Goal: Transaction & Acquisition: Purchase product/service

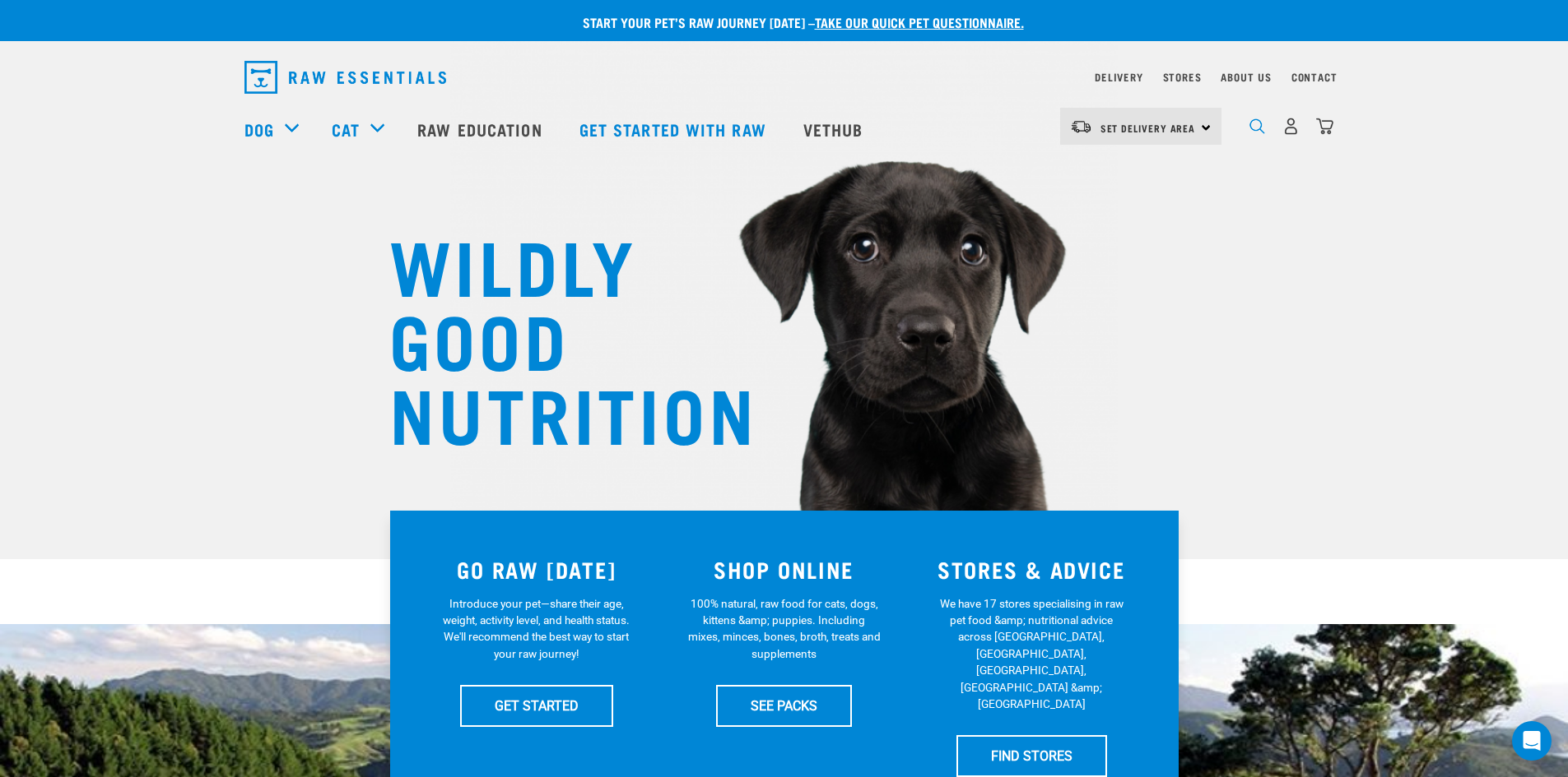
click at [1259, 134] on img "dropdown navigation" at bounding box center [1257, 127] width 16 height 16
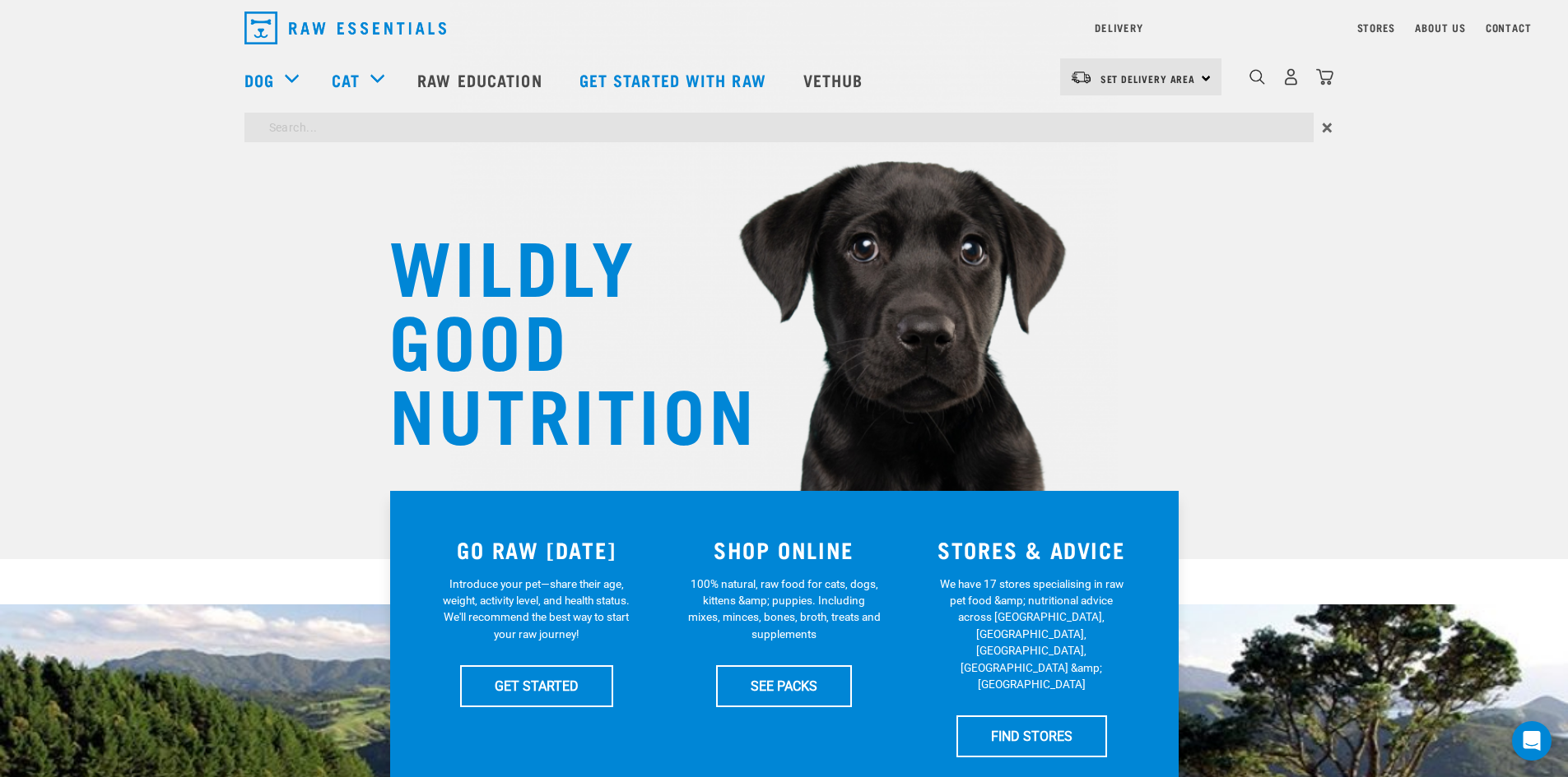
type input "treats"
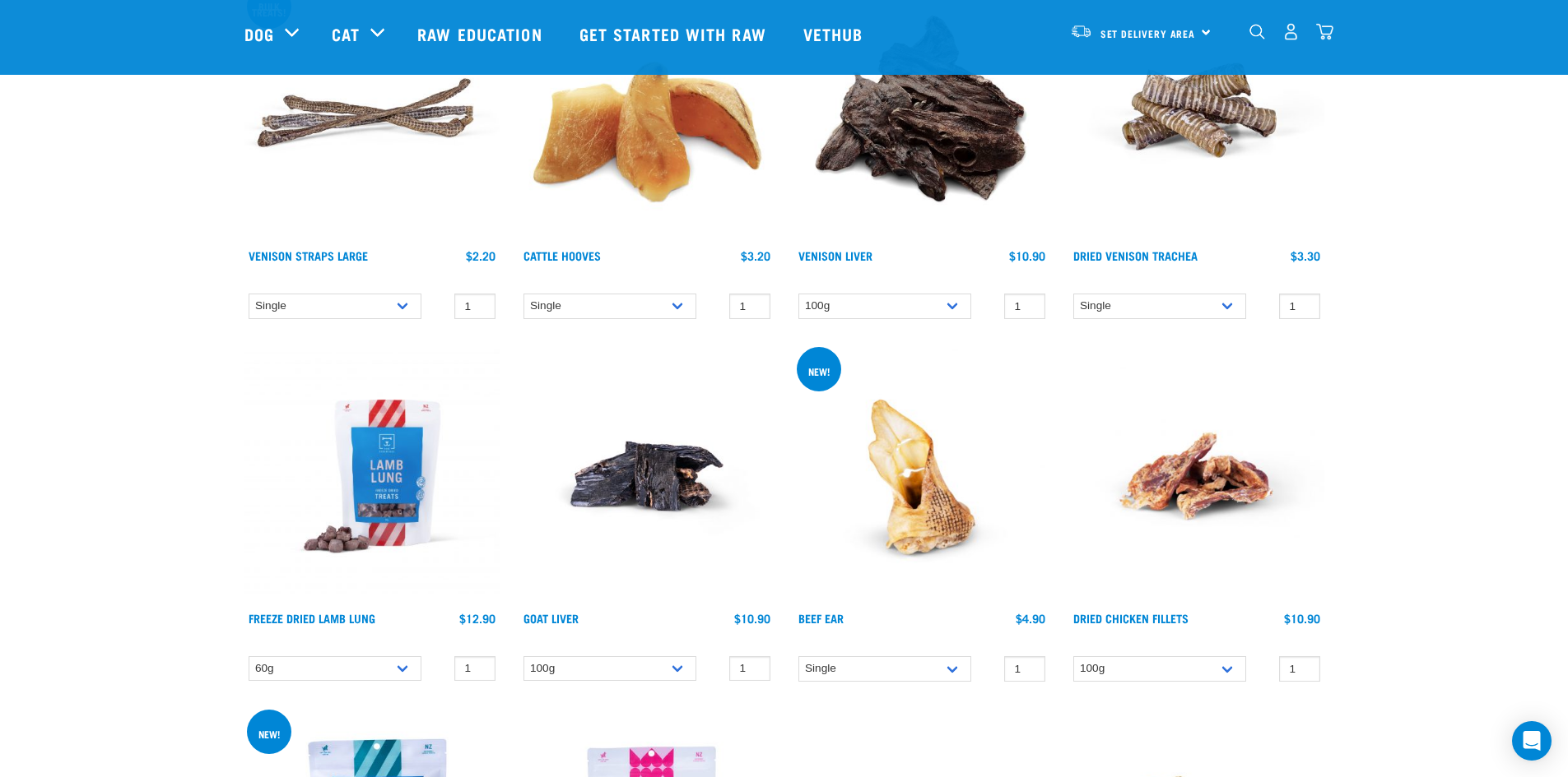
scroll to position [658, 0]
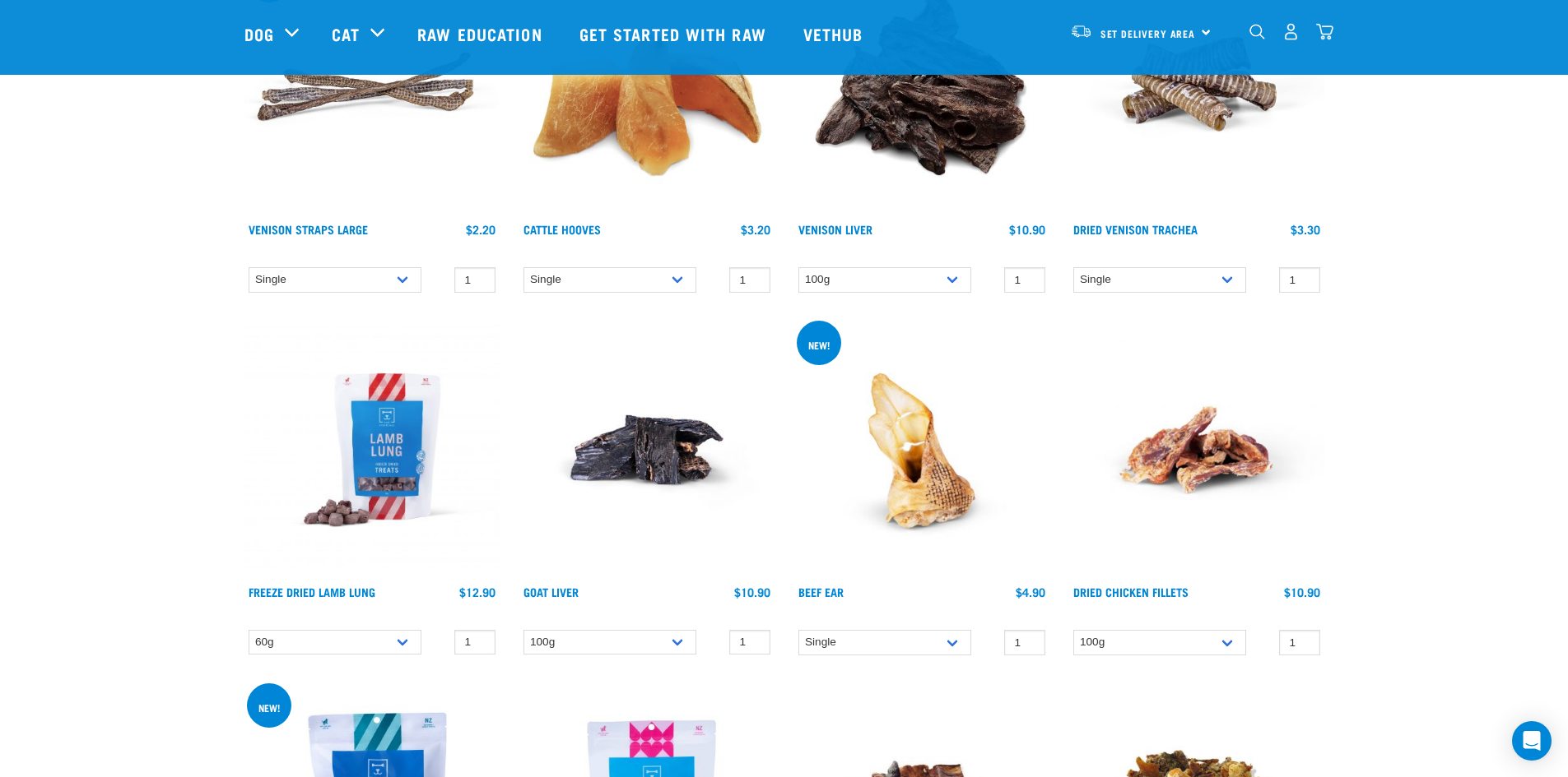
click at [369, 511] on img at bounding box center [372, 450] width 255 height 255
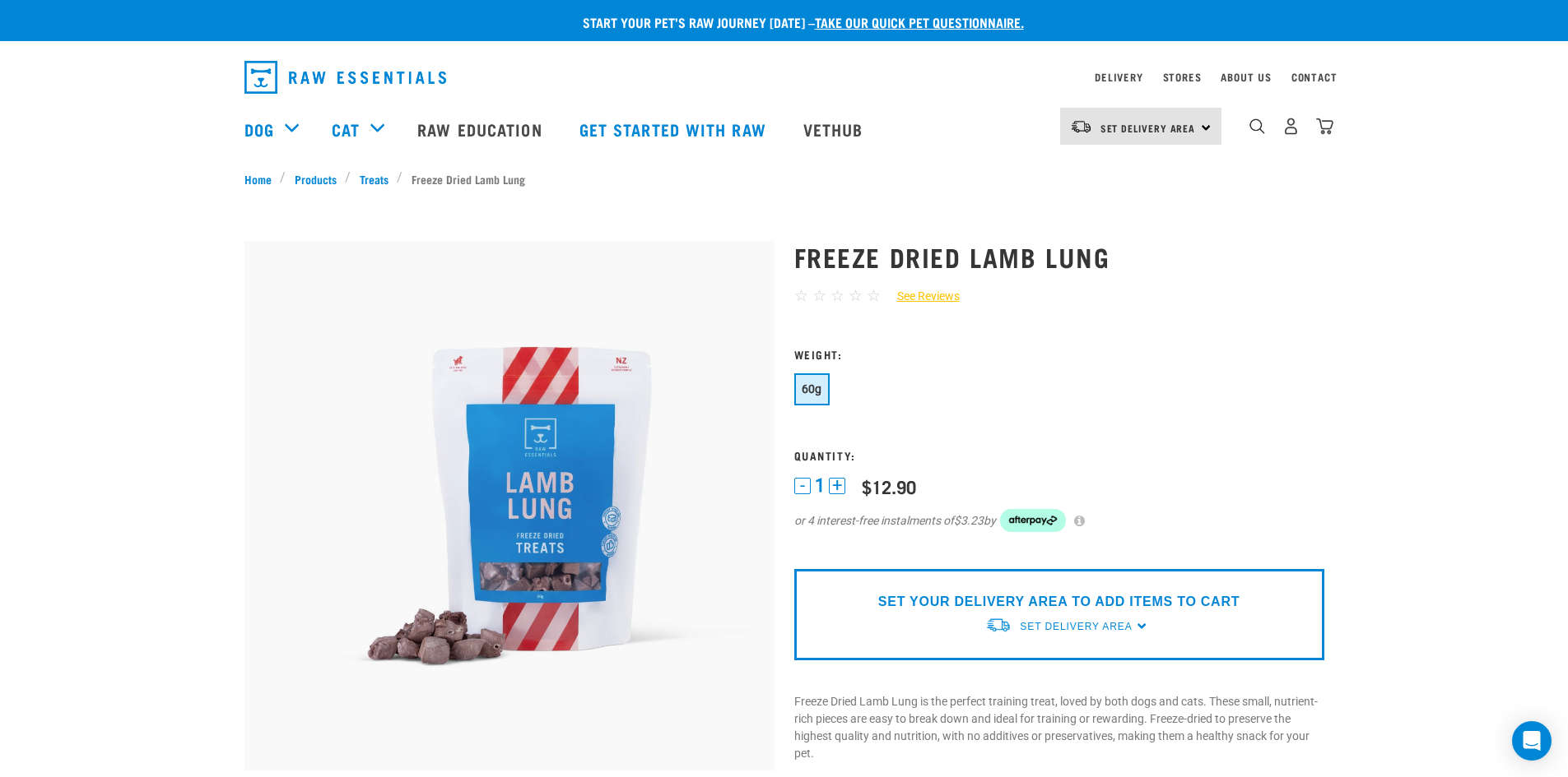
click at [1115, 252] on h1 "Freeze Dried Lamb Lung" at bounding box center [1059, 257] width 530 height 29
drag, startPoint x: 1115, startPoint y: 252, endPoint x: 797, endPoint y: 262, distance: 318.2
click at [797, 262] on h1 "Freeze Dried Lamb Lung" at bounding box center [1059, 257] width 530 height 29
copy div "Freeze Dried Lamb Lung"
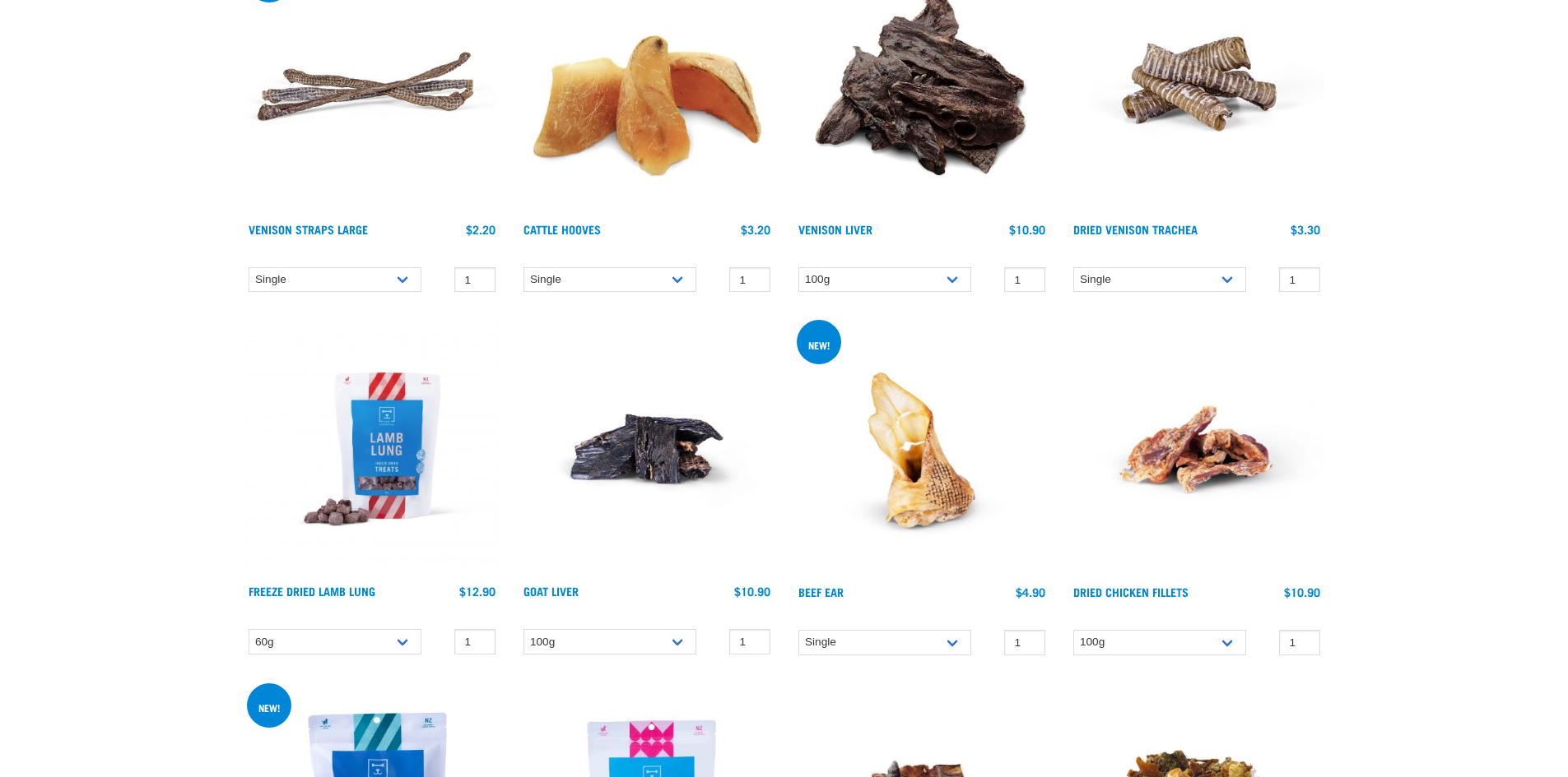
scroll to position [779, 0]
click at [410, 645] on select "60g" at bounding box center [335, 643] width 173 height 26
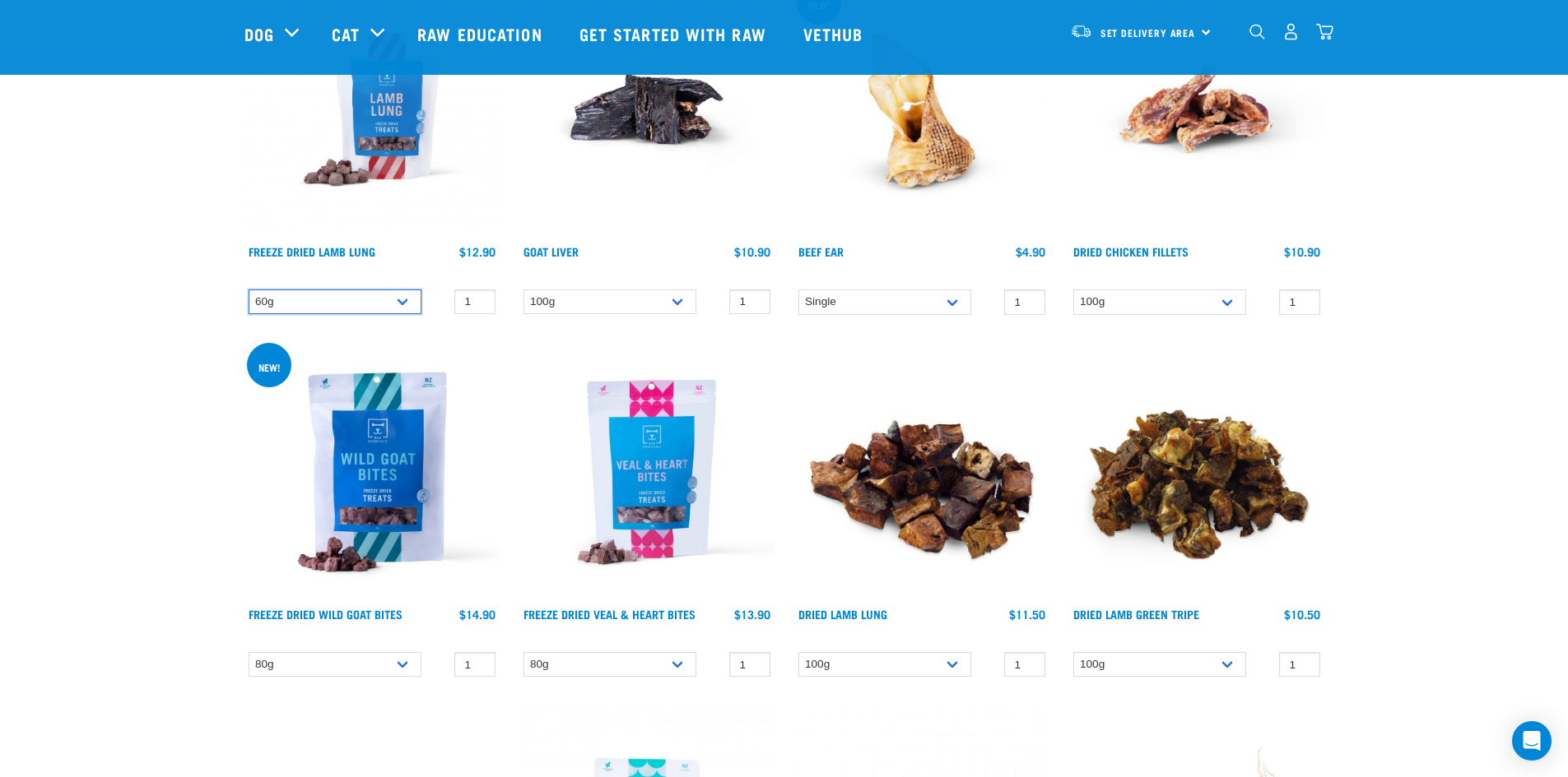
scroll to position [1026, 0]
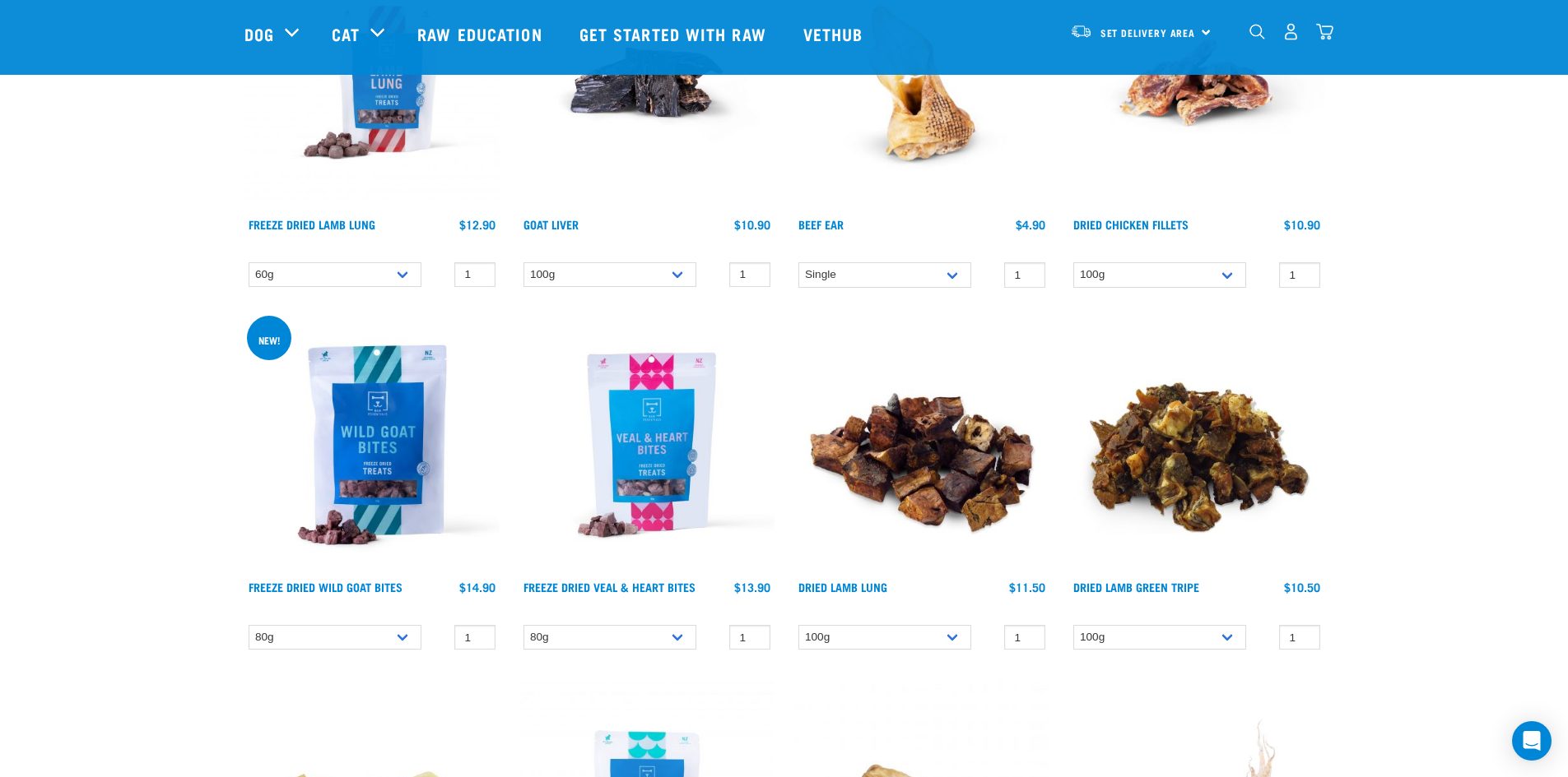
click at [375, 488] on img at bounding box center [372, 445] width 255 height 255
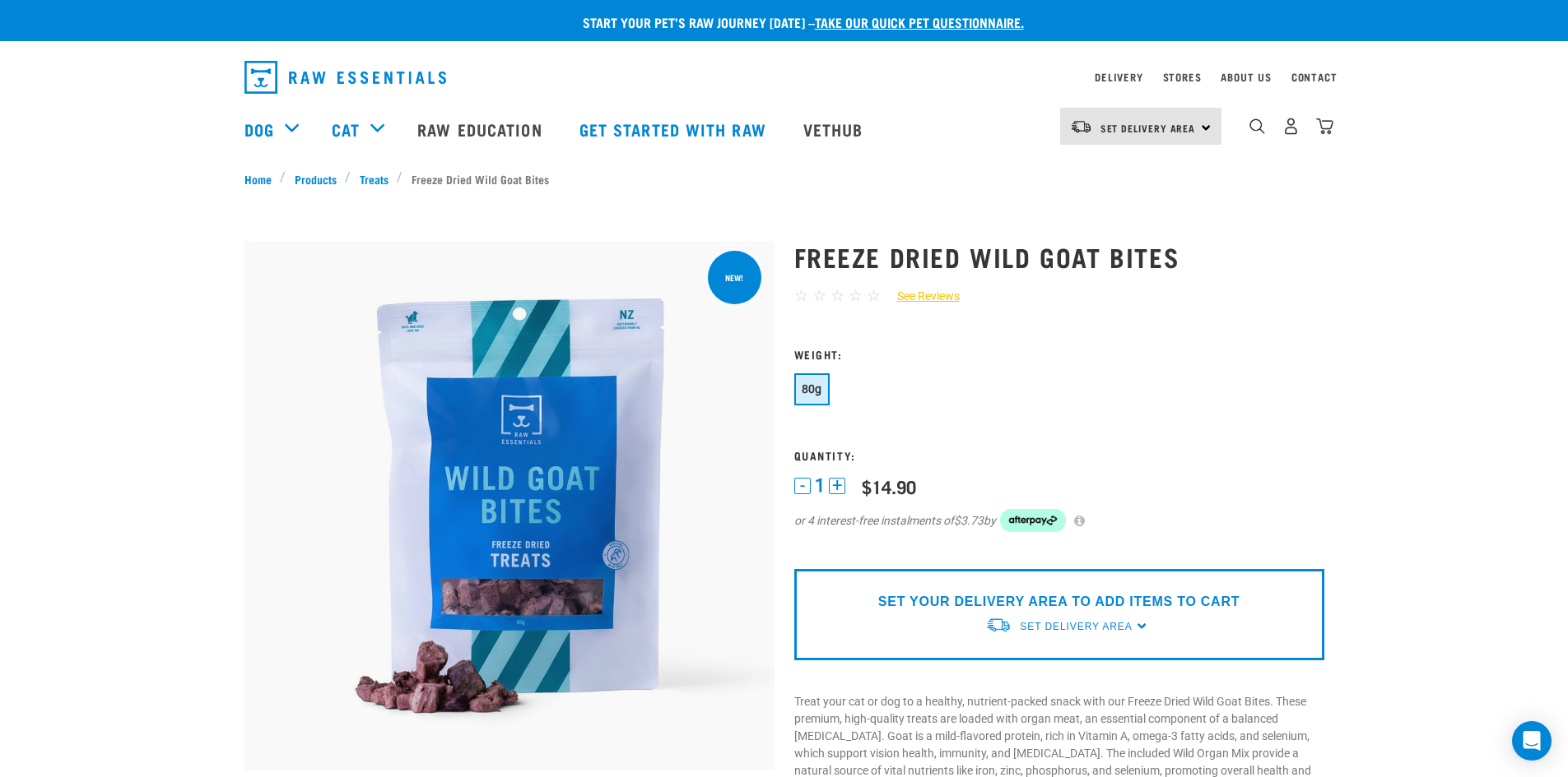
click at [808, 385] on span "80g" at bounding box center [811, 388] width 21 height 13
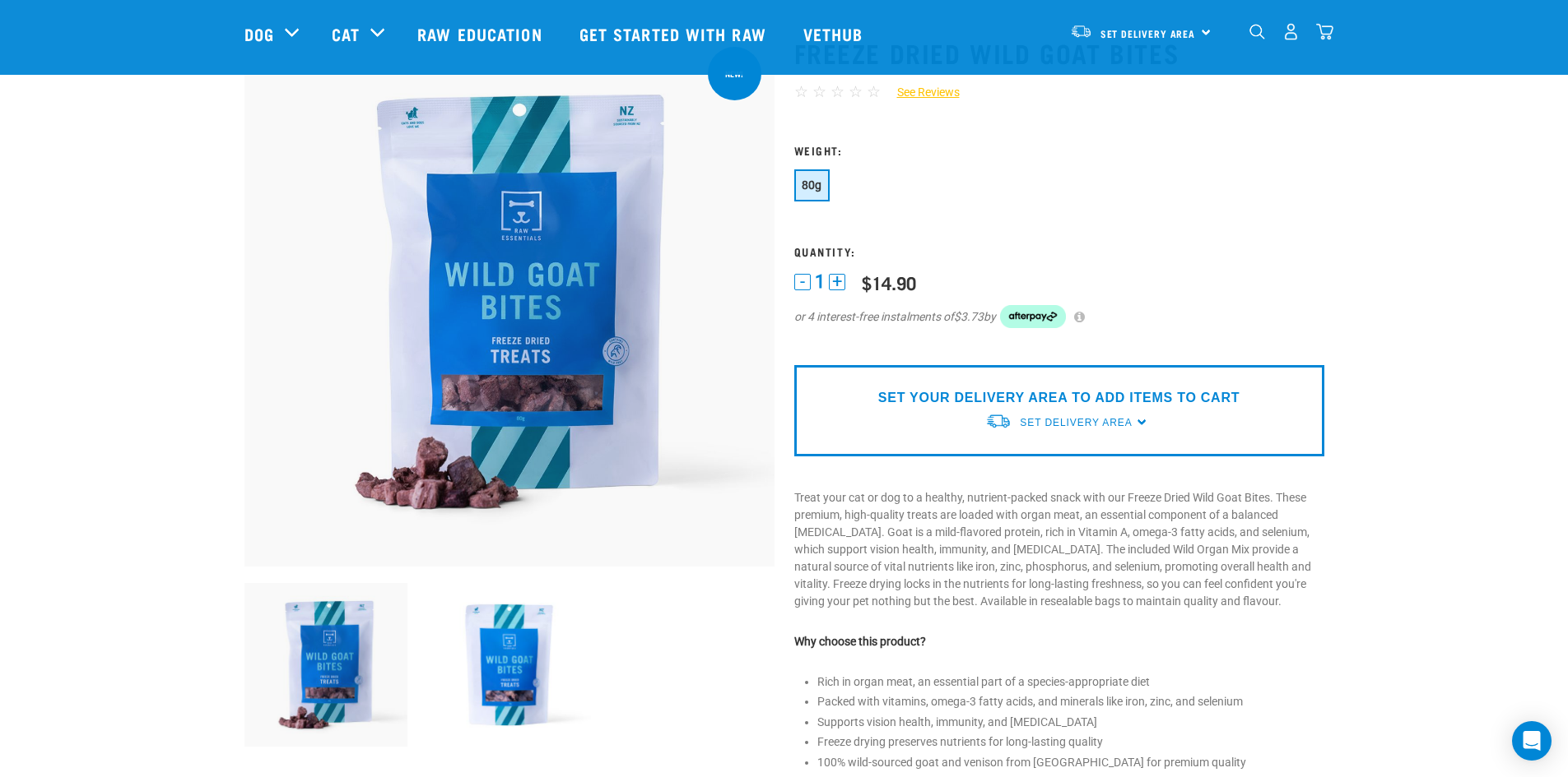
scroll to position [247, 0]
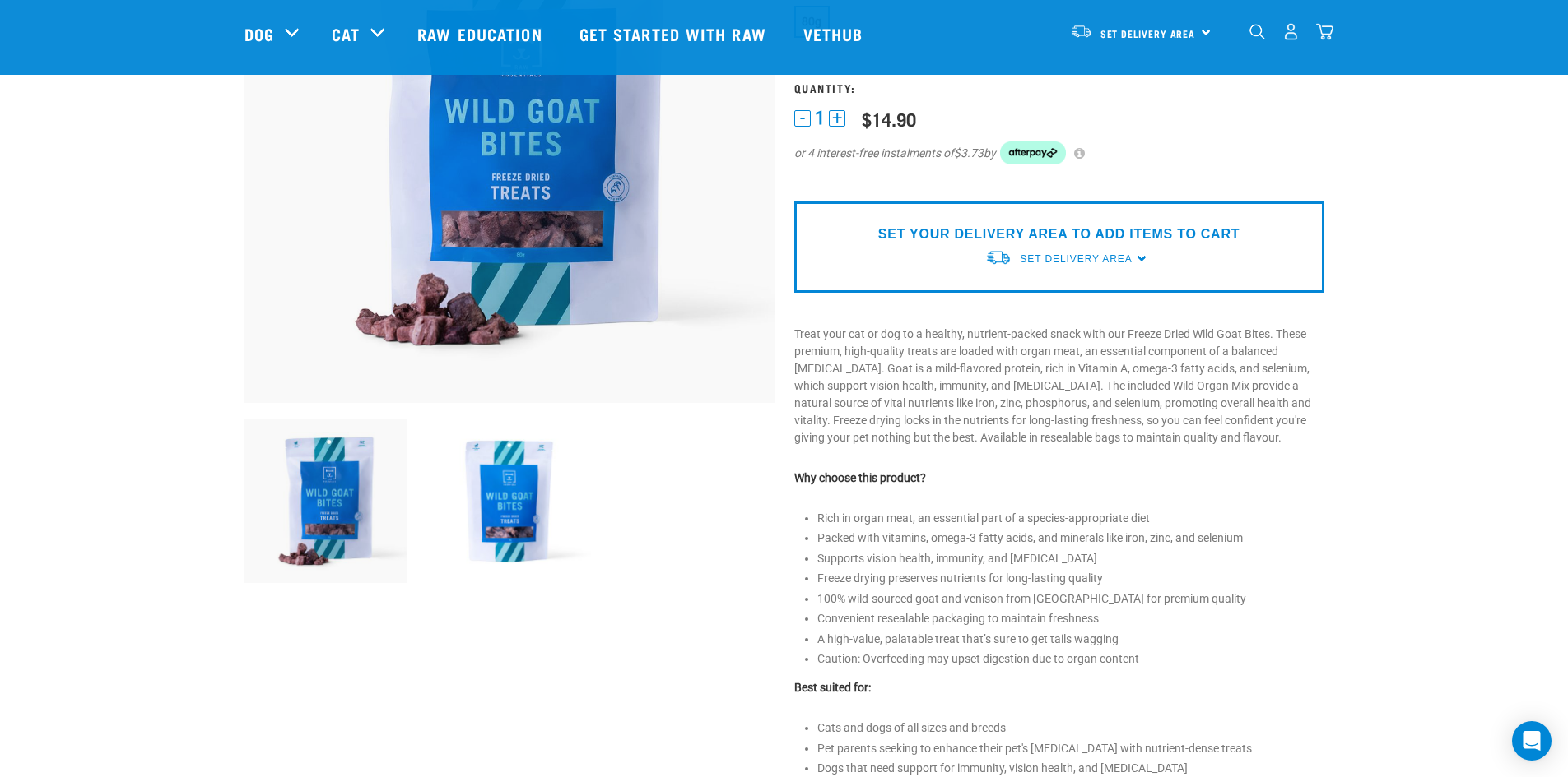
click at [994, 245] on div at bounding box center [998, 257] width 26 height 26
click at [1017, 299] on link "[GEOGRAPHIC_DATA]" at bounding box center [1067, 297] width 164 height 27
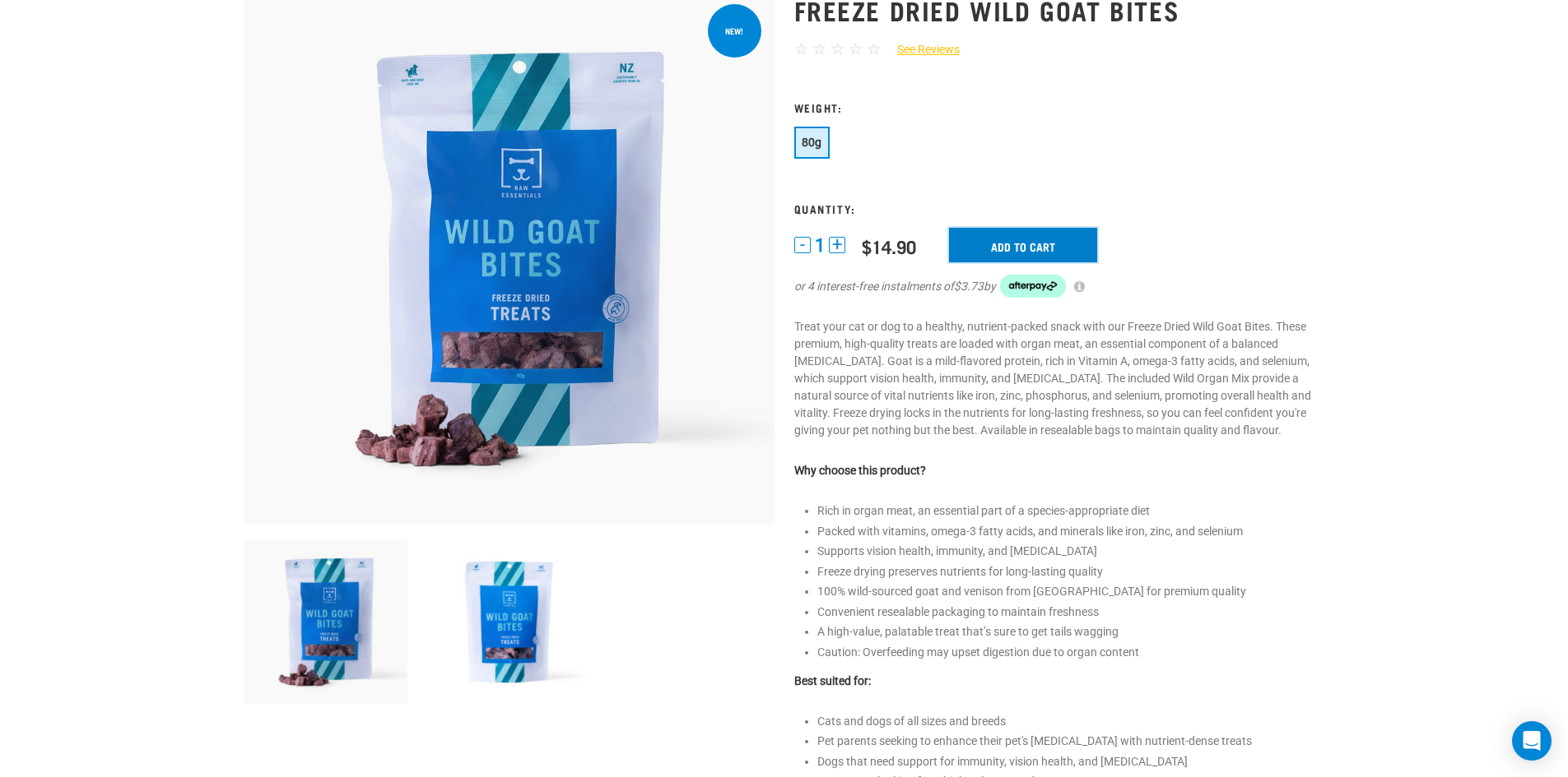
click at [993, 237] on input "Add to cart" at bounding box center [1022, 244] width 148 height 34
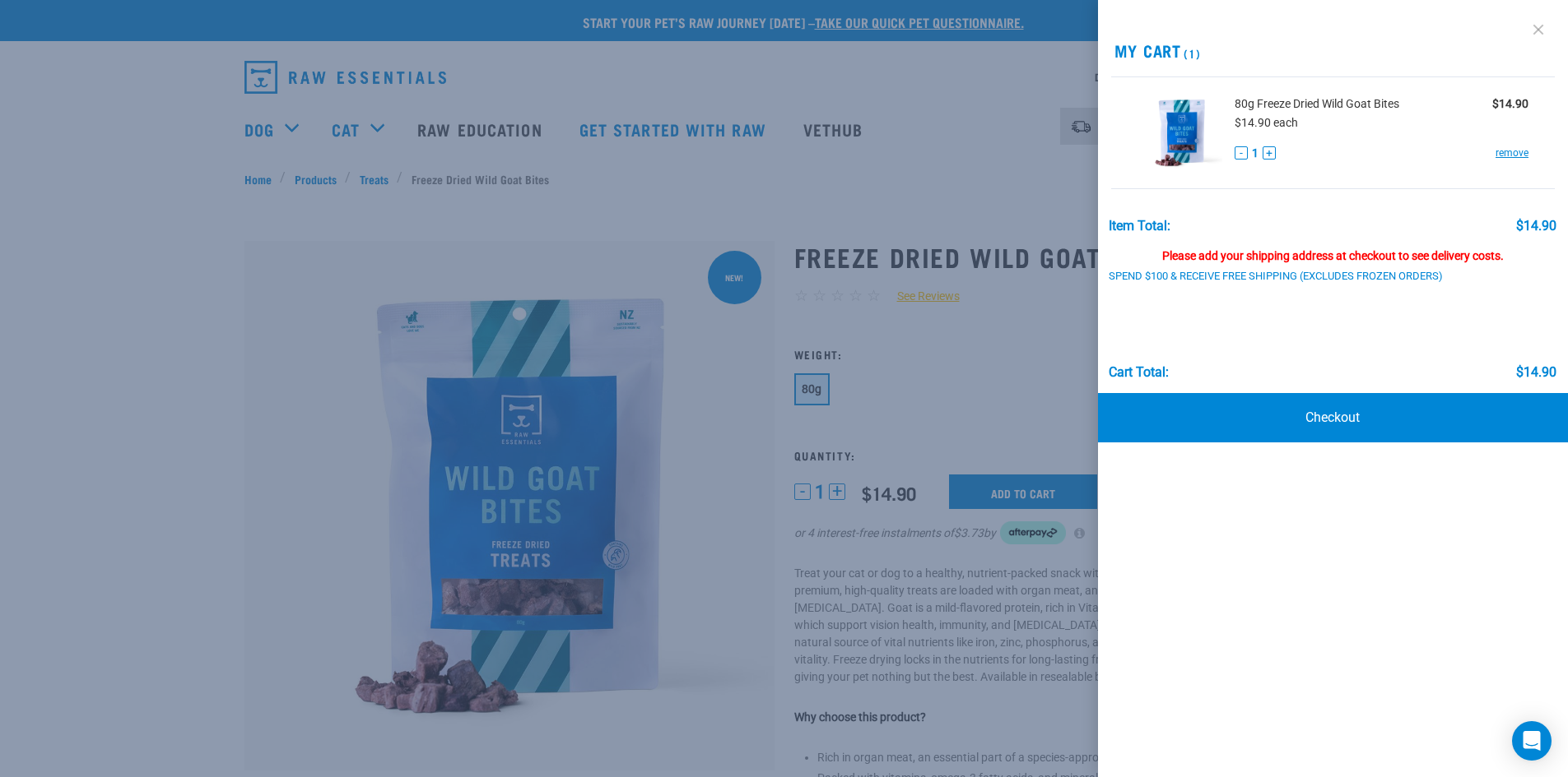
click at [1539, 28] on link at bounding box center [1538, 29] width 26 height 26
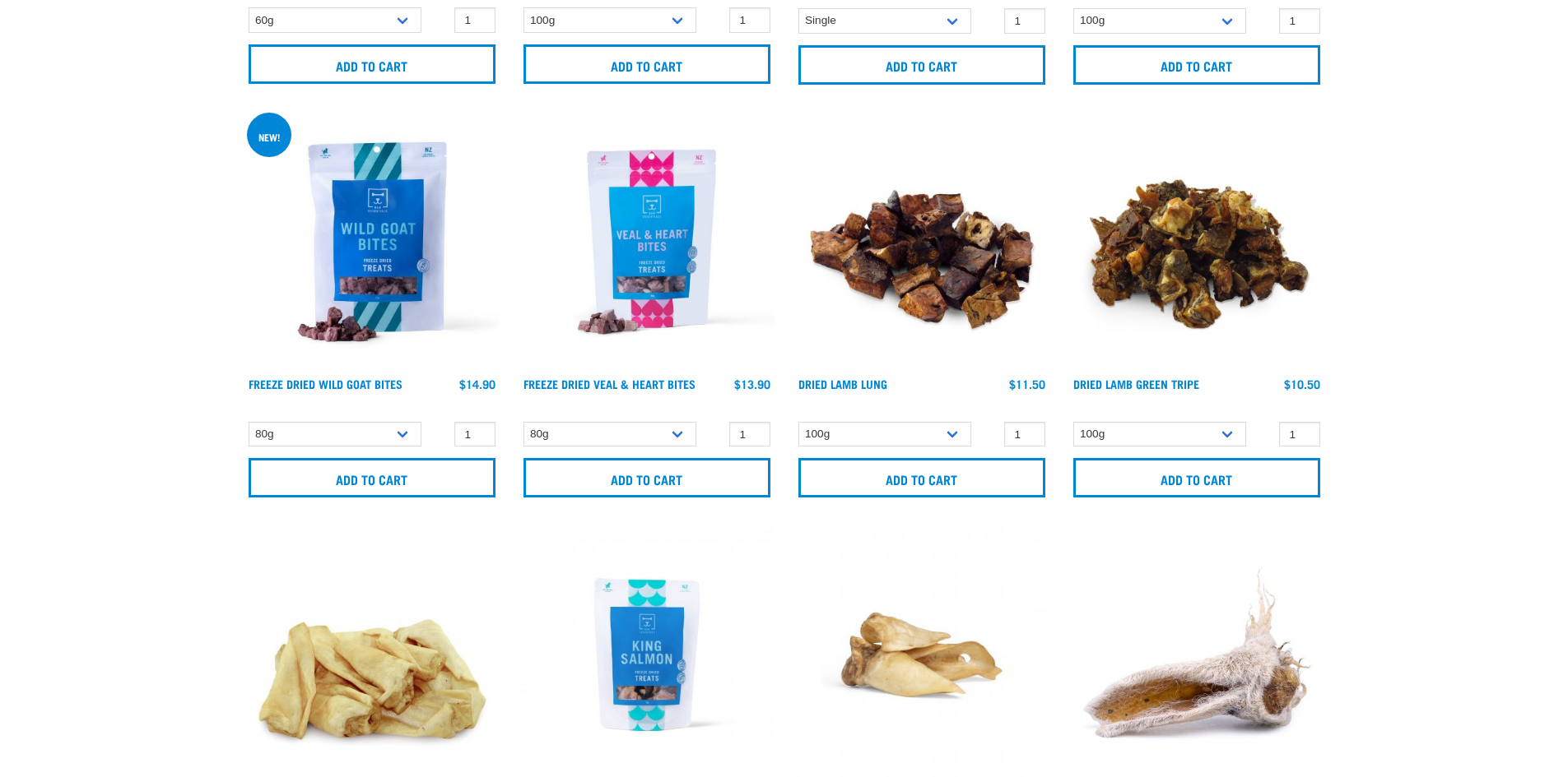
scroll to position [1503, 0]
click at [640, 257] on img at bounding box center [647, 242] width 255 height 255
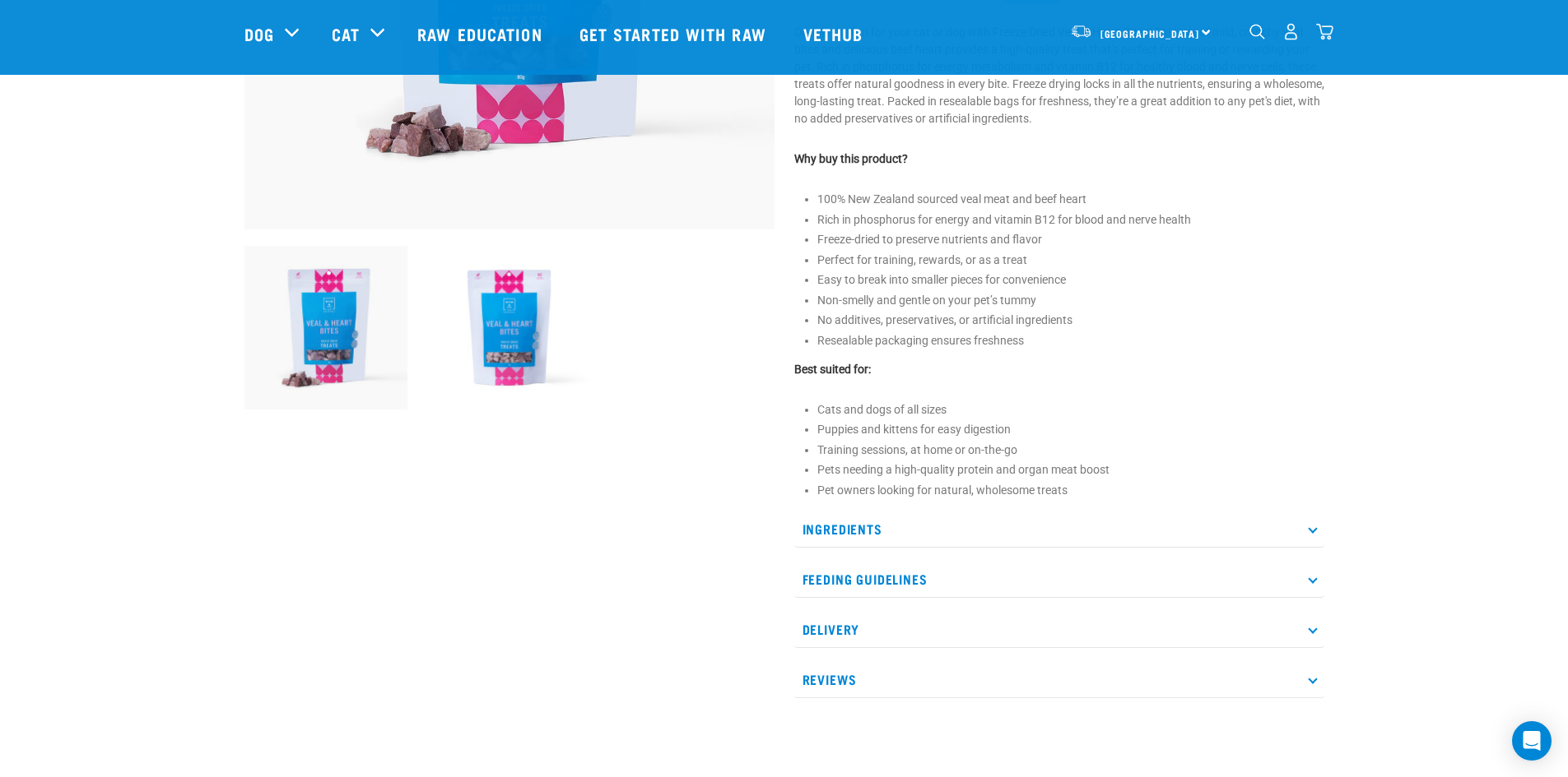
scroll to position [493, 0]
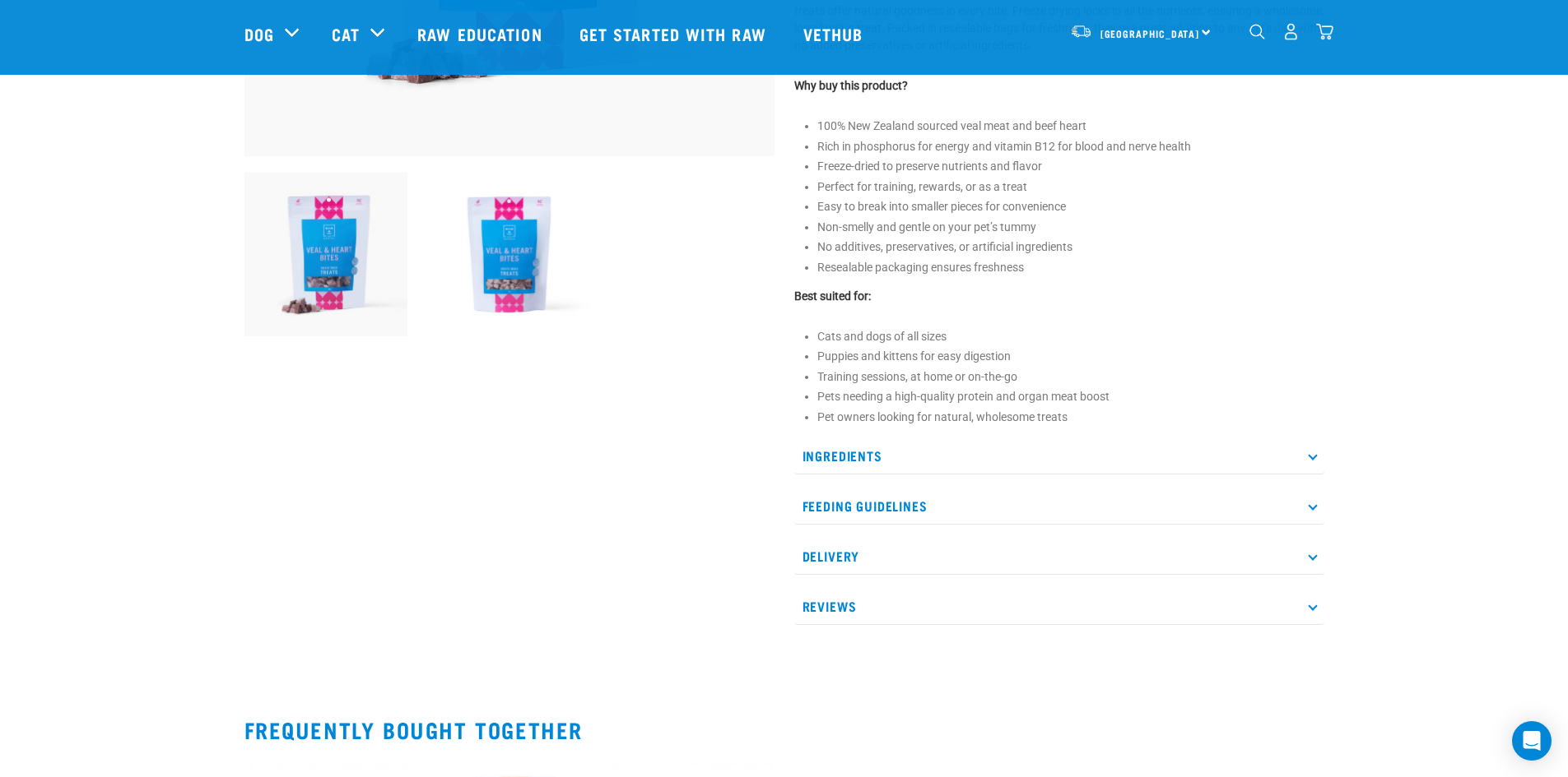
click at [890, 453] on p "Ingredients" at bounding box center [1059, 456] width 530 height 37
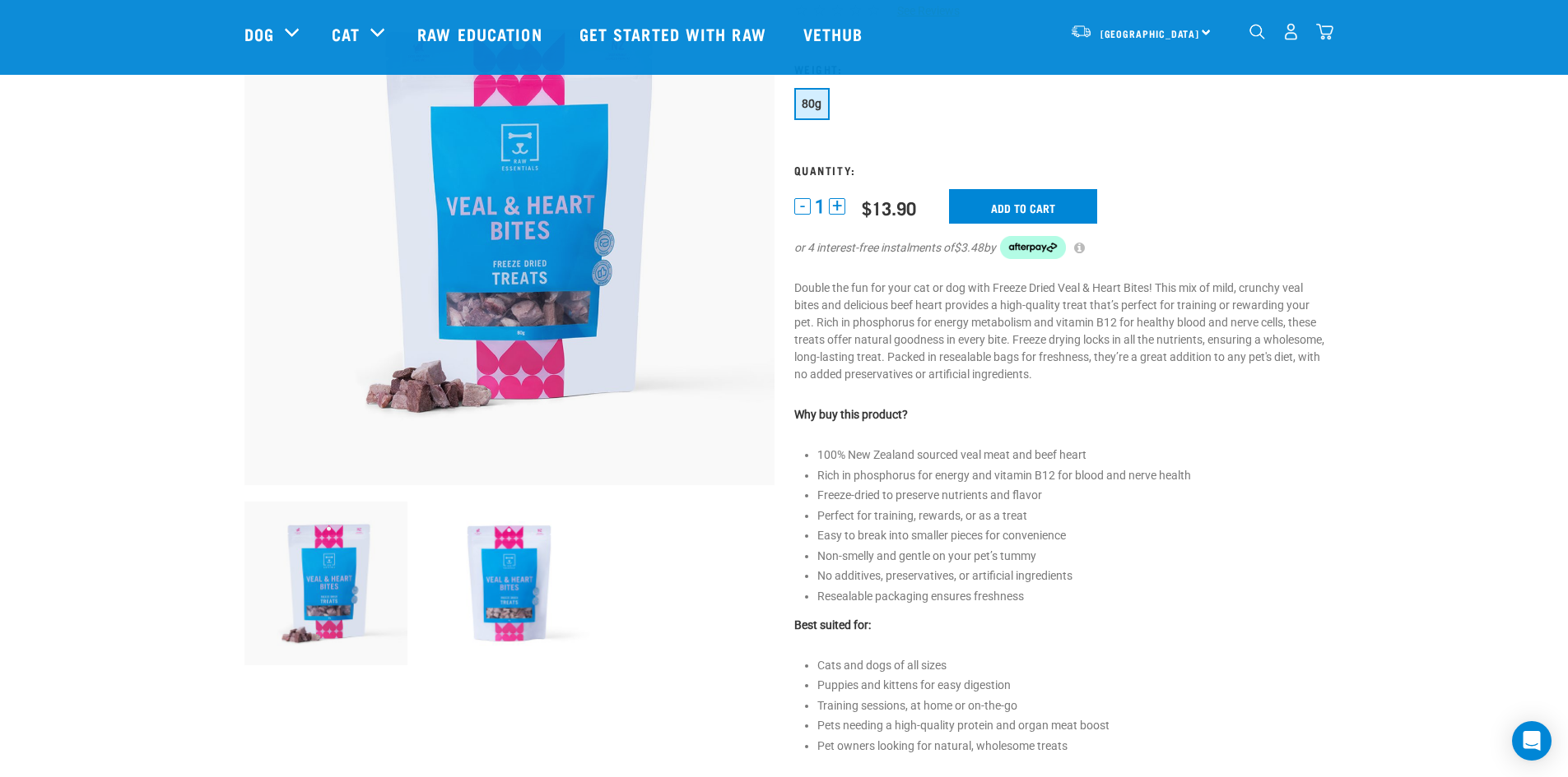
scroll to position [0, 0]
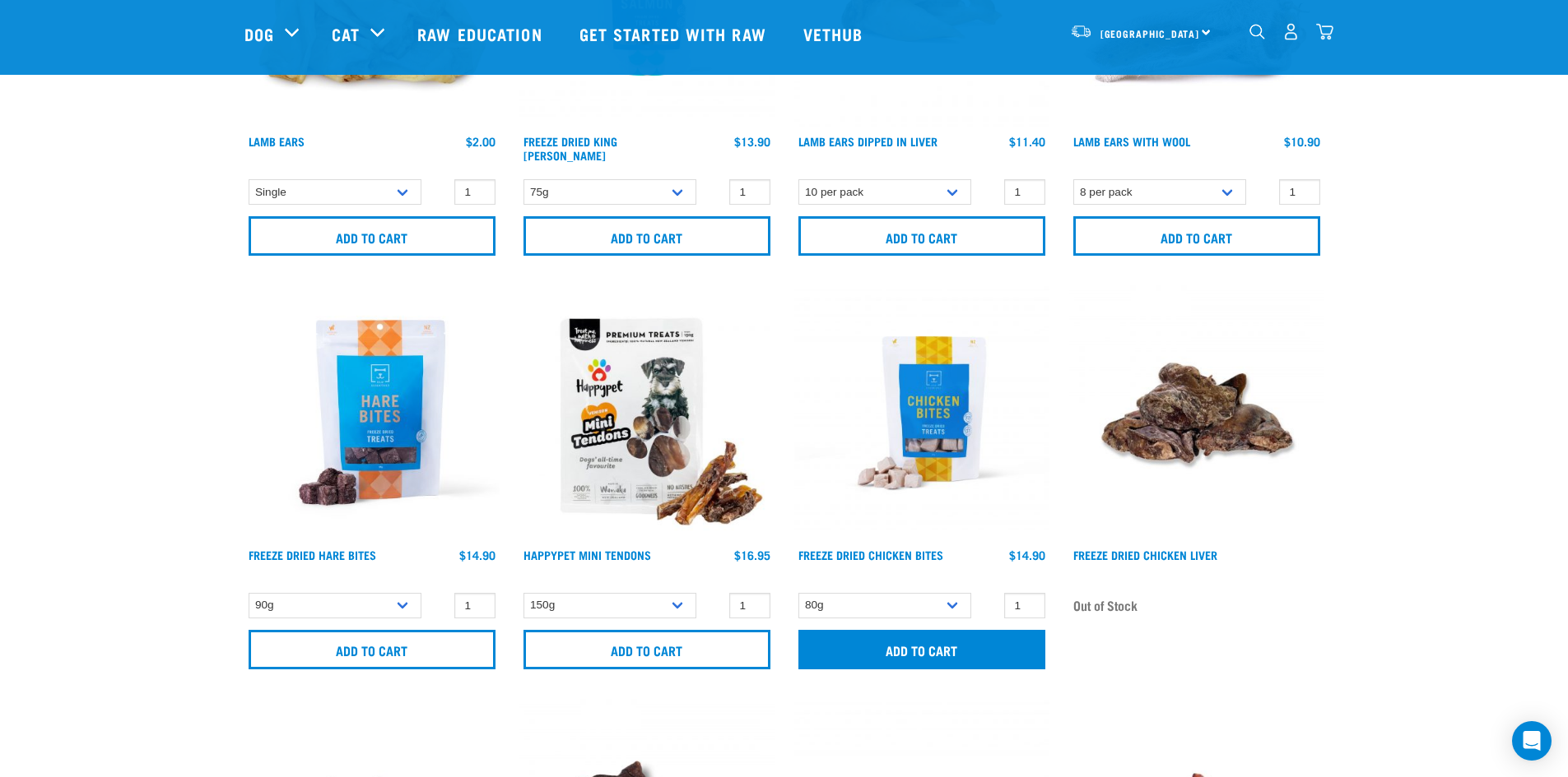
scroll to position [2161, 0]
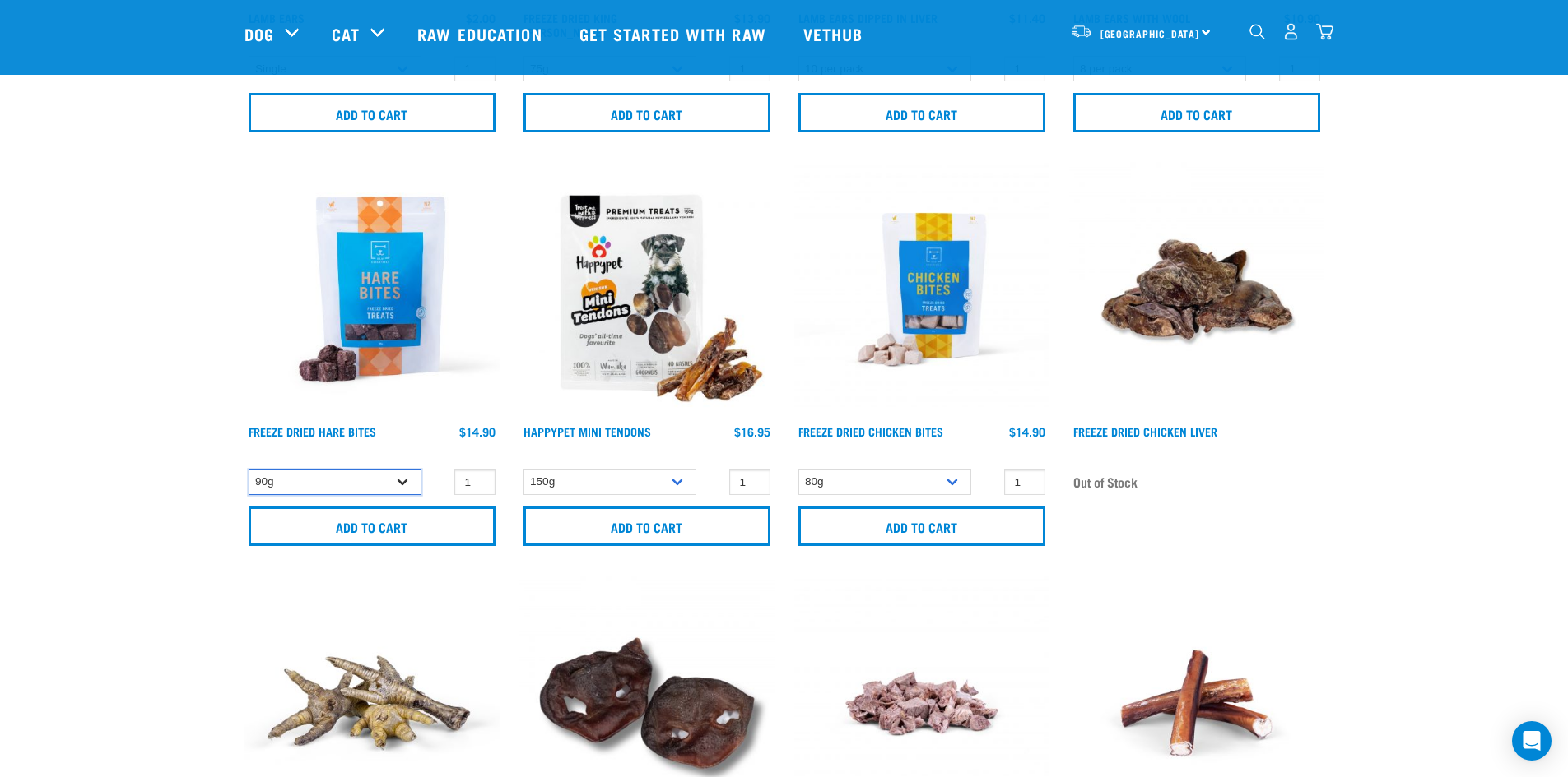
click at [320, 479] on select "90g" at bounding box center [335, 483] width 173 height 26
click at [335, 531] on input "Add to cart" at bounding box center [372, 527] width 247 height 39
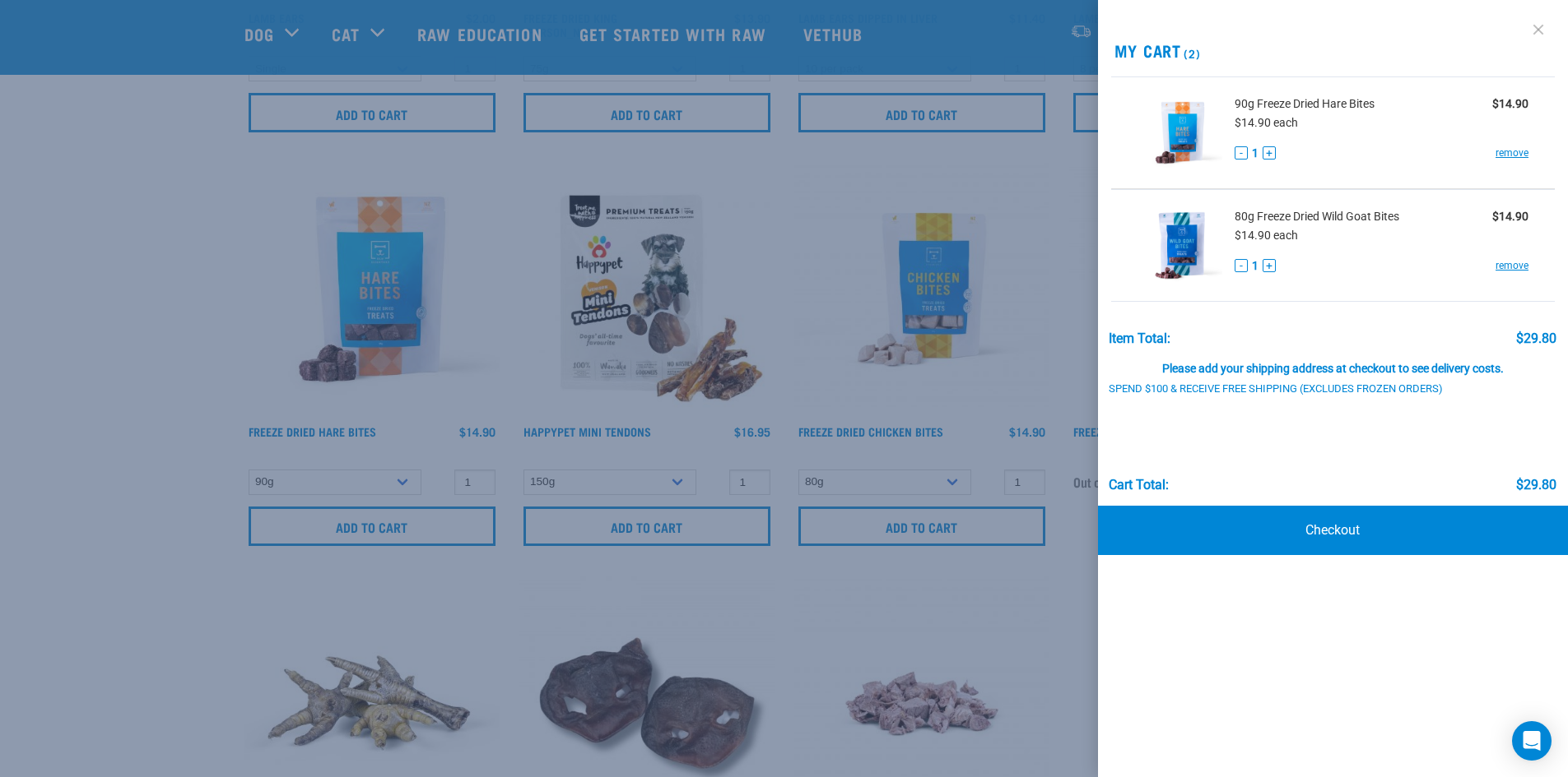
click at [1536, 26] on link at bounding box center [1538, 29] width 26 height 26
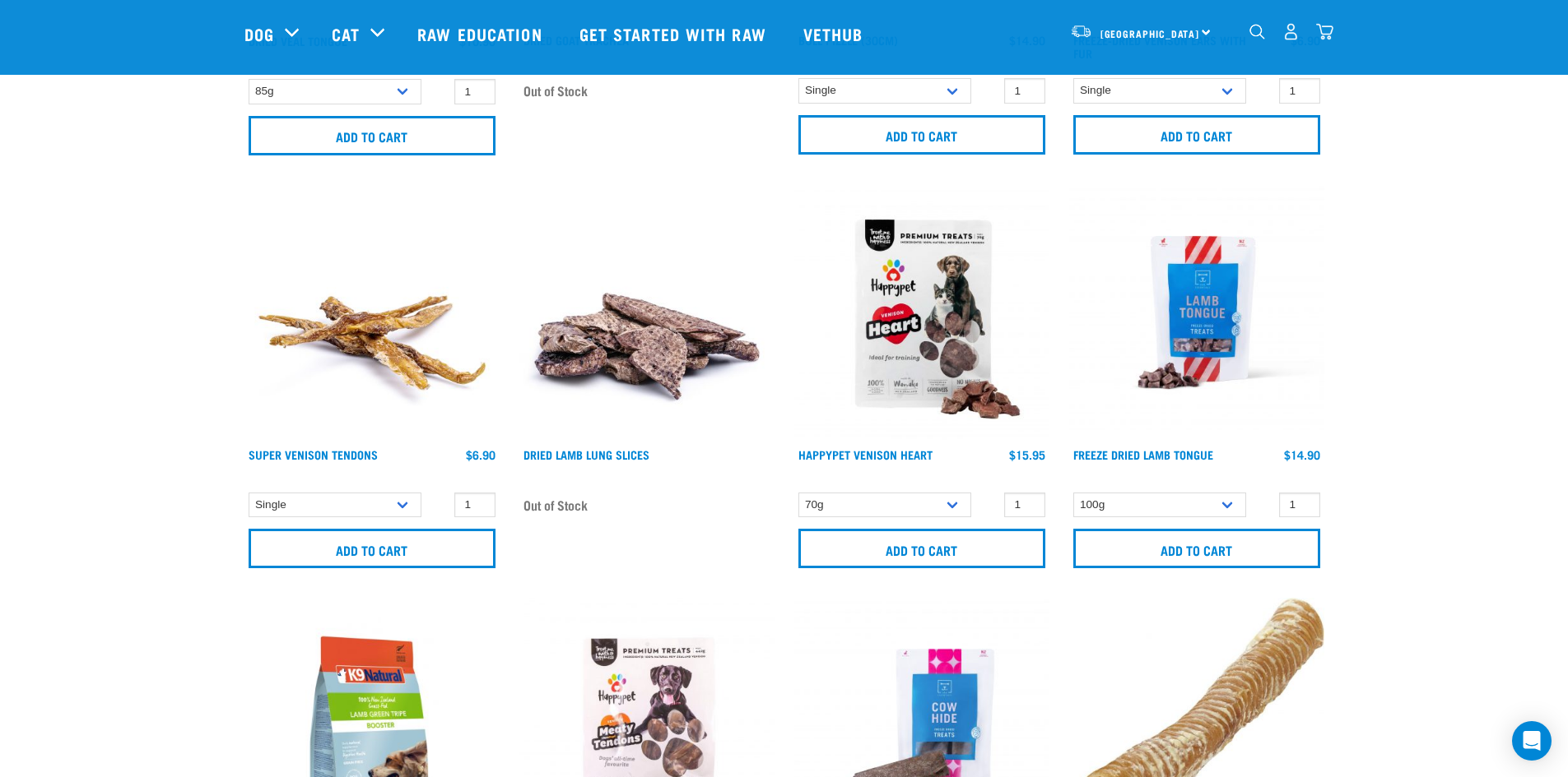
scroll to position [3395, 0]
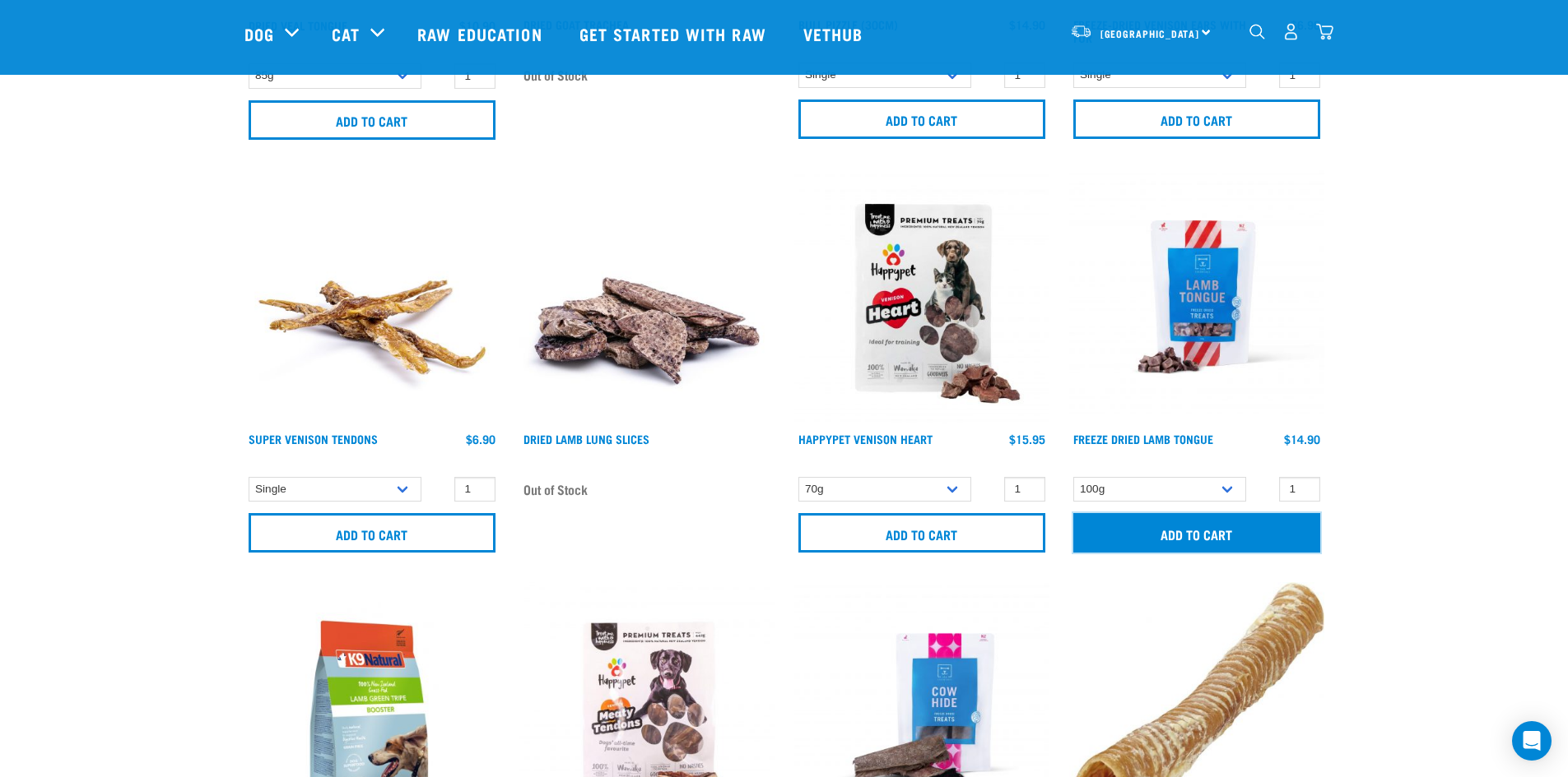
click at [1120, 524] on input "Add to cart" at bounding box center [1197, 533] width 247 height 39
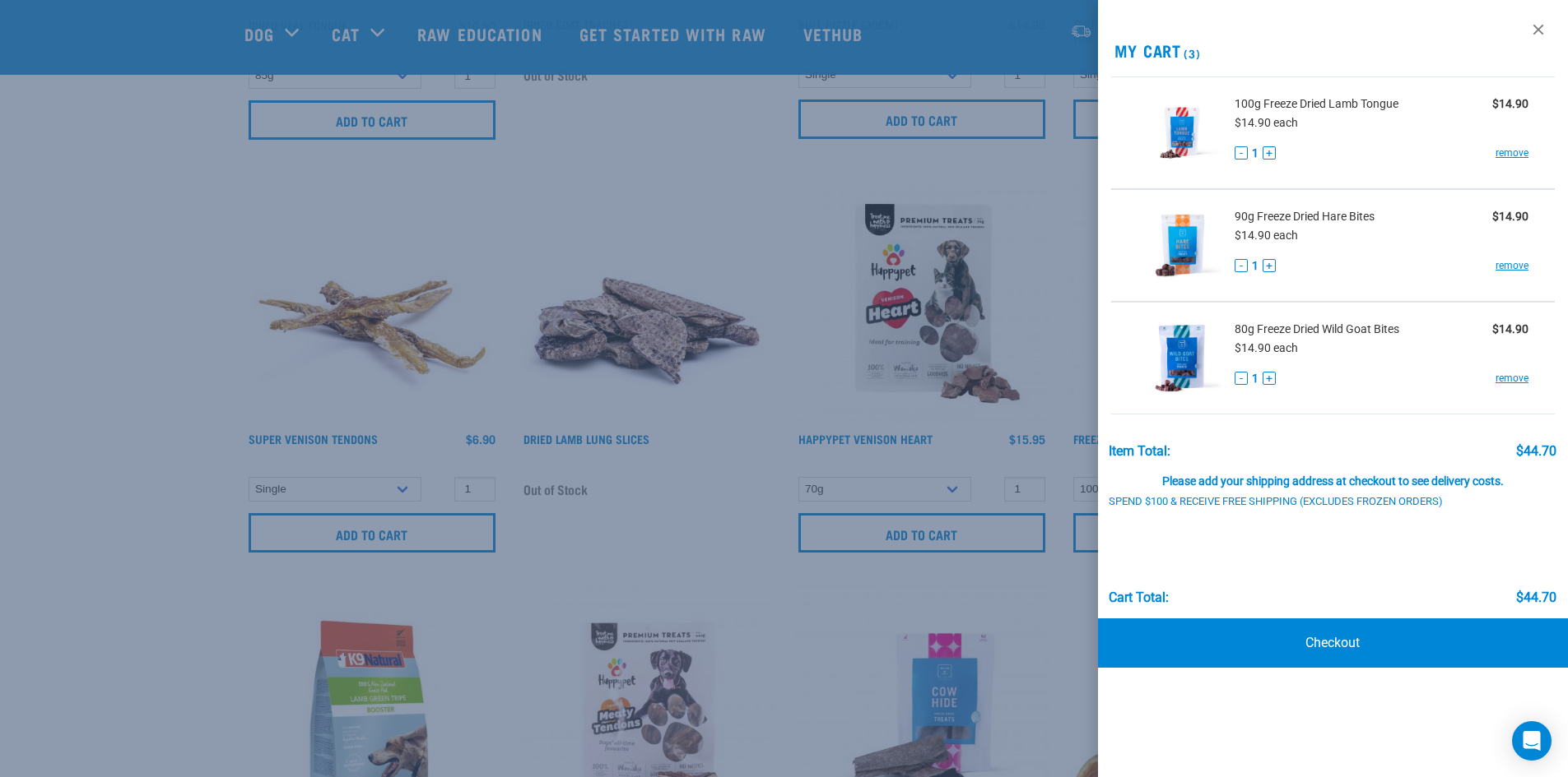
click at [1061, 305] on div at bounding box center [784, 388] width 1568 height 777
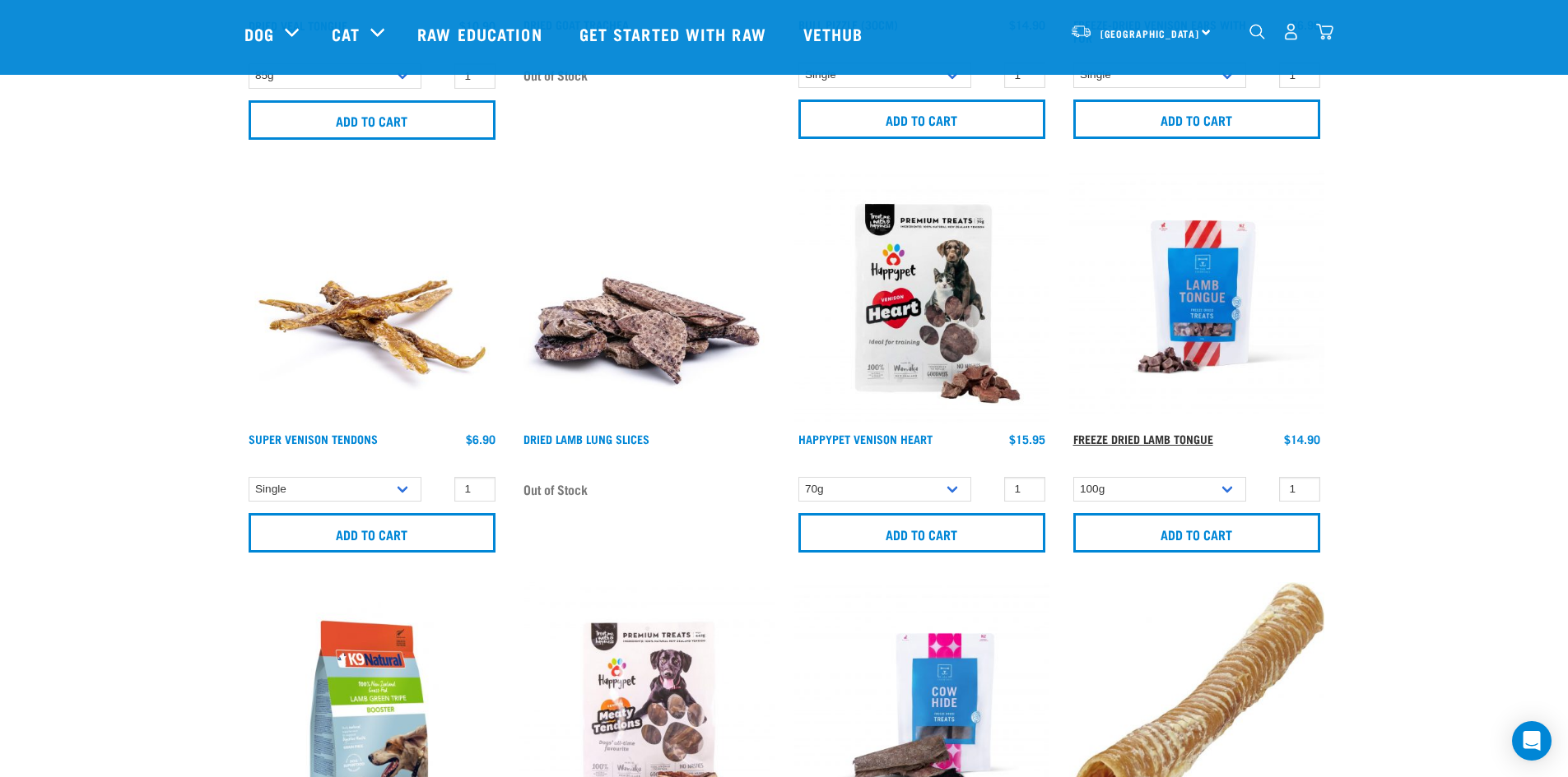
click at [1121, 438] on link "Freeze Dried Lamb Tongue" at bounding box center [1143, 439] width 140 height 6
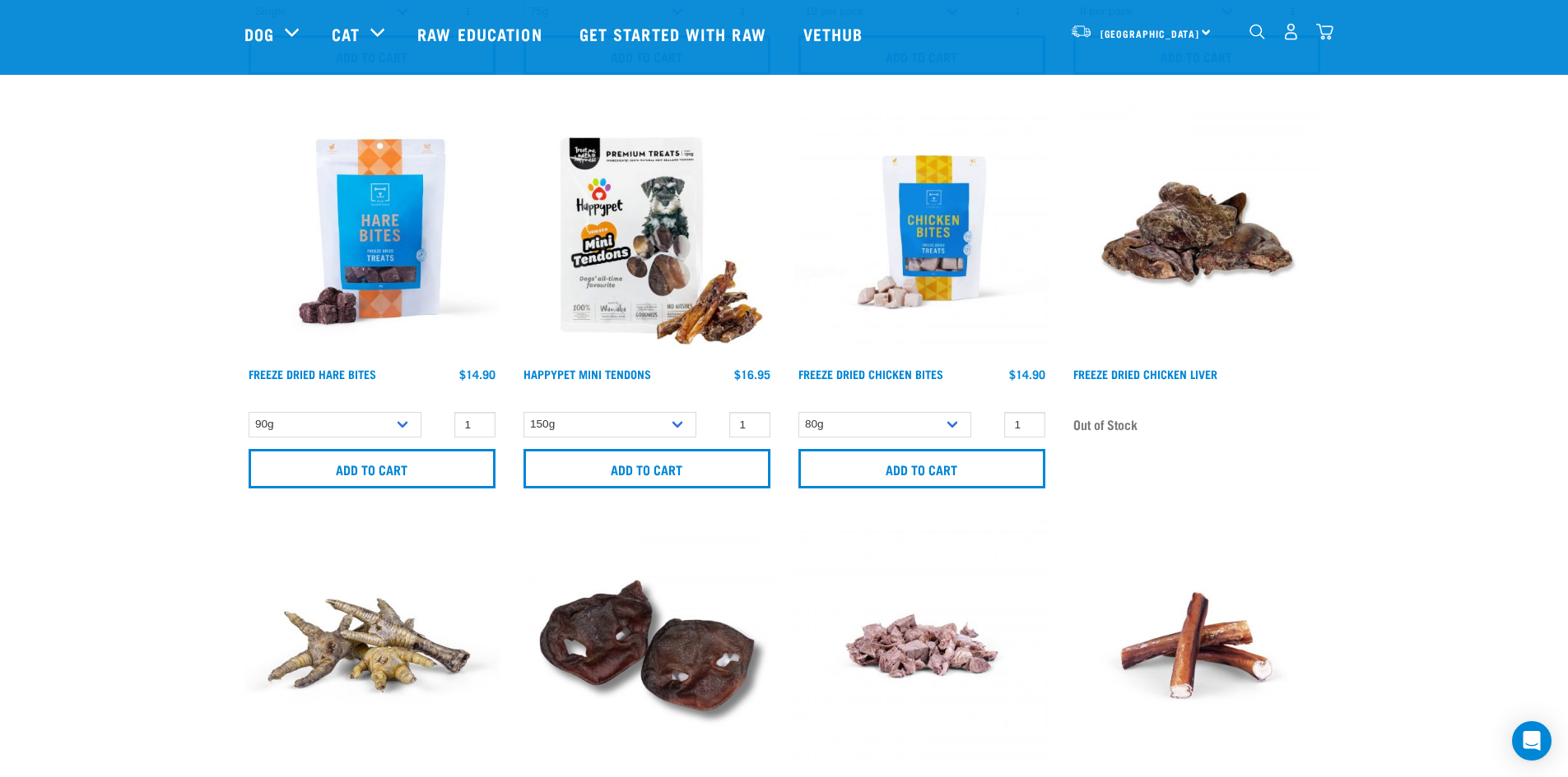
scroll to position [2122, 0]
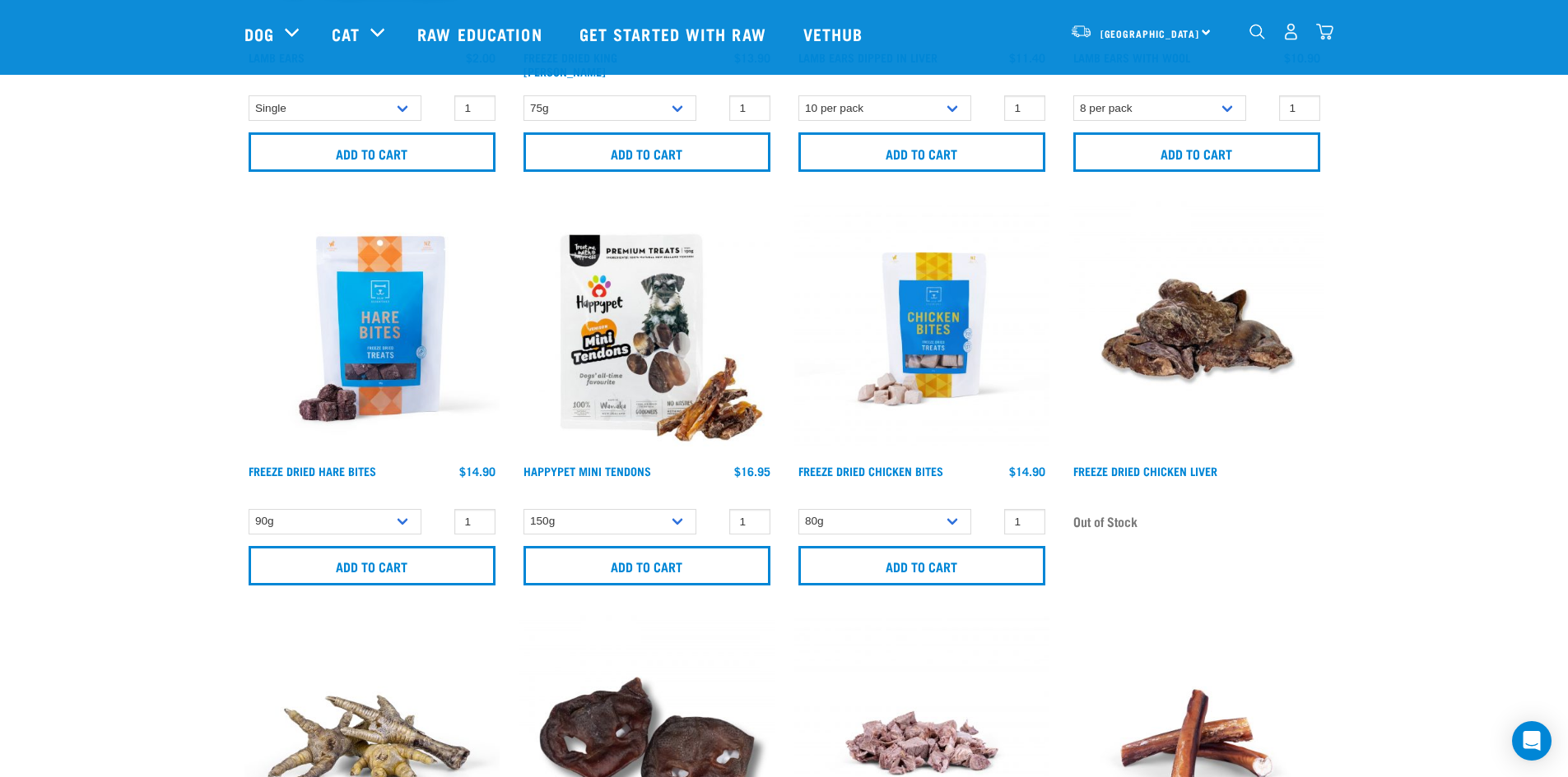
click at [1323, 34] on img "dropdown navigation" at bounding box center [1325, 31] width 18 height 18
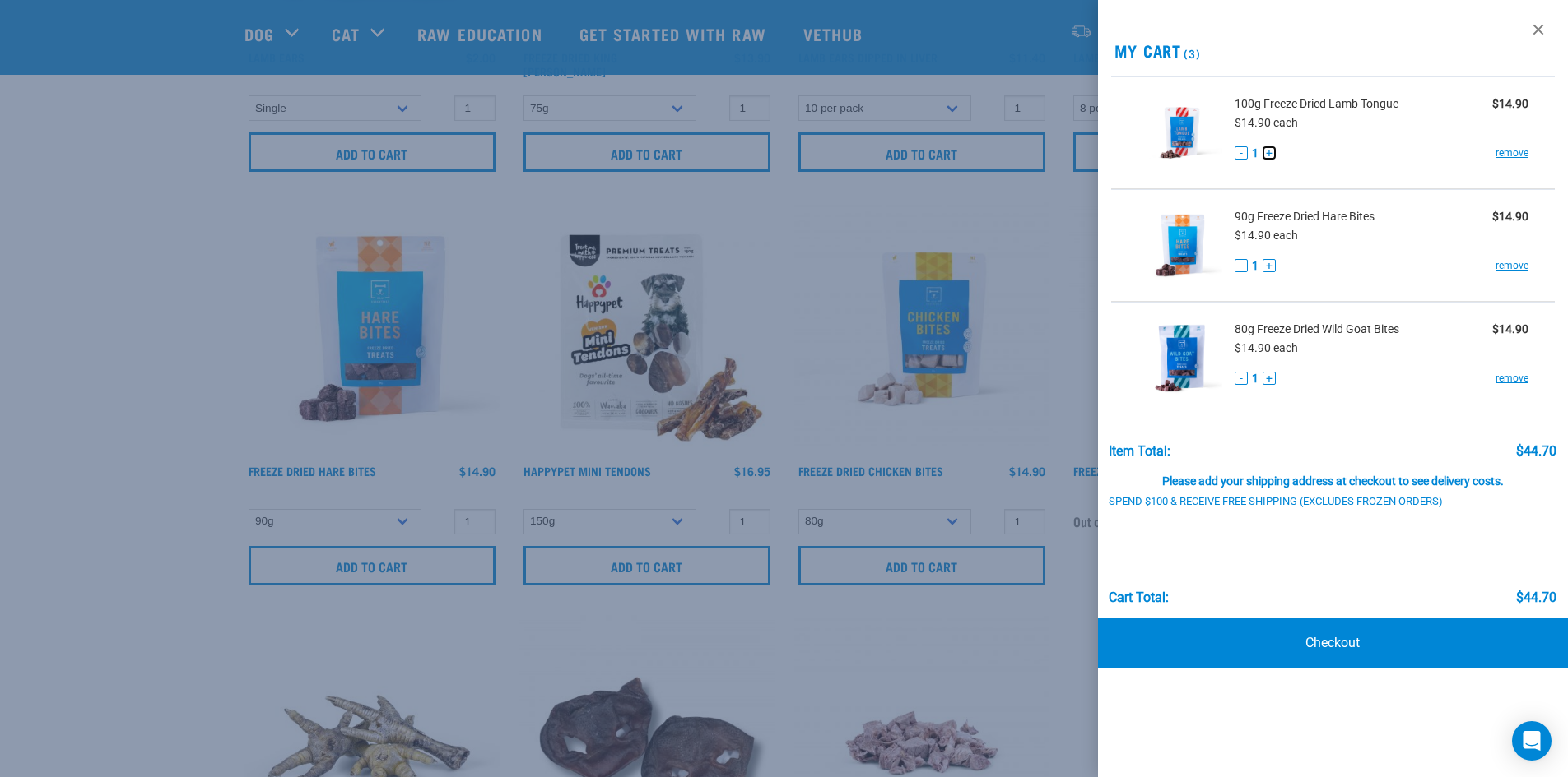
click at [1269, 155] on button "+" at bounding box center [1268, 152] width 13 height 13
click at [1241, 150] on button "-" at bounding box center [1240, 152] width 13 height 13
click at [976, 219] on div at bounding box center [784, 388] width 1568 height 777
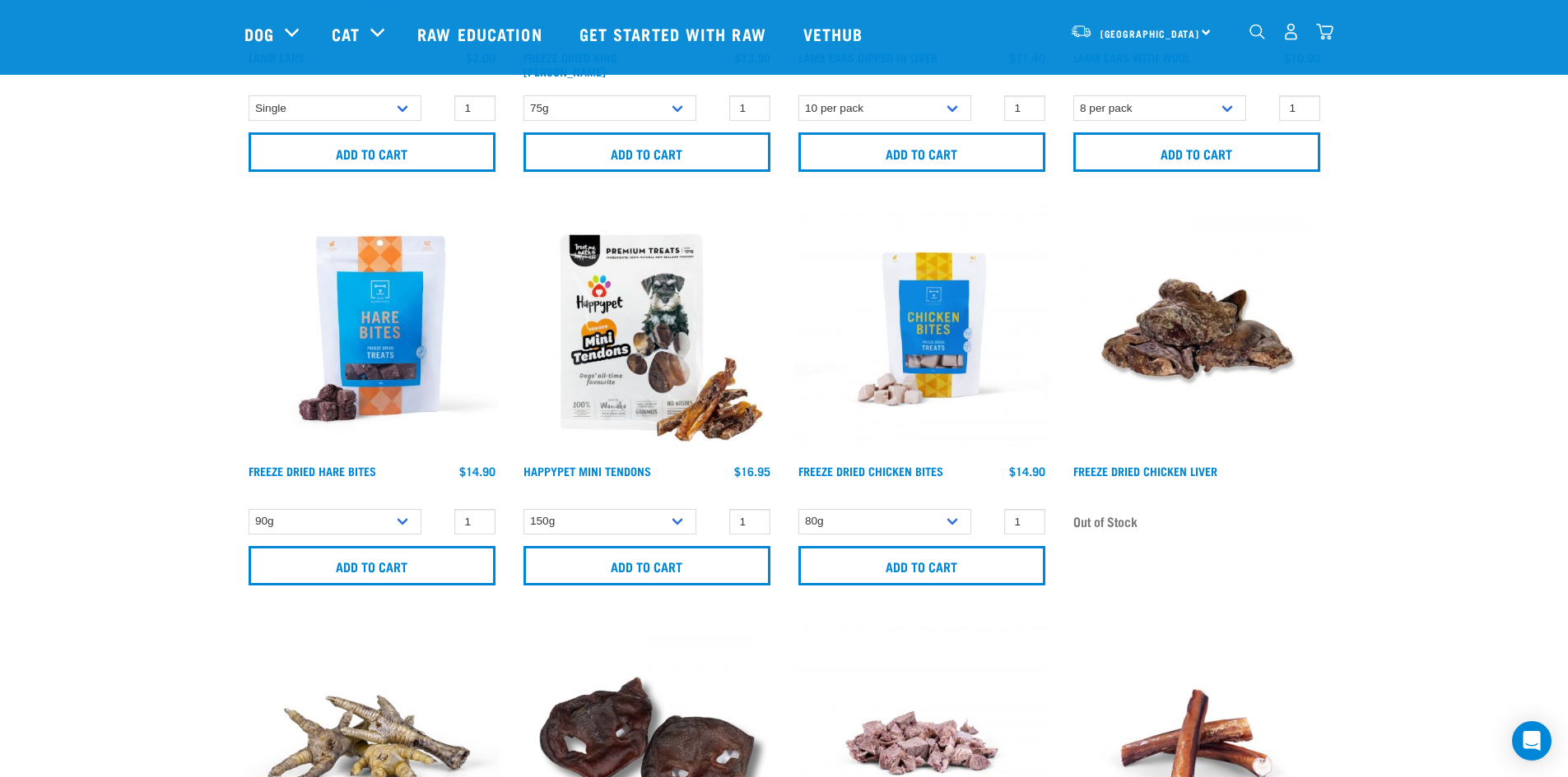
click at [1259, 38] on img "dropdown navigation" at bounding box center [1257, 31] width 16 height 16
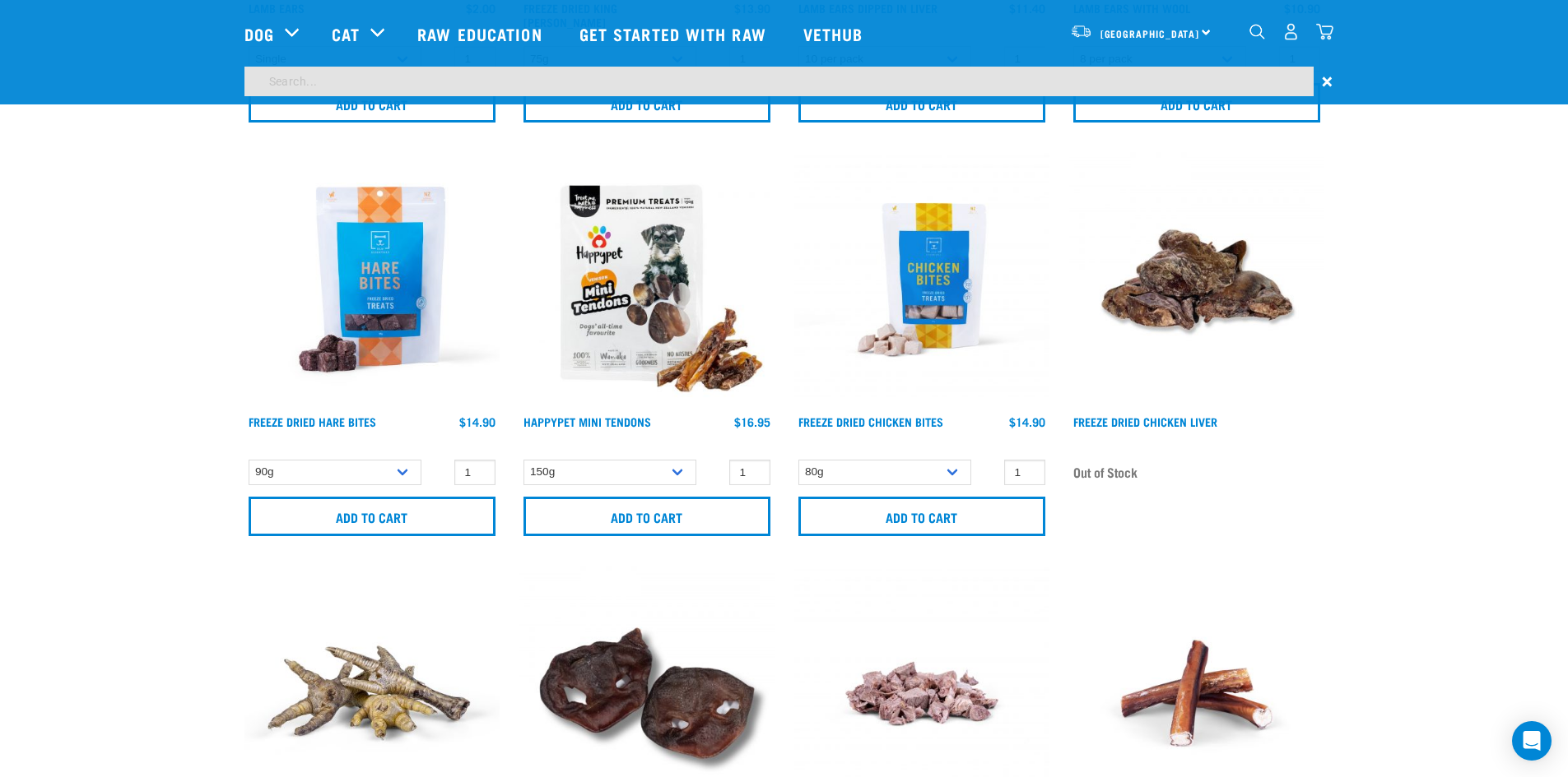
scroll to position [2072, 0]
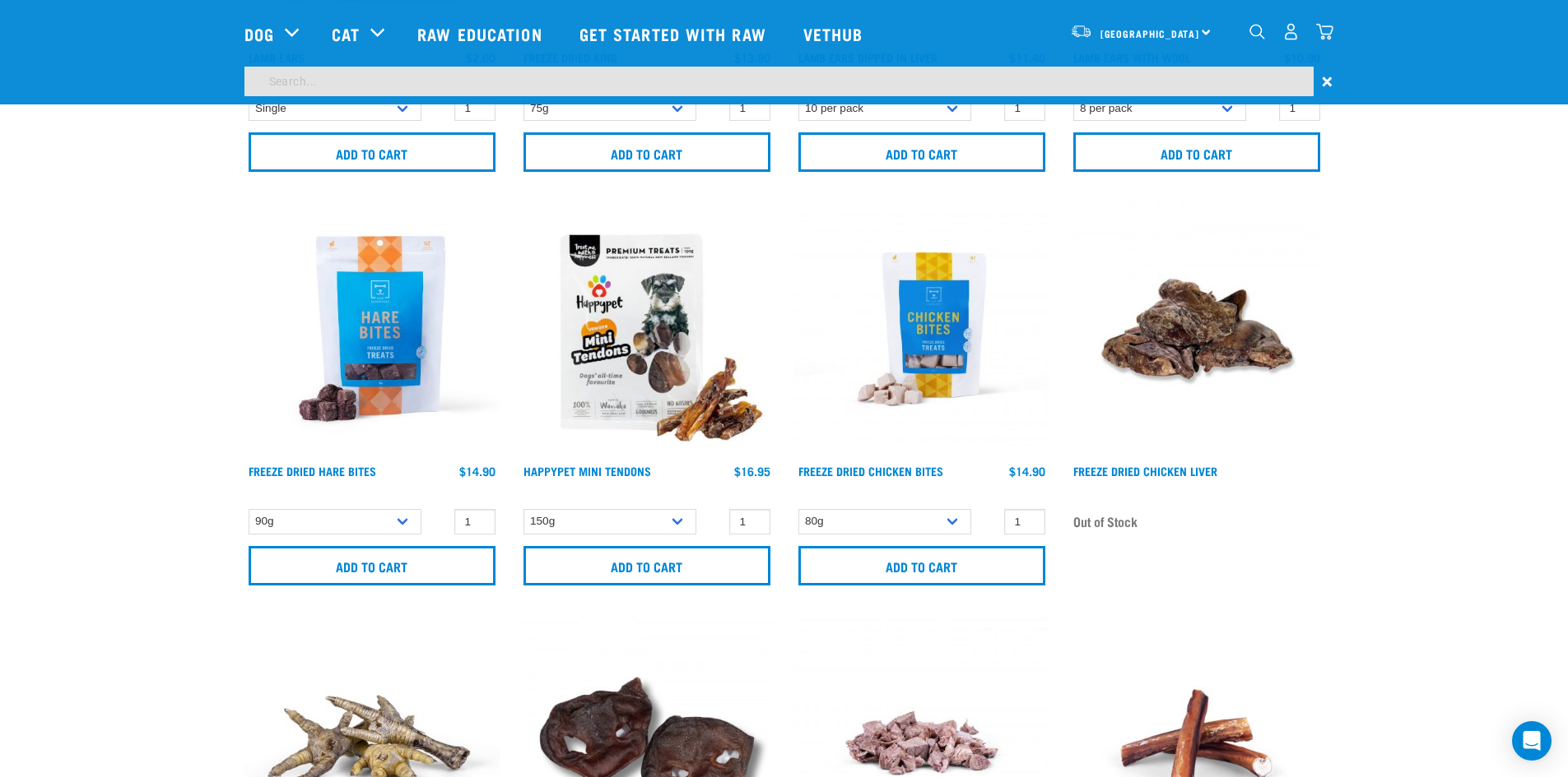
click at [610, 84] on input "search" at bounding box center [778, 81] width 1069 height 29
type input "toys"
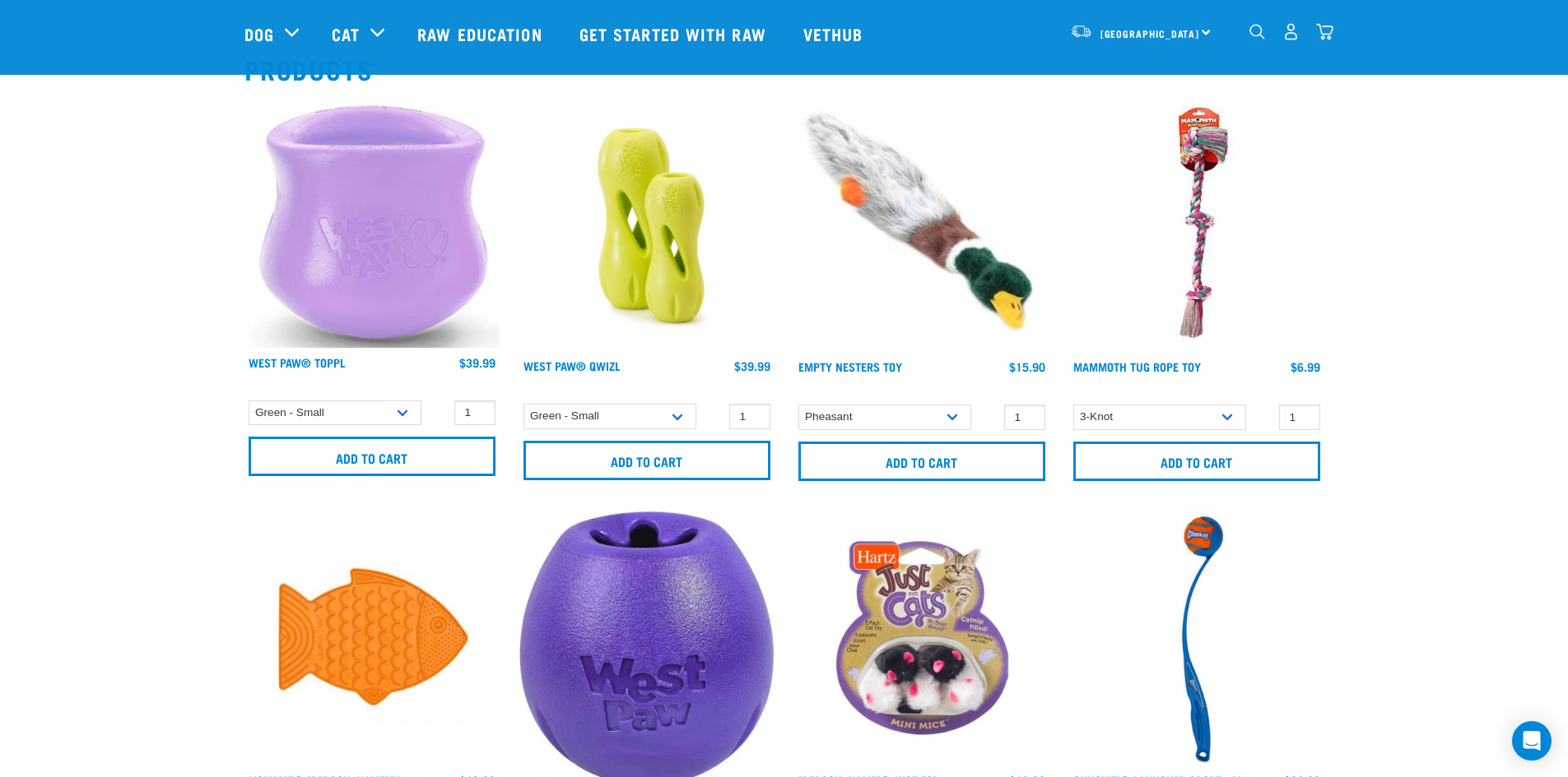
scroll to position [165, 0]
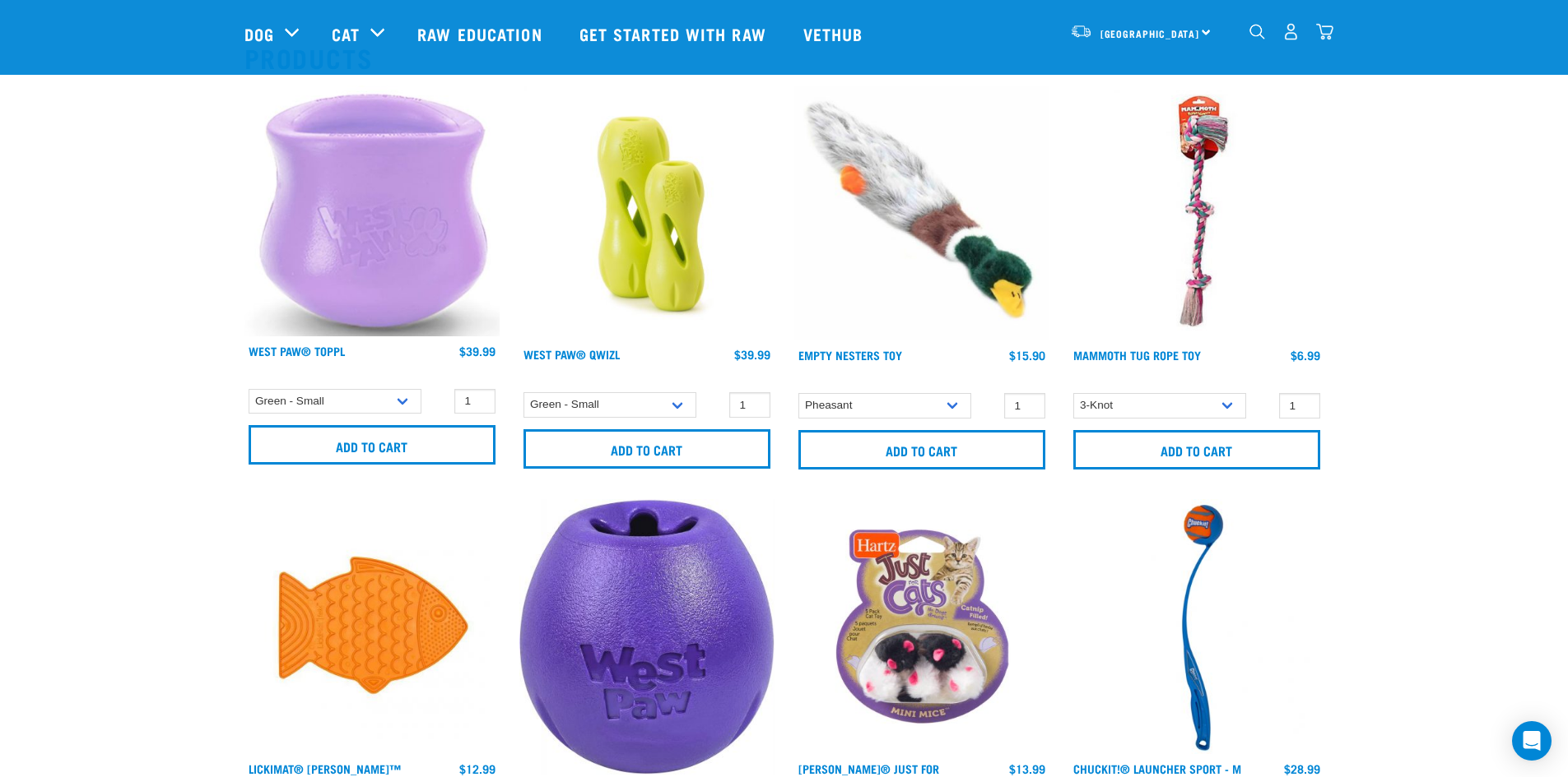
click at [900, 276] on img at bounding box center [921, 213] width 255 height 255
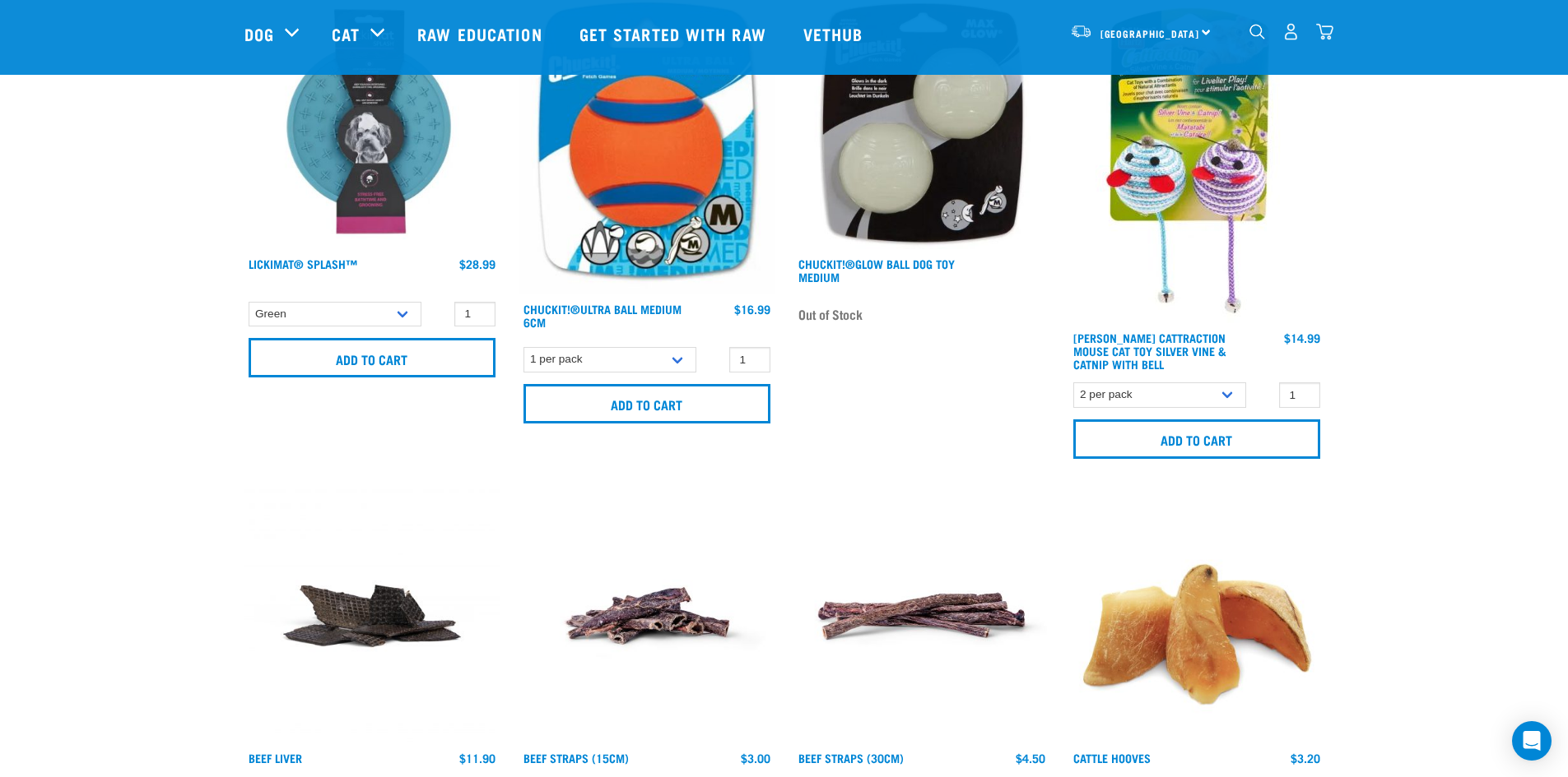
scroll to position [2343, 0]
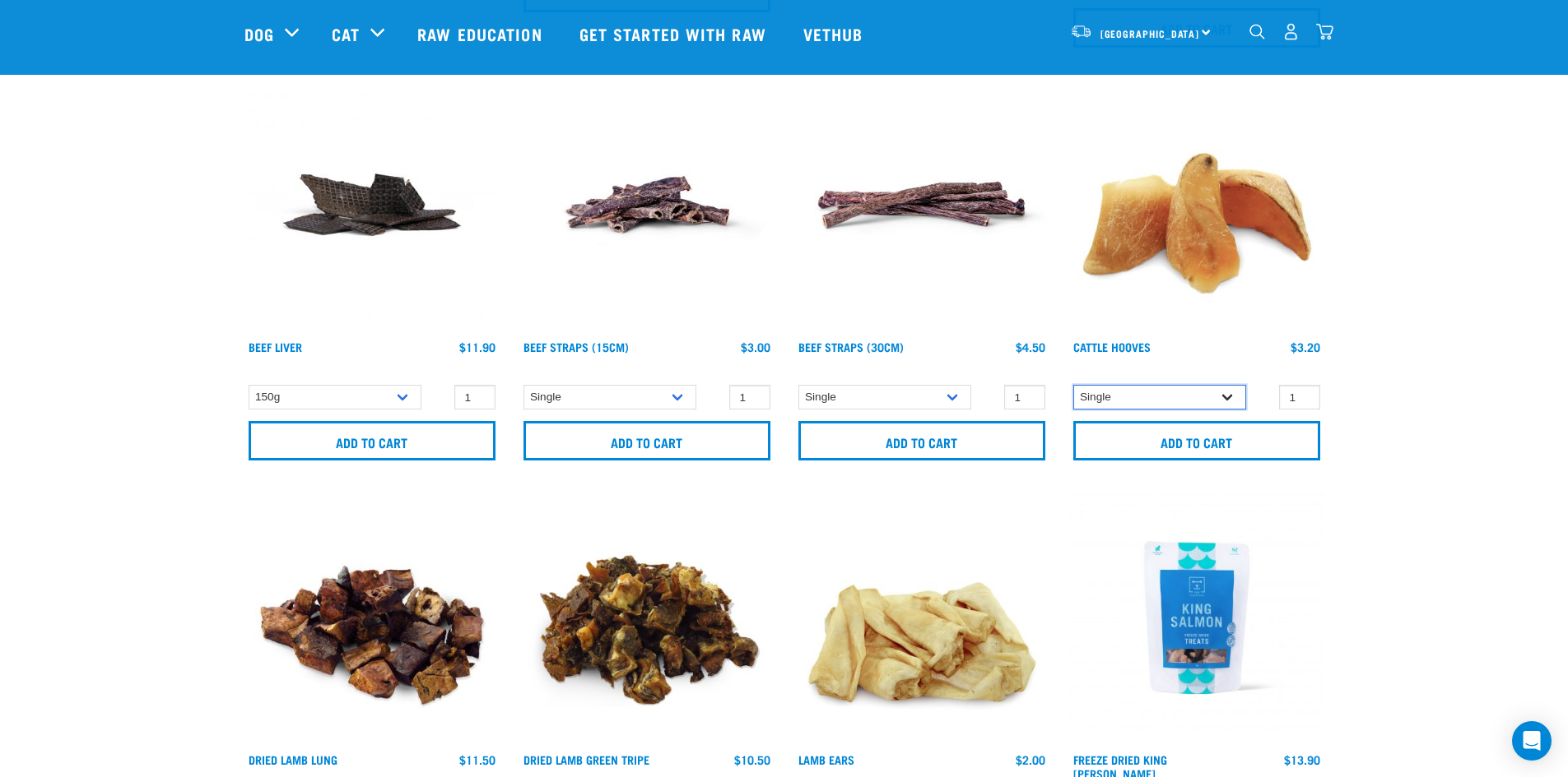
click at [1229, 395] on select "Single 10 per pack Bulk (30 pack) Bulk (50 pack)" at bounding box center [1160, 397] width 173 height 26
click at [1073, 385] on select "Single 10 per pack Bulk (30 pack) Bulk (50 pack)" at bounding box center [1160, 397] width 173 height 26
click at [1153, 389] on select "Single 10 per pack Bulk (30 pack) Bulk (50 pack)" at bounding box center [1160, 397] width 173 height 26
click at [1073, 385] on select "Single 10 per pack Bulk (30 pack) Bulk (50 pack)" at bounding box center [1160, 397] width 173 height 26
click at [1139, 391] on select "Single 10 per pack Bulk (30 pack) Bulk (50 pack)" at bounding box center [1160, 397] width 173 height 26
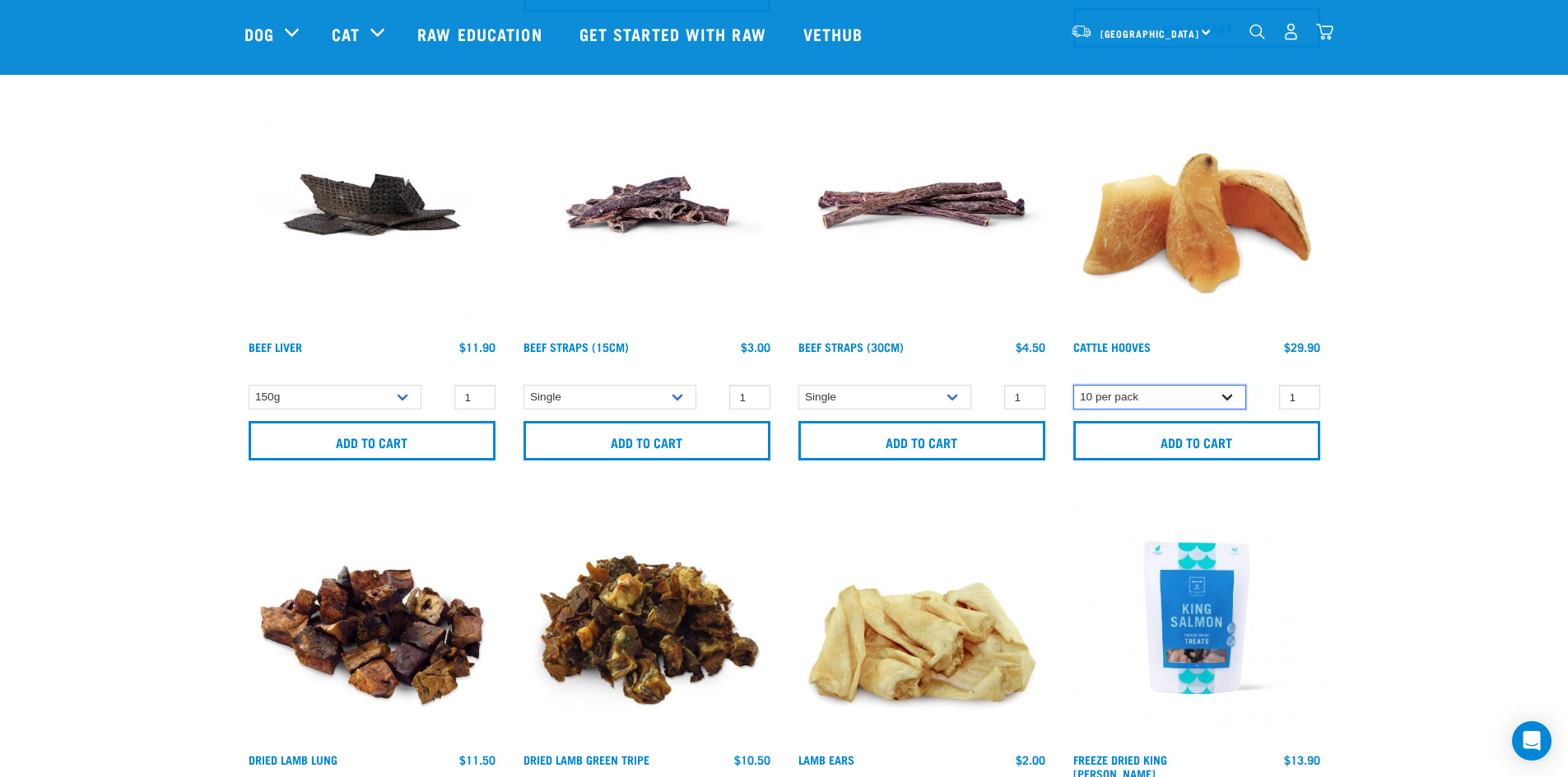
click at [1073, 385] on select "Single 10 per pack Bulk (30 pack) Bulk (50 pack)" at bounding box center [1160, 397] width 173 height 26
click at [1133, 399] on select "Single 10 per pack Bulk (30 pack) Bulk (50 pack)" at bounding box center [1160, 397] width 173 height 26
select select "724"
click at [1073, 385] on select "Single 10 per pack Bulk (30 pack) Bulk (50 pack)" at bounding box center [1160, 397] width 173 height 26
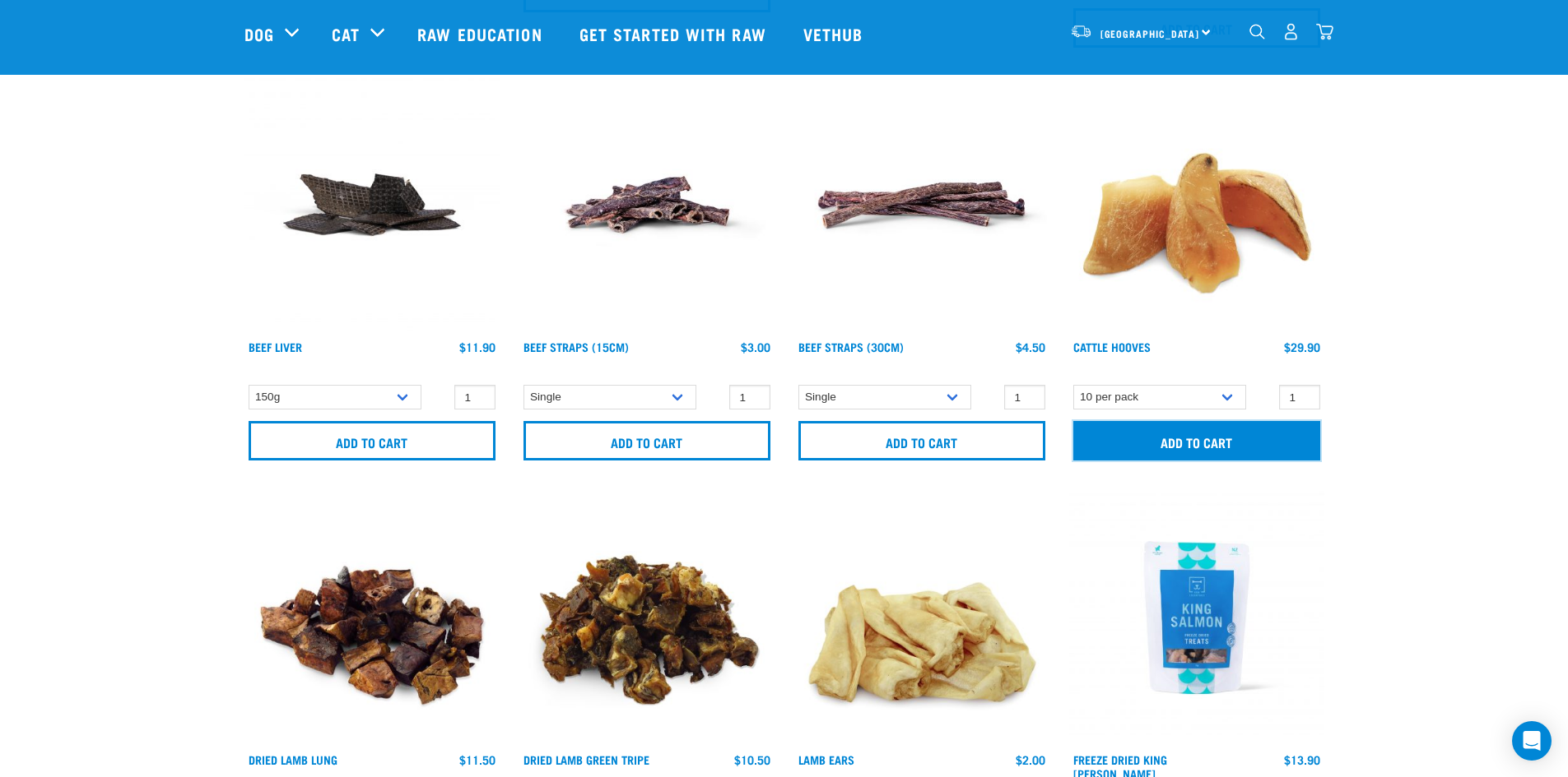
click at [1132, 440] on input "Add to cart" at bounding box center [1197, 440] width 247 height 39
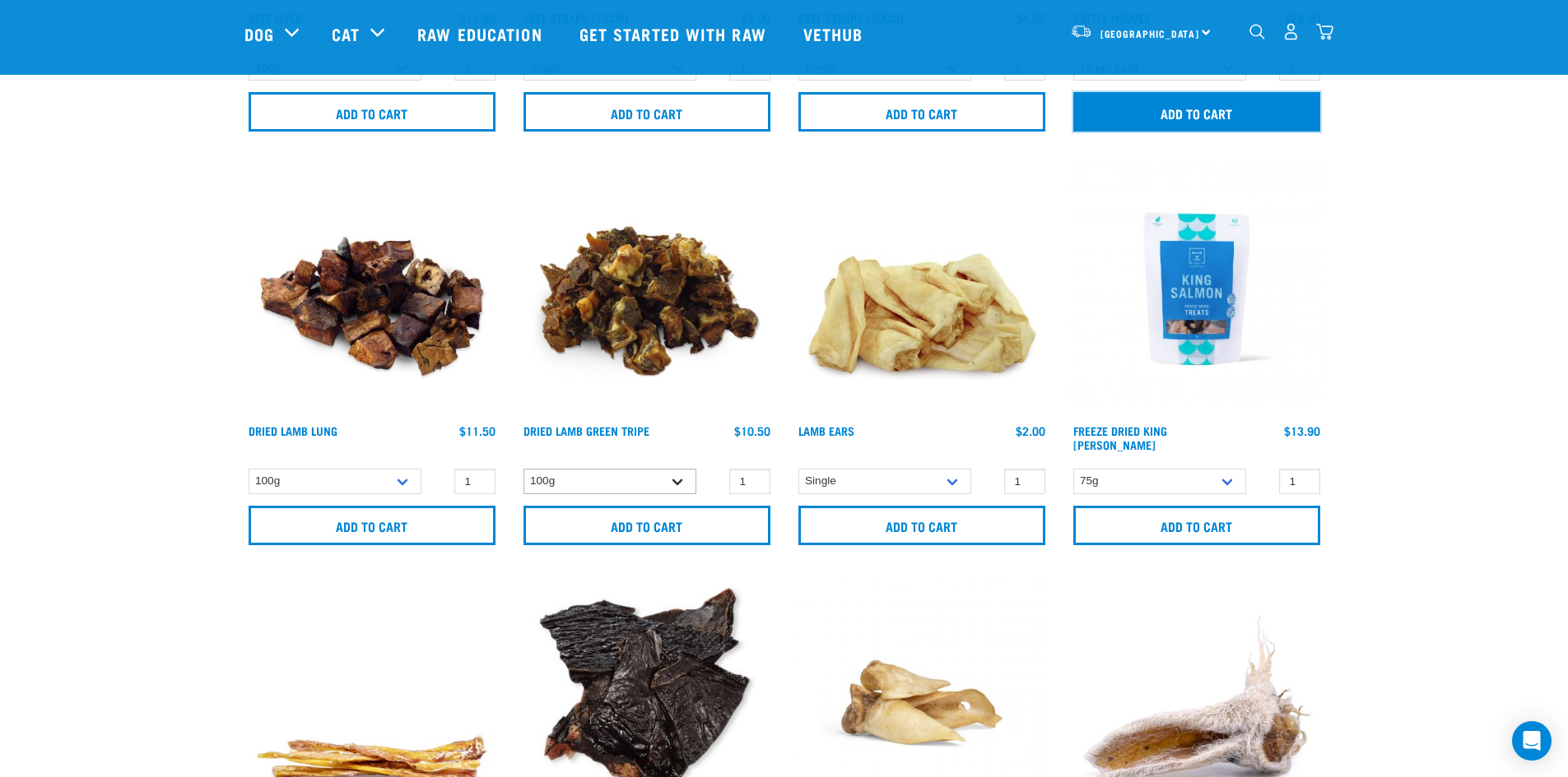
scroll to position [3000, 0]
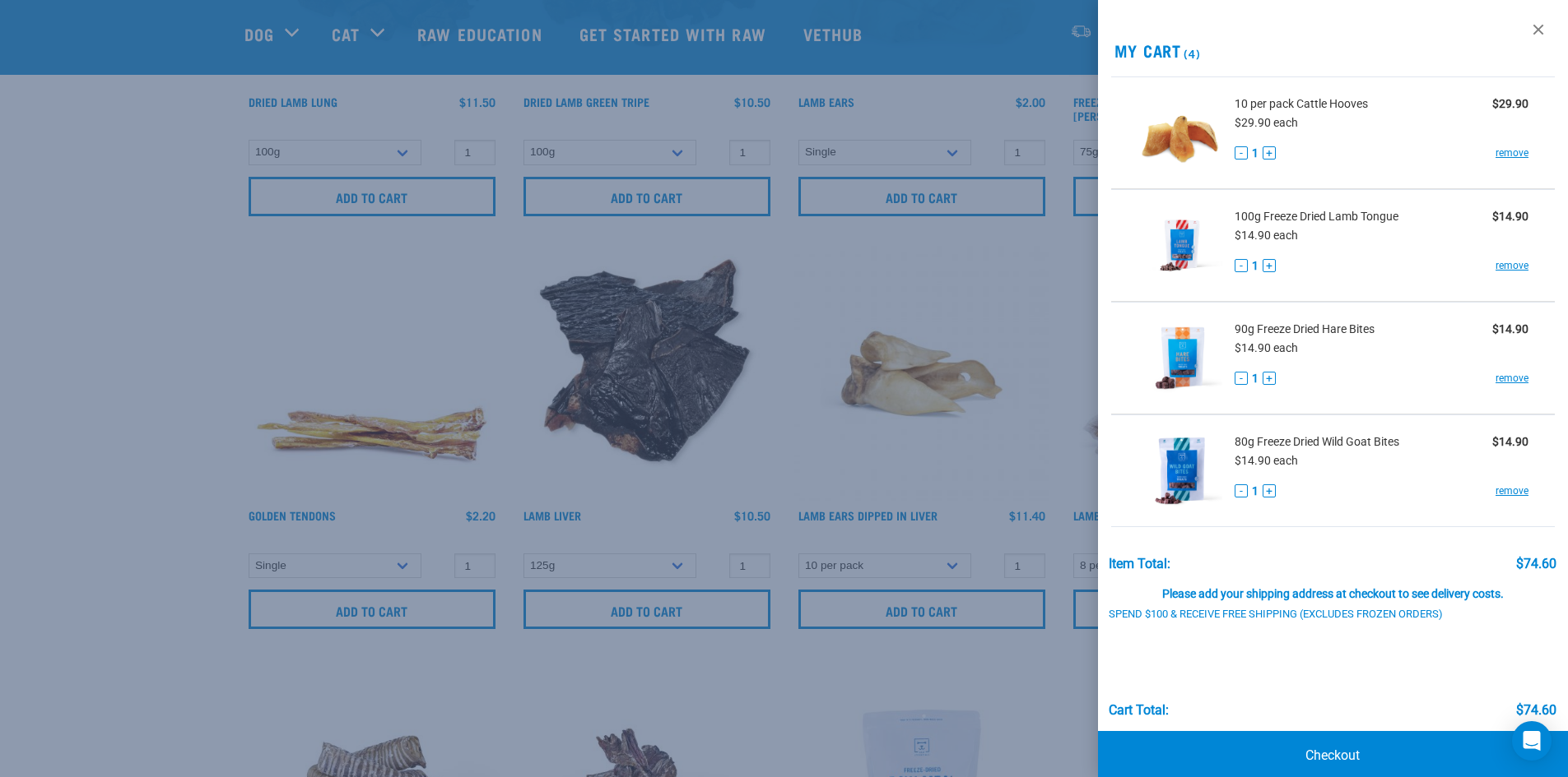
click at [482, 384] on div at bounding box center [784, 388] width 1568 height 777
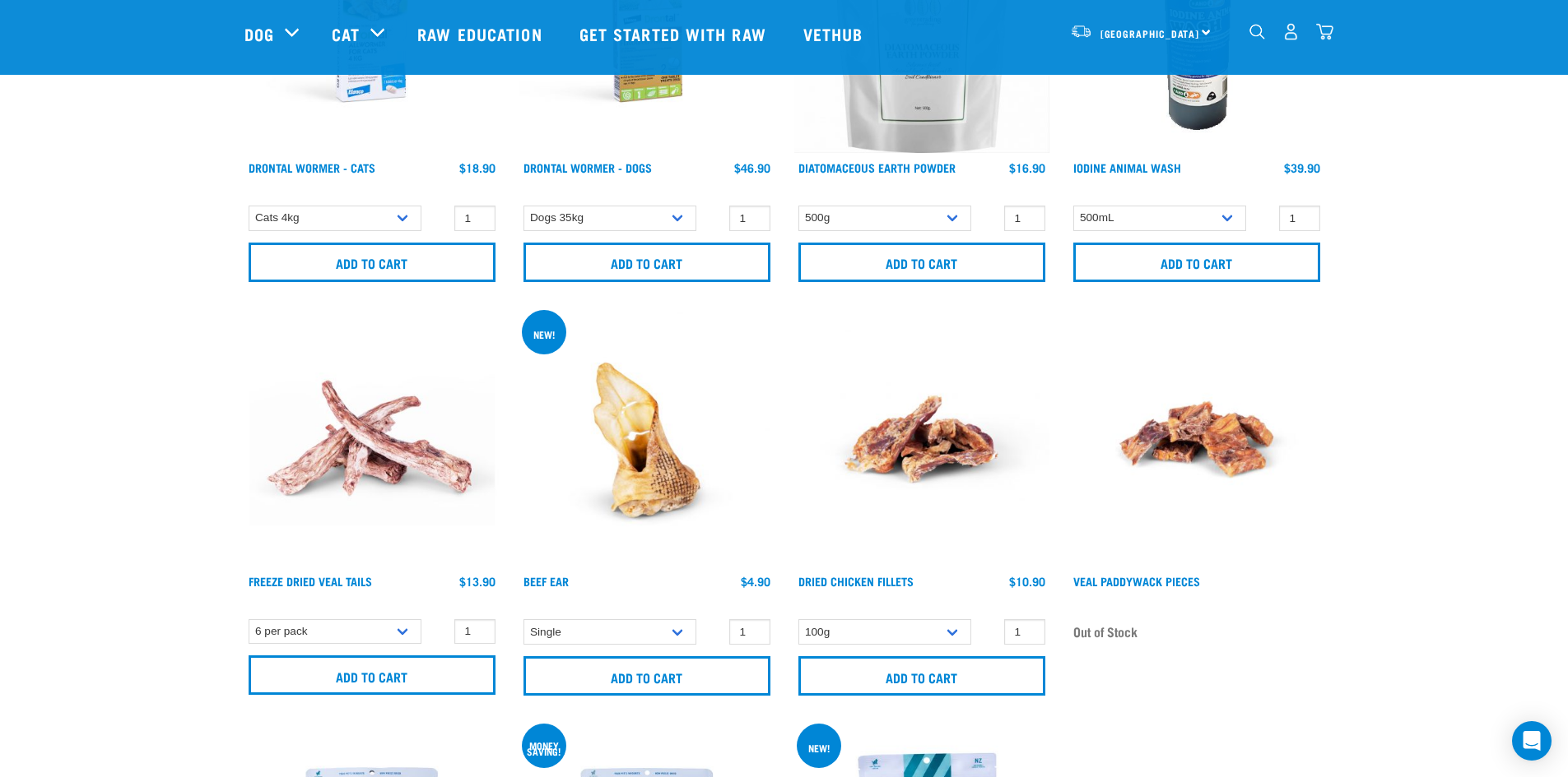
scroll to position [6292, 0]
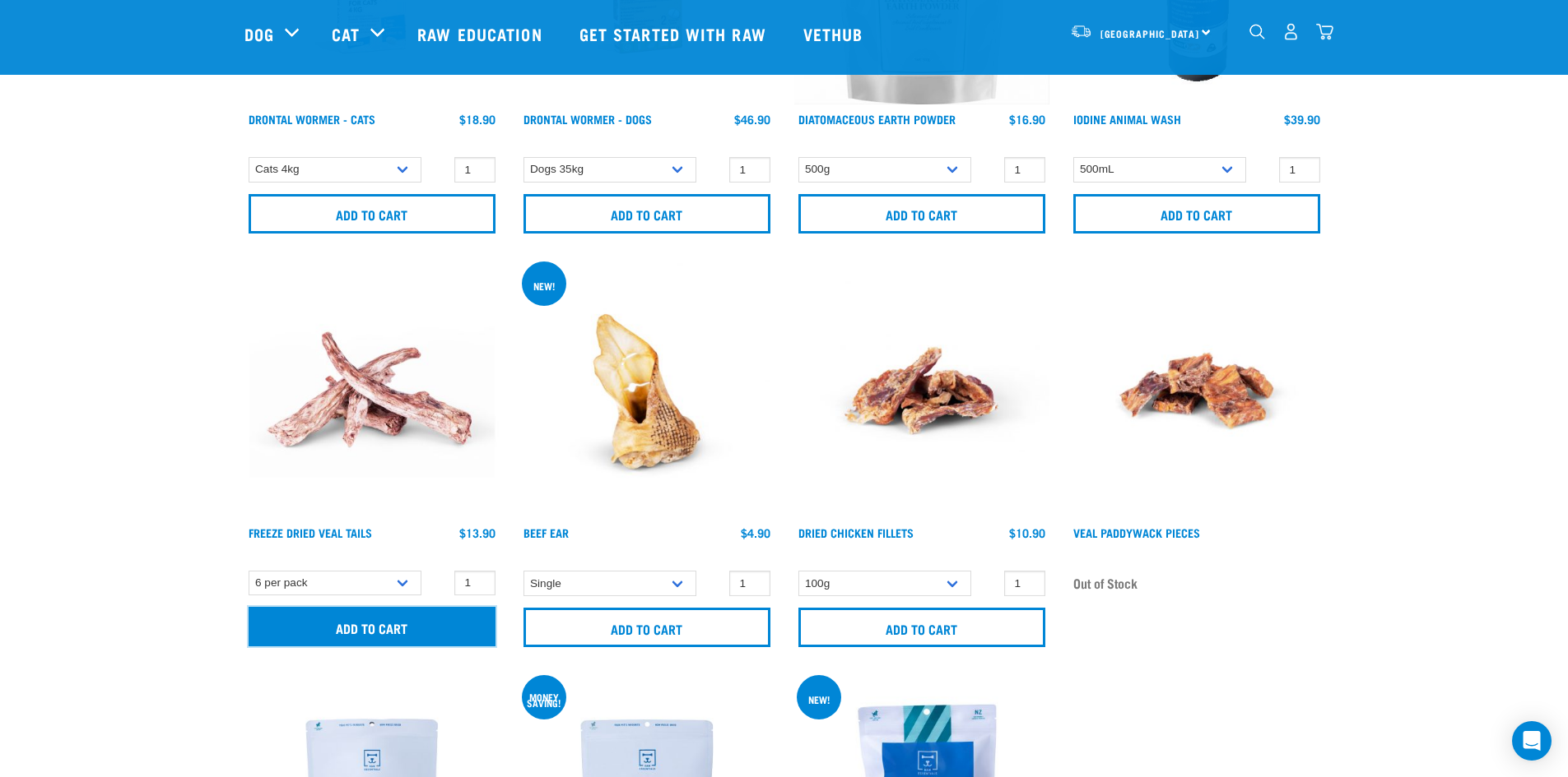
click at [323, 627] on input "Add to cart" at bounding box center [372, 627] width 247 height 39
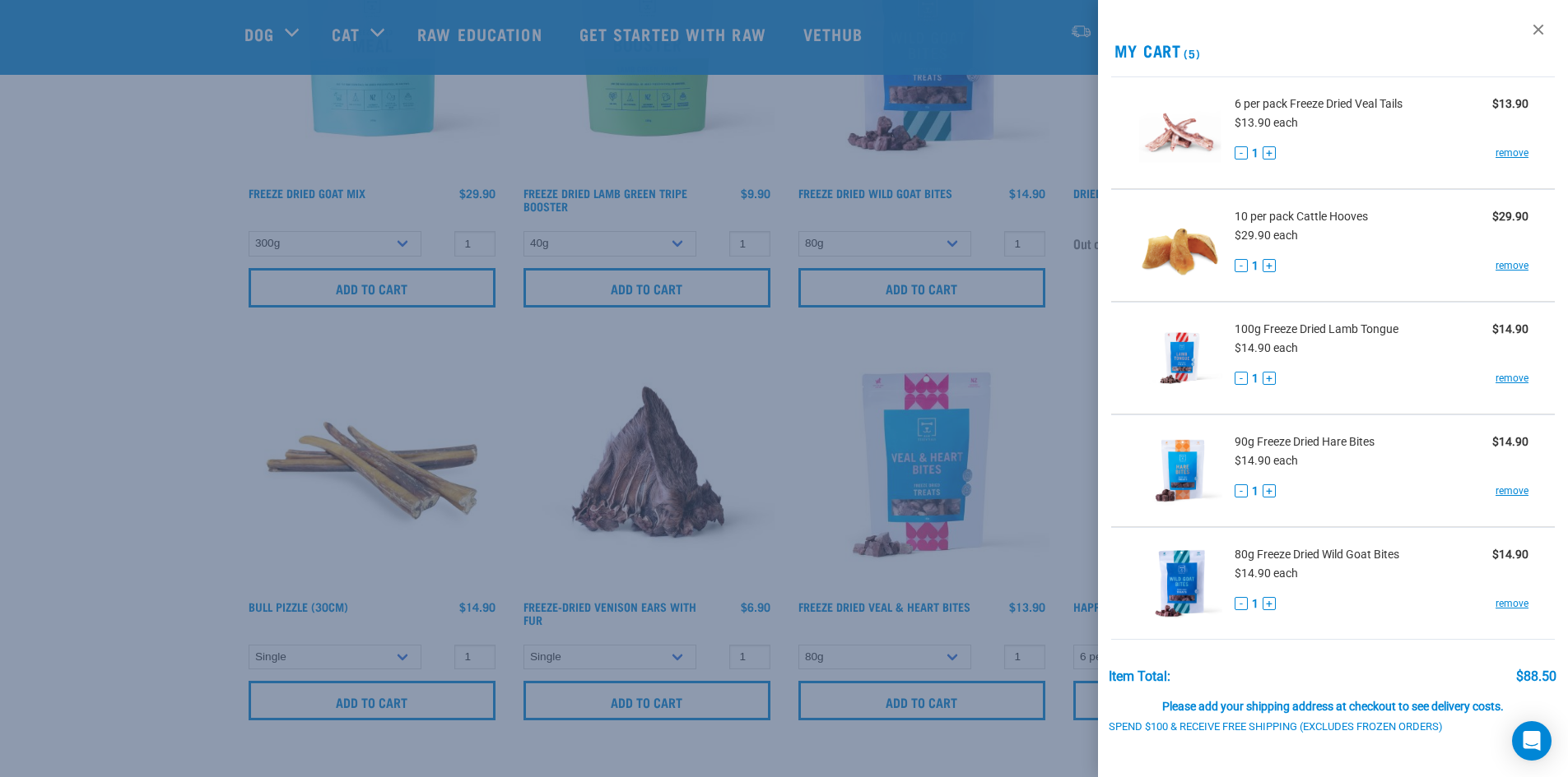
scroll to position [7196, 0]
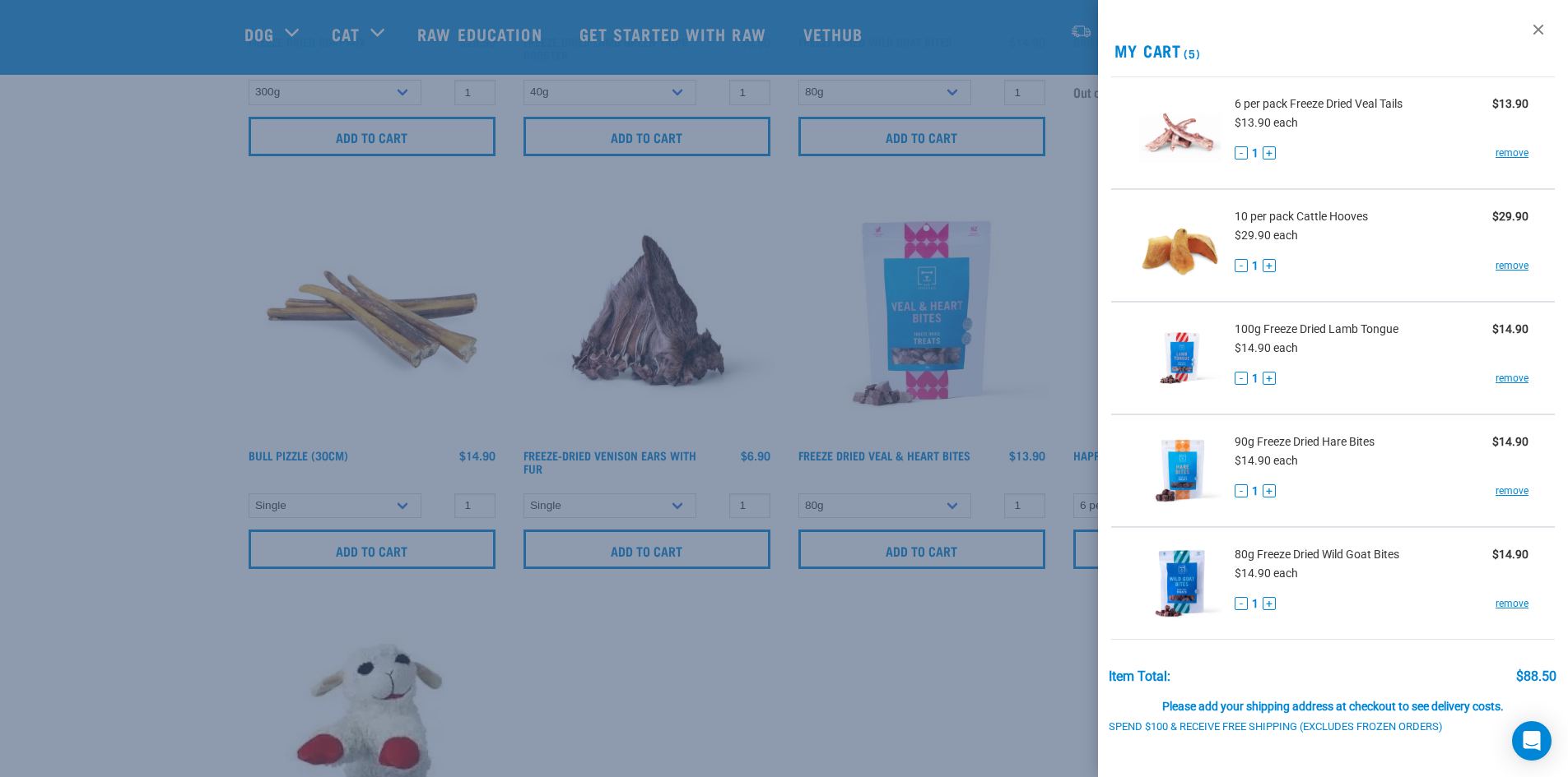
click at [278, 500] on div at bounding box center [784, 388] width 1568 height 777
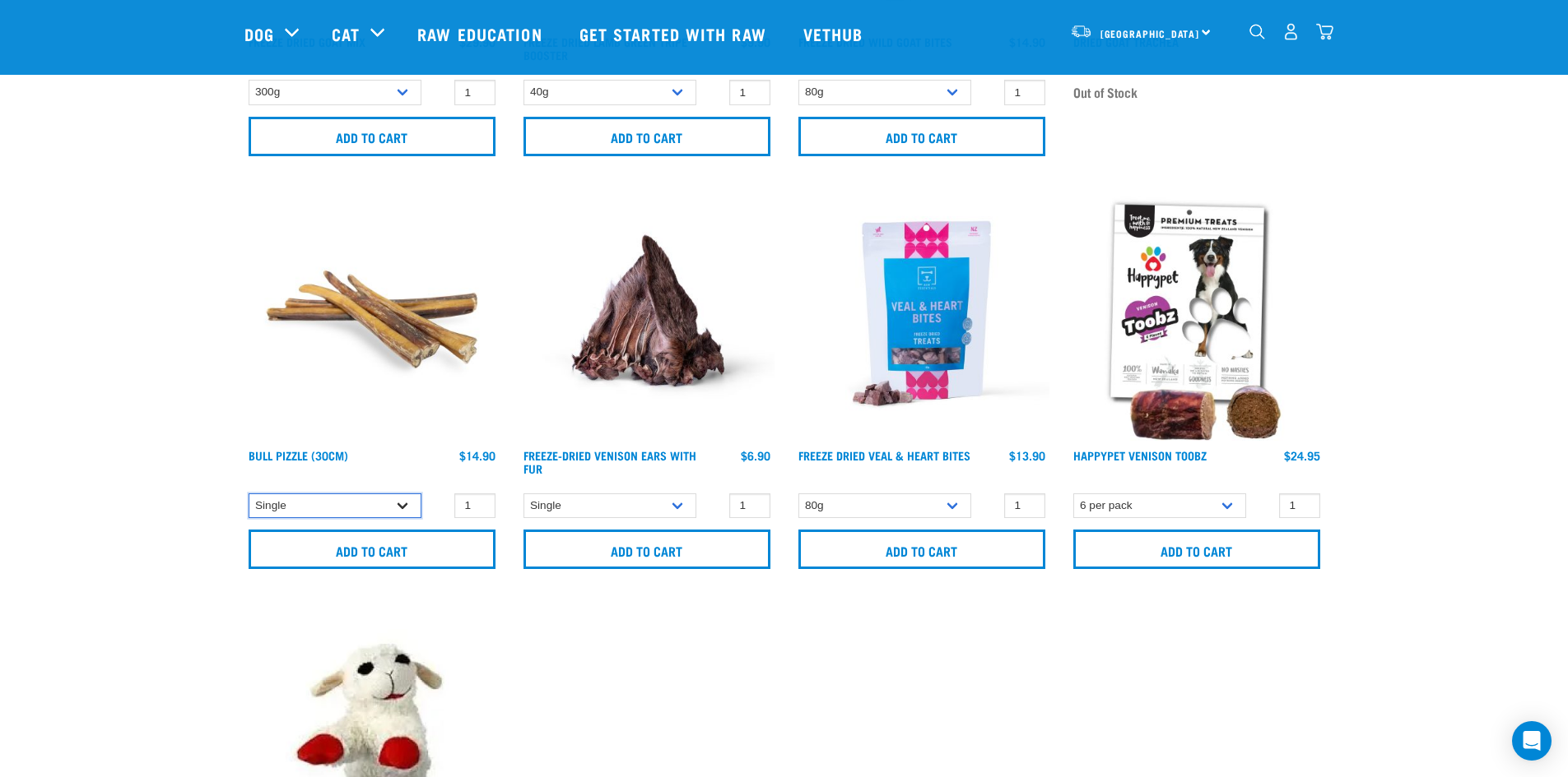
click at [278, 500] on select "Single 10 per pack 25 per pack" at bounding box center [335, 506] width 173 height 26
click at [248, 493] on select "Single 10 per pack 25 per pack" at bounding box center [335, 506] width 173 height 26
click at [280, 504] on select "Single 10 per pack 25 per pack" at bounding box center [335, 506] width 173 height 26
select select "399408"
click at [248, 493] on select "Single 10 per pack 25 per pack" at bounding box center [335, 506] width 173 height 26
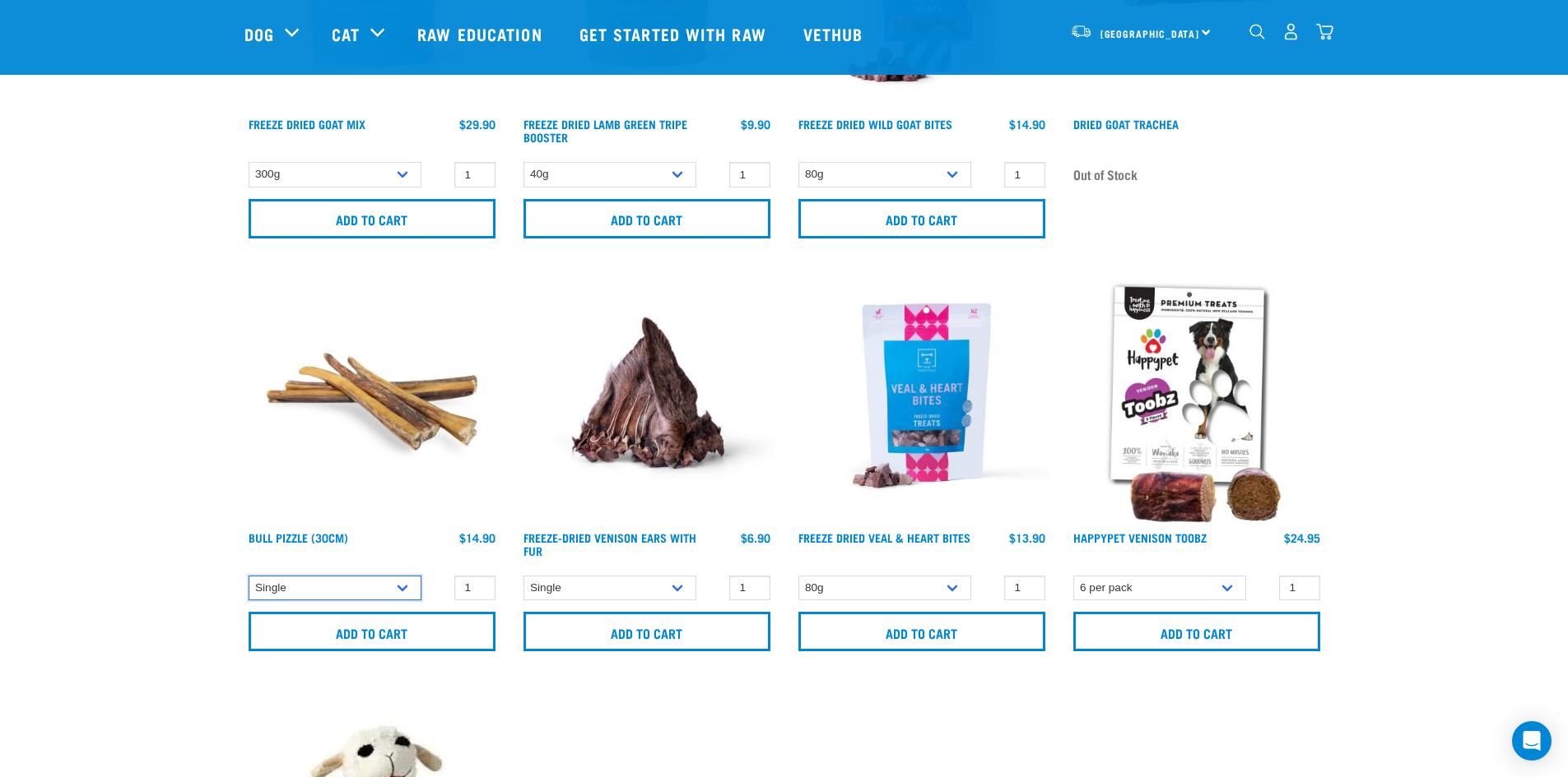
scroll to position [6785, 0]
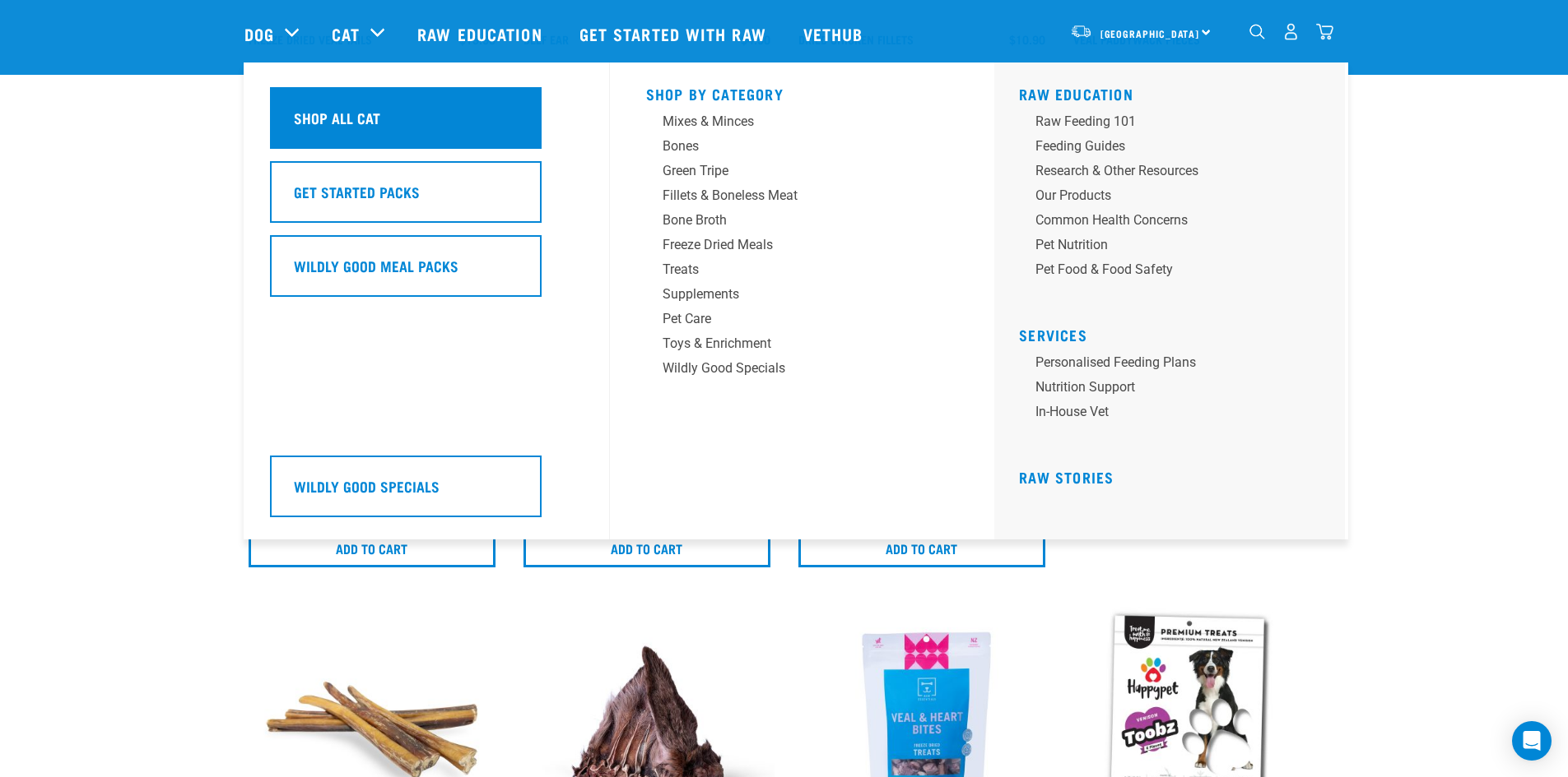
click at [349, 111] on h5 "Shop All Cat" at bounding box center [337, 118] width 86 height 22
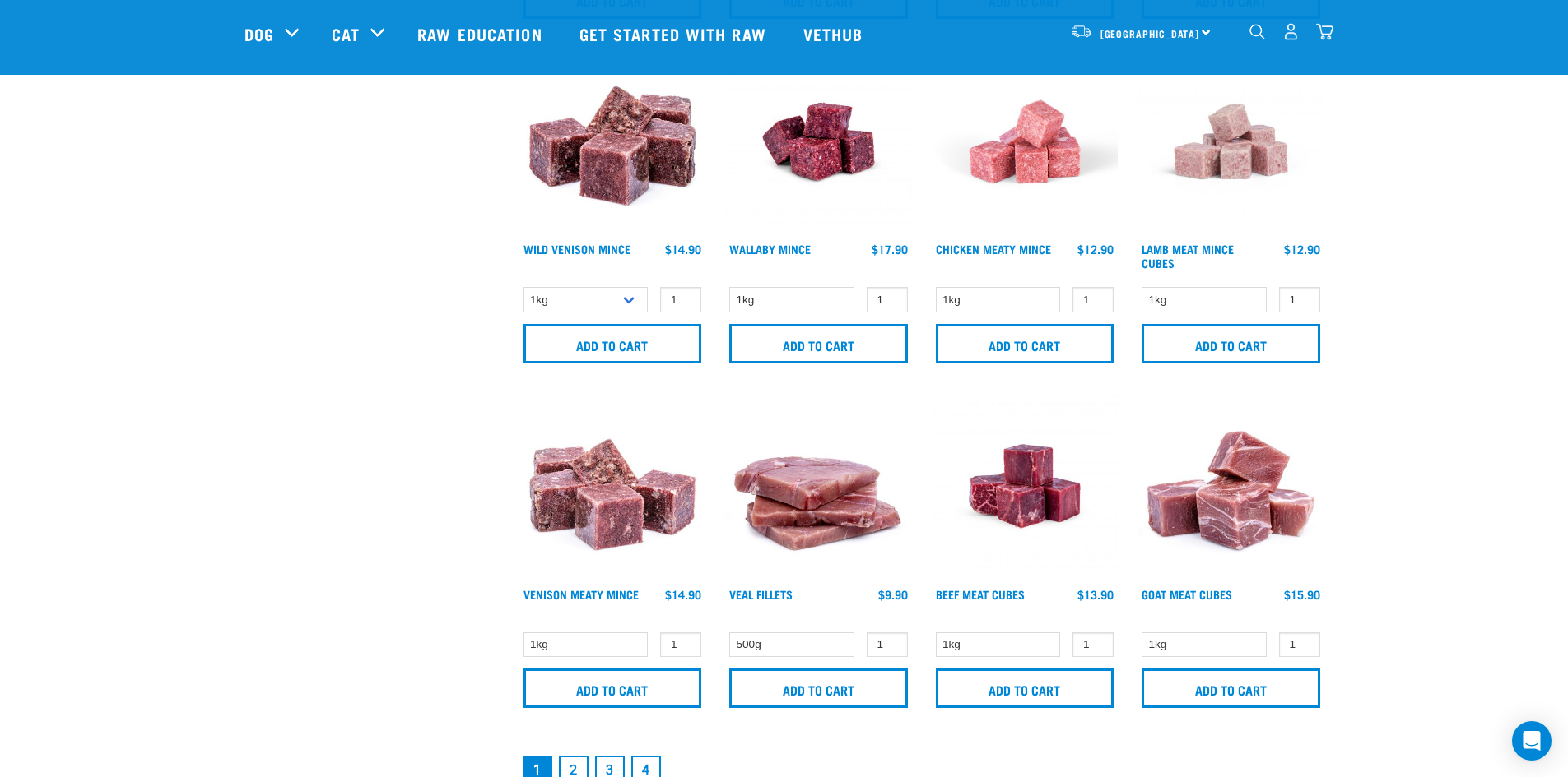
scroll to position [2551, 0]
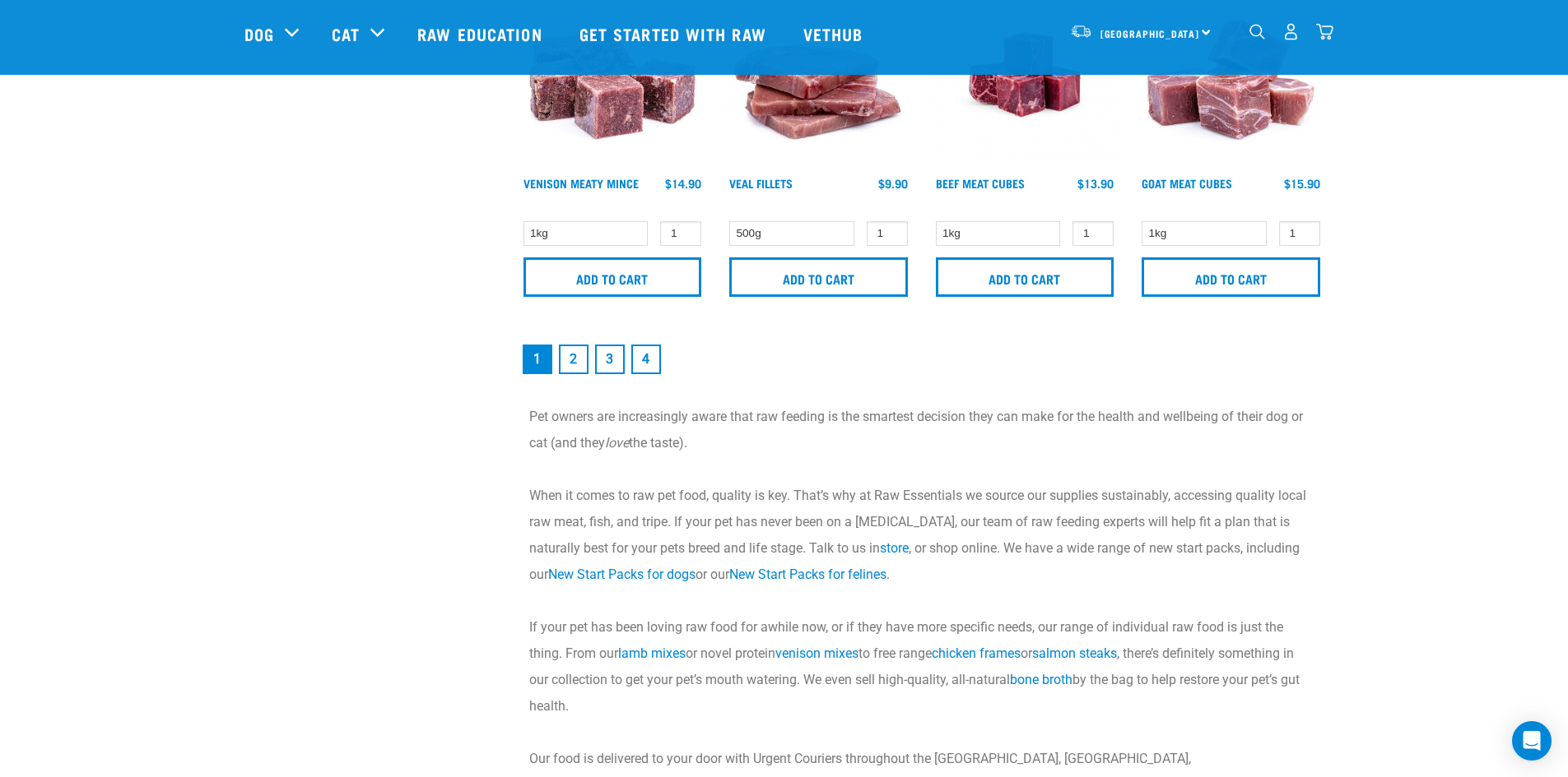
click at [574, 358] on link "2" at bounding box center [573, 359] width 29 height 29
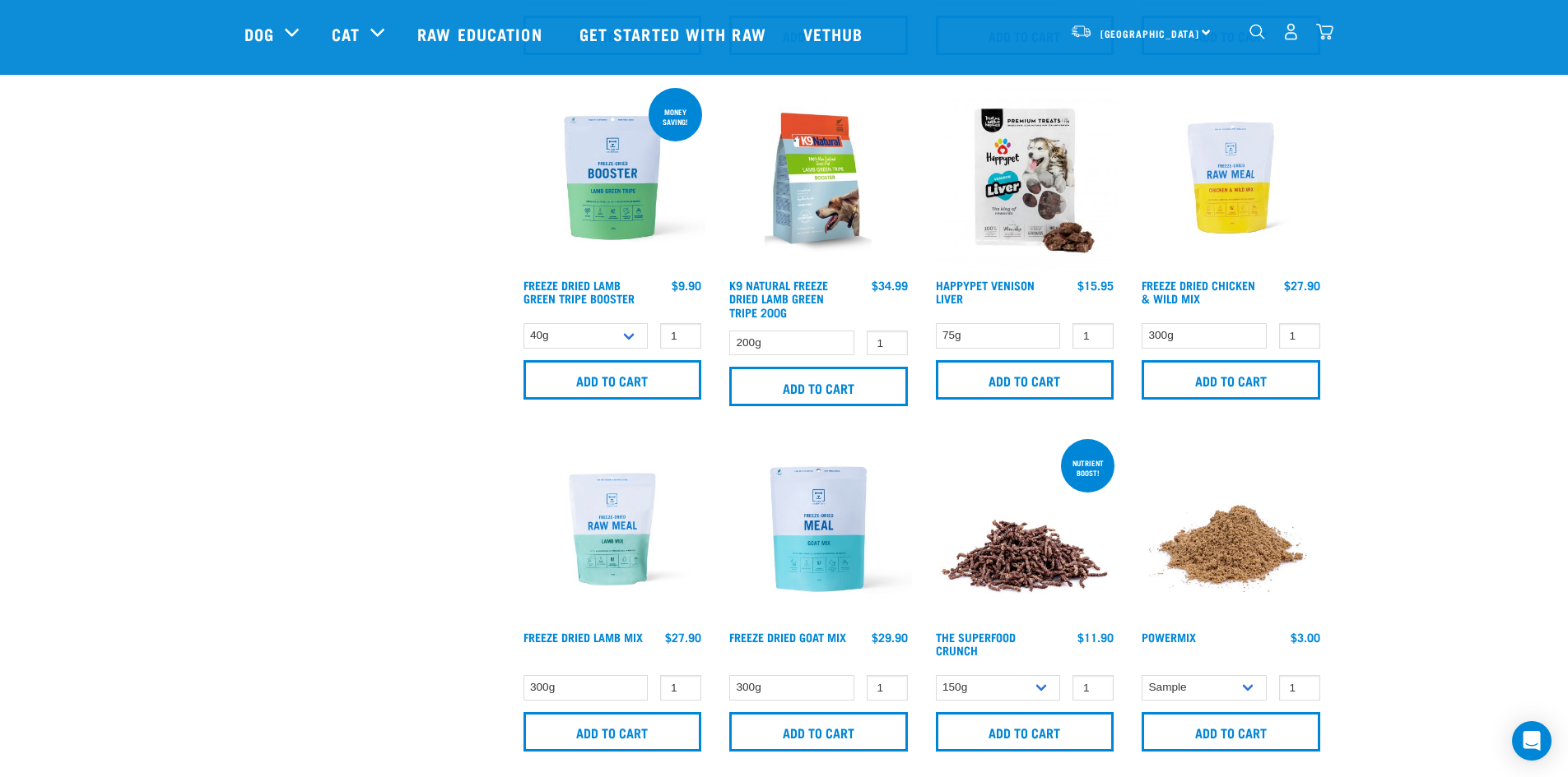
scroll to position [2304, 0]
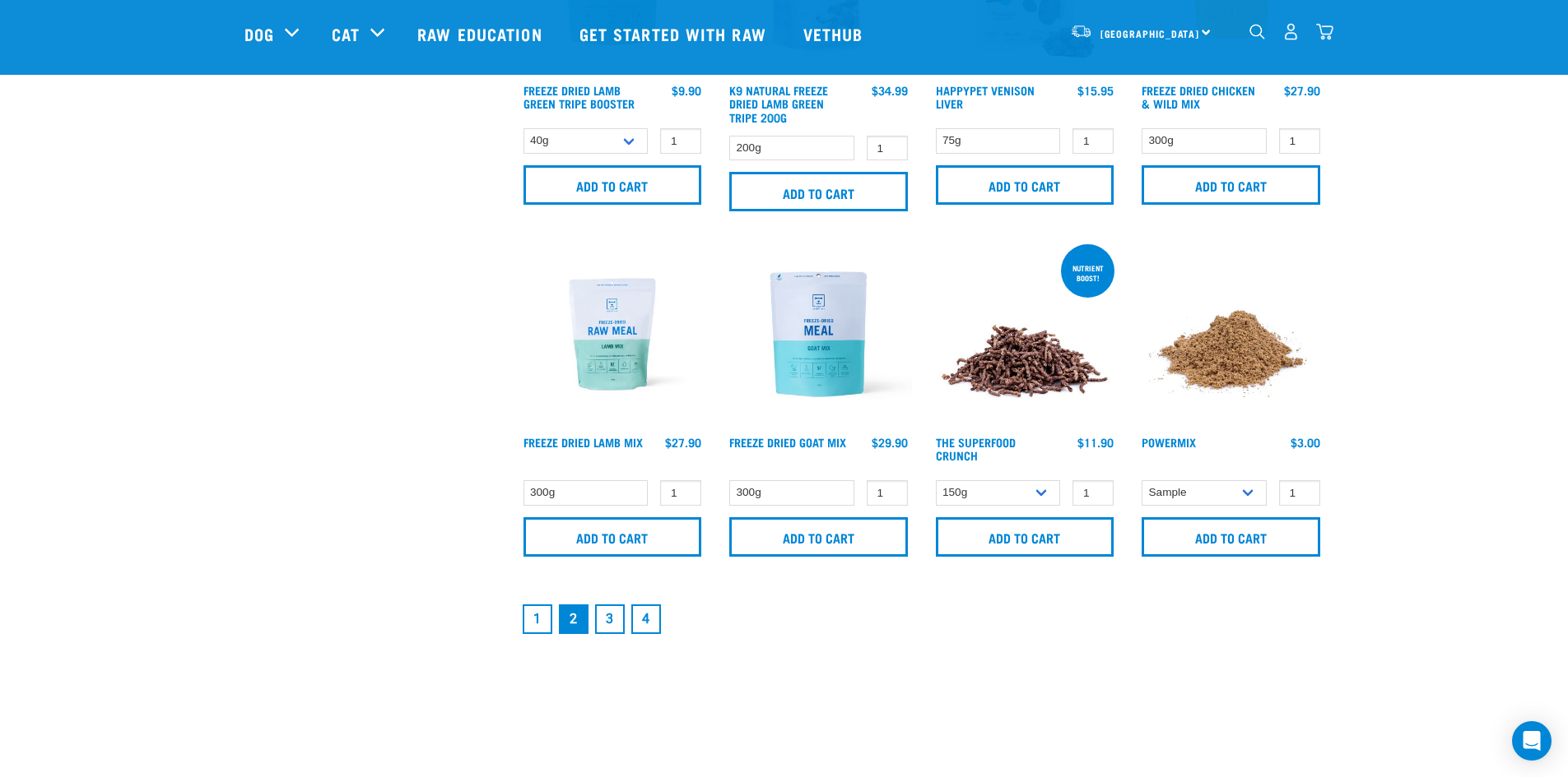
click at [1012, 388] on img at bounding box center [1024, 335] width 186 height 186
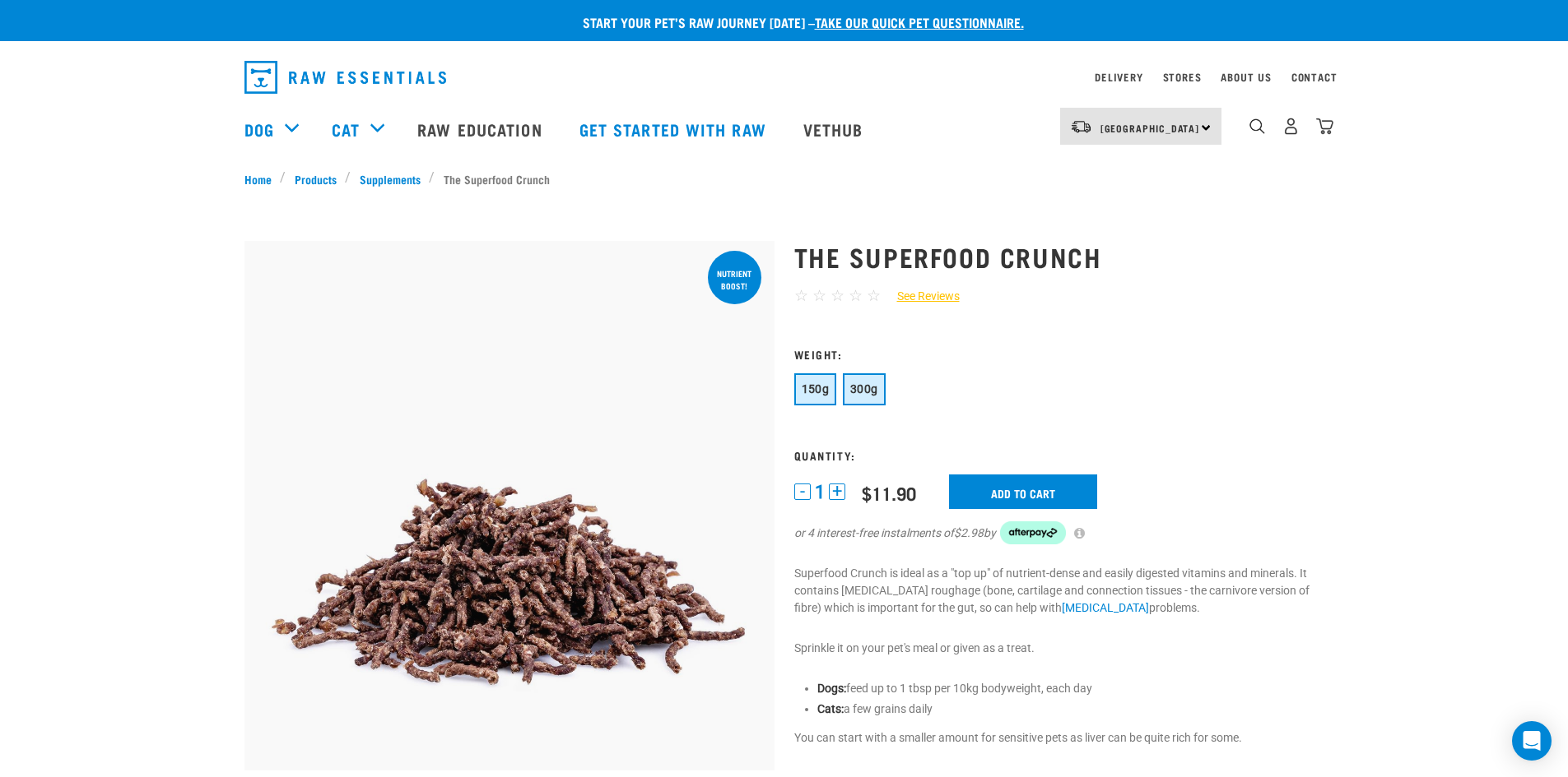
click at [860, 389] on span "300g" at bounding box center [863, 388] width 28 height 13
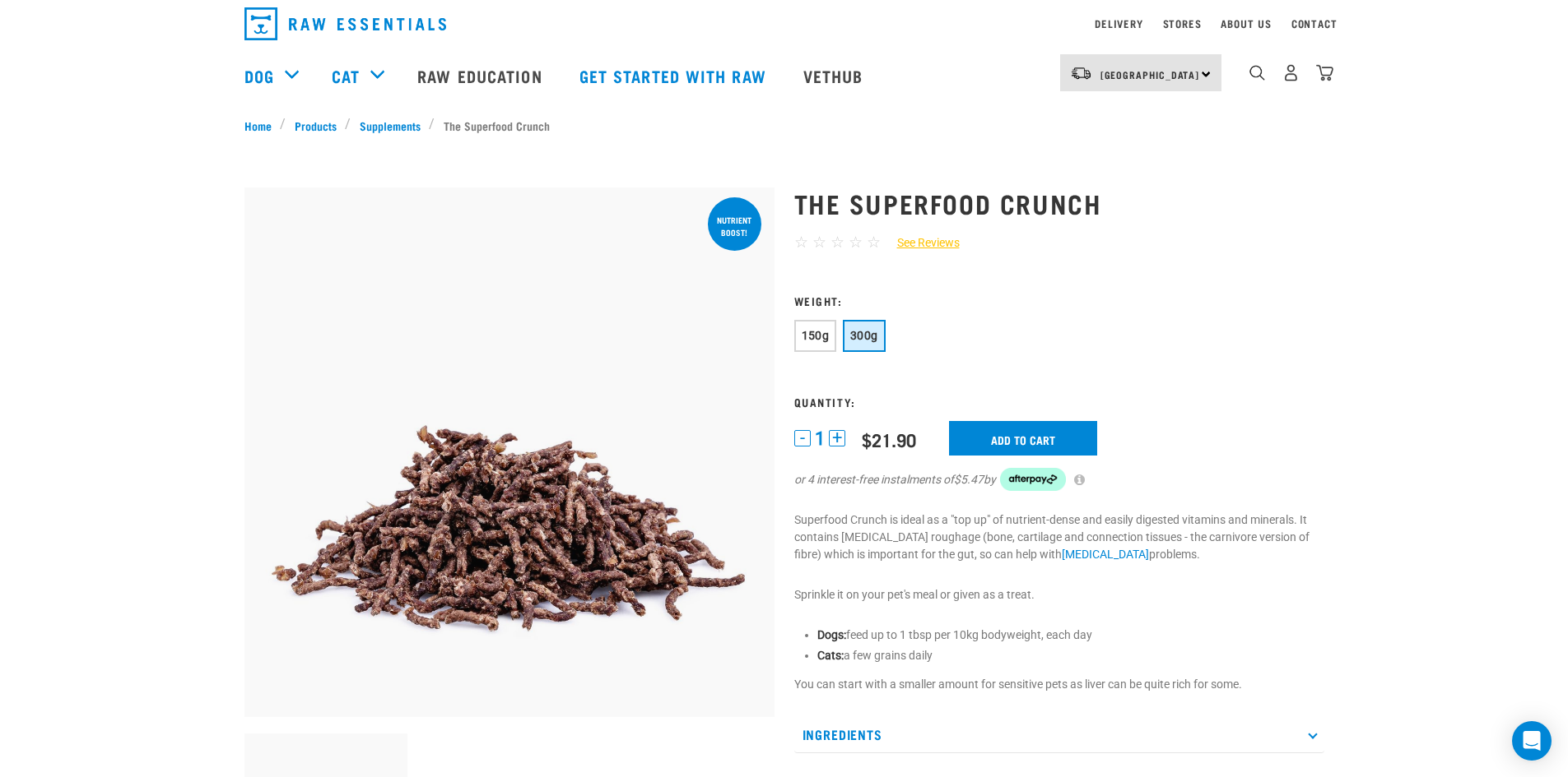
scroll to position [165, 0]
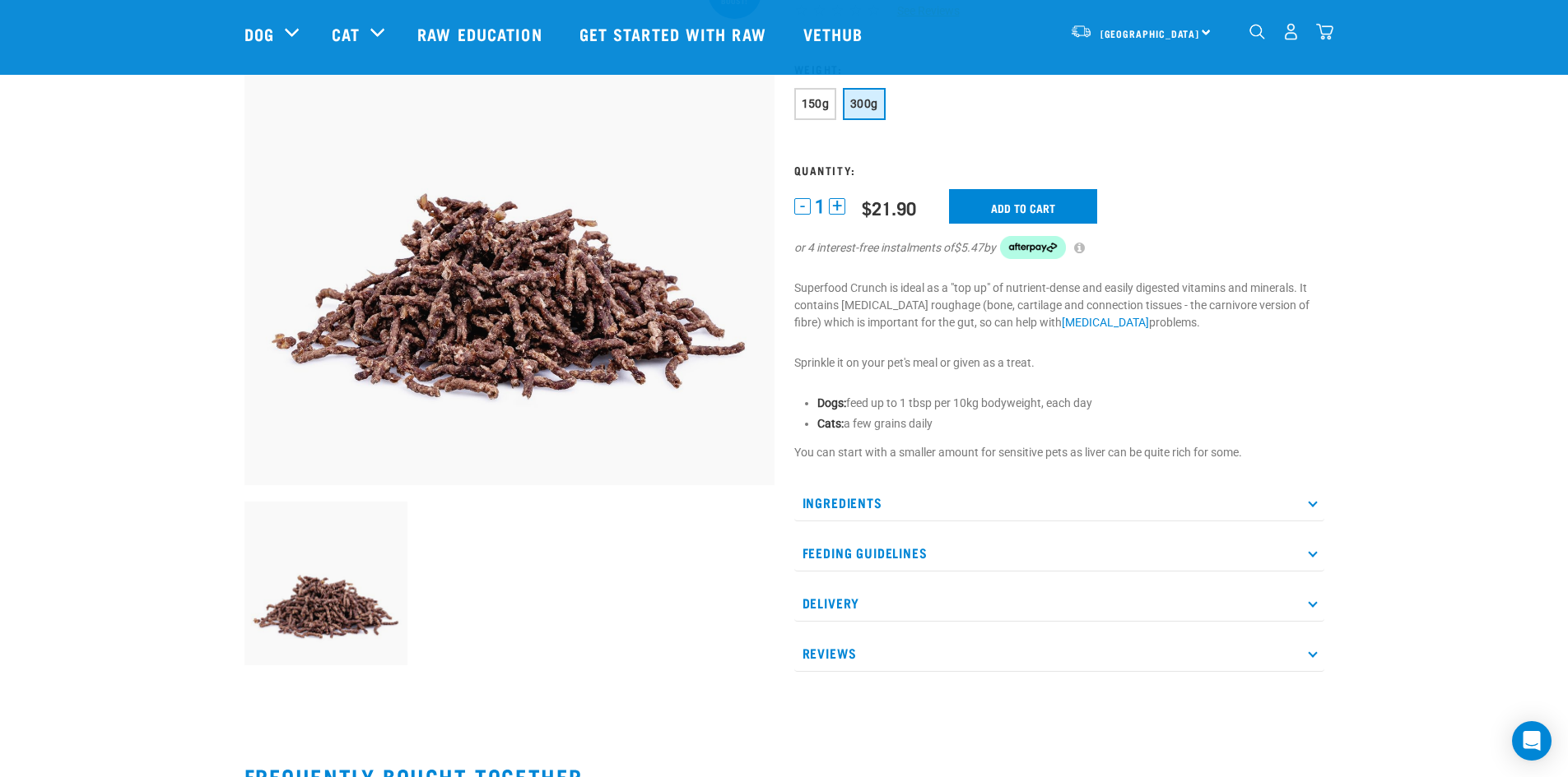
click at [848, 503] on p "Ingredients" at bounding box center [1059, 503] width 530 height 37
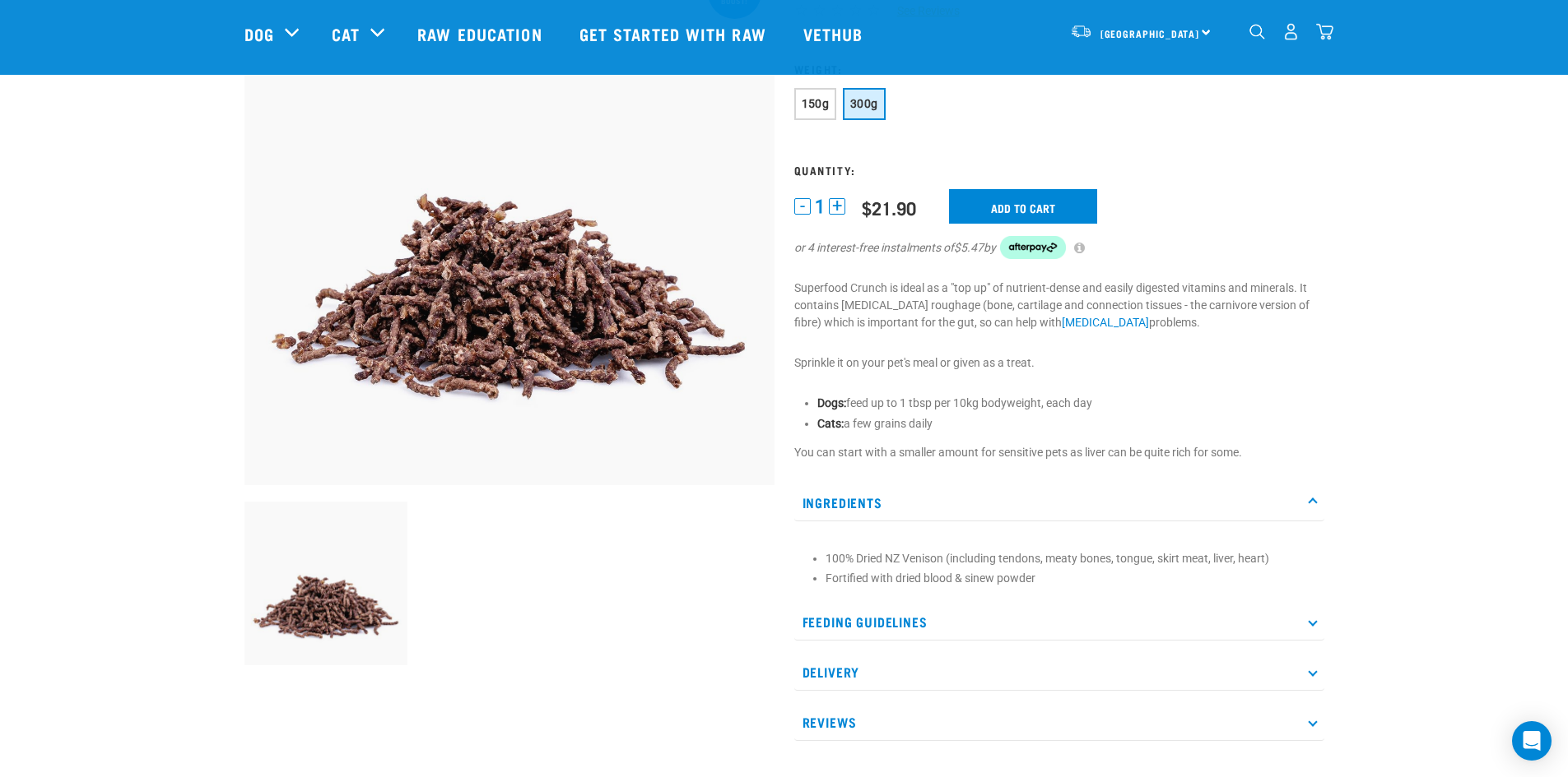
scroll to position [0, 0]
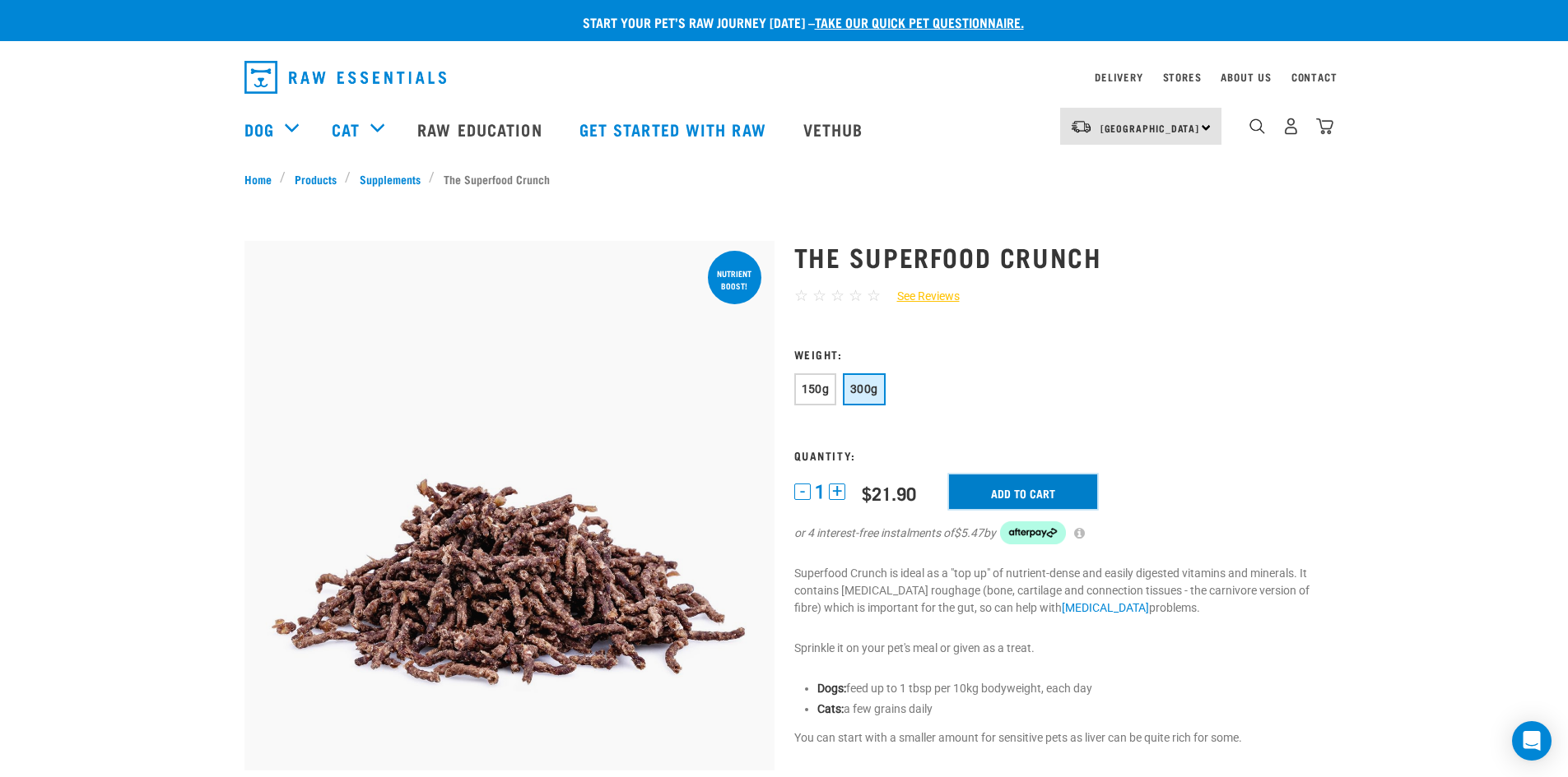
click at [978, 492] on input "Add to cart" at bounding box center [1022, 492] width 148 height 34
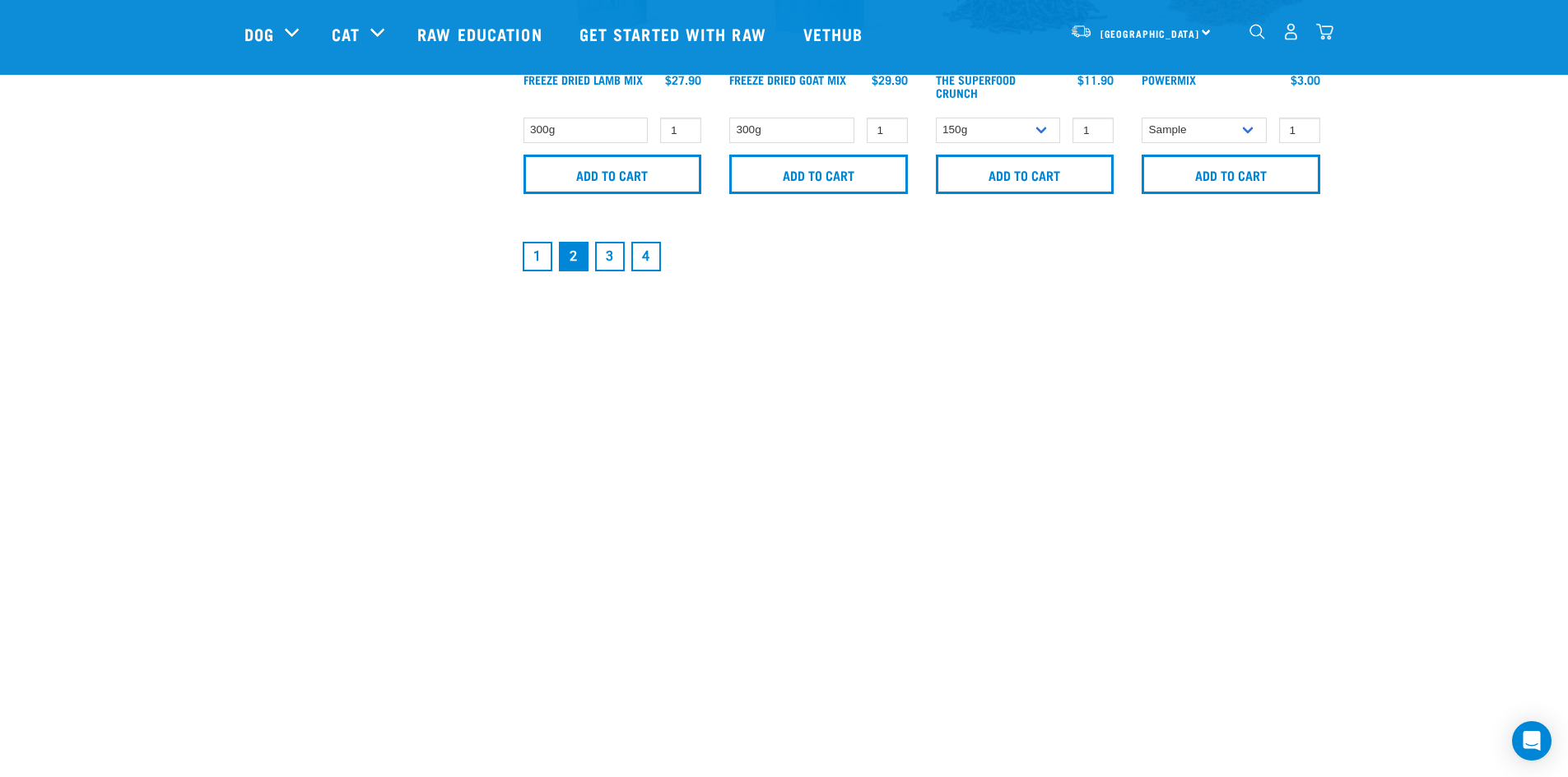
scroll to position [2671, 0]
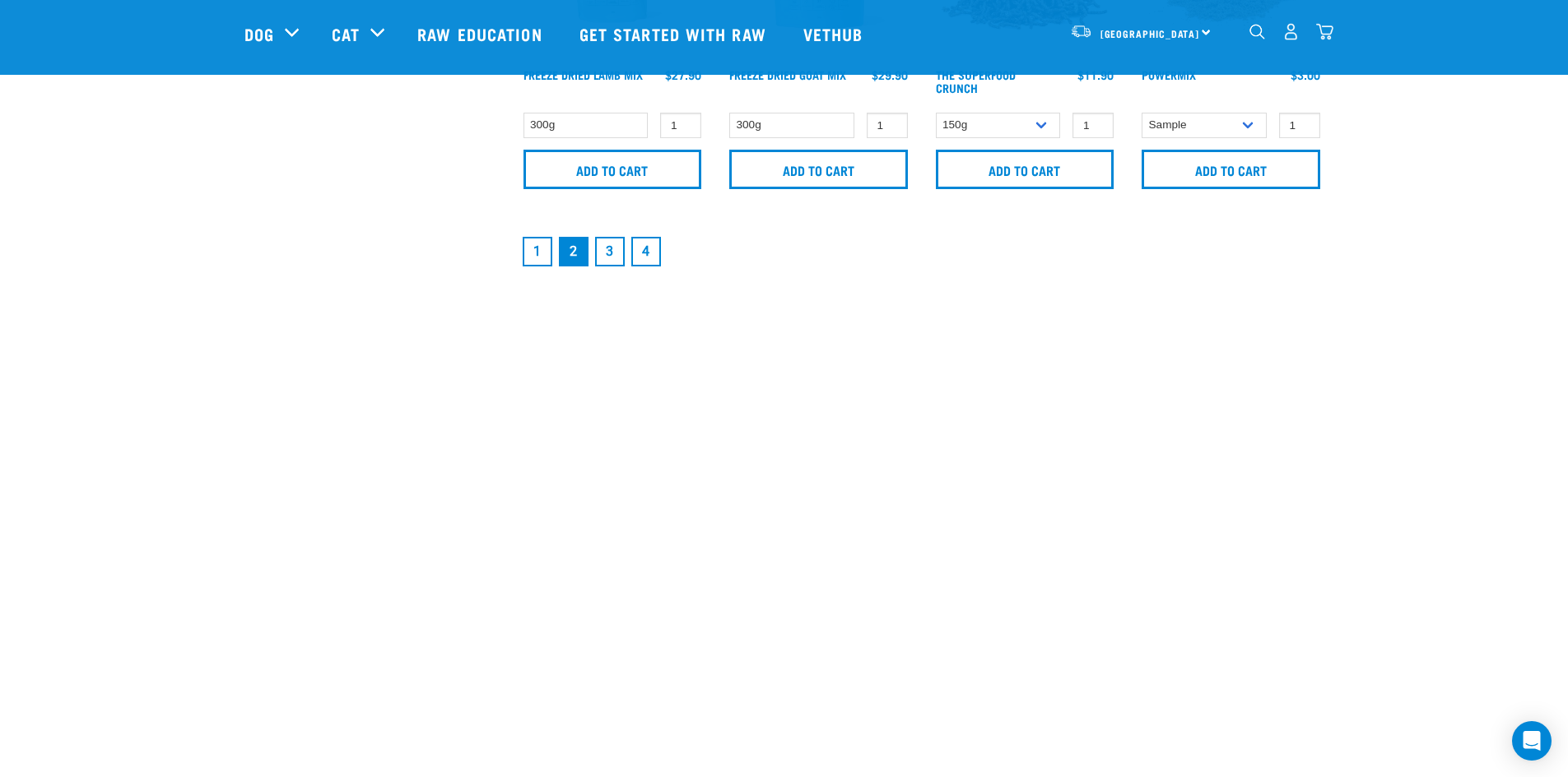
click at [606, 254] on link "3" at bounding box center [609, 252] width 29 height 29
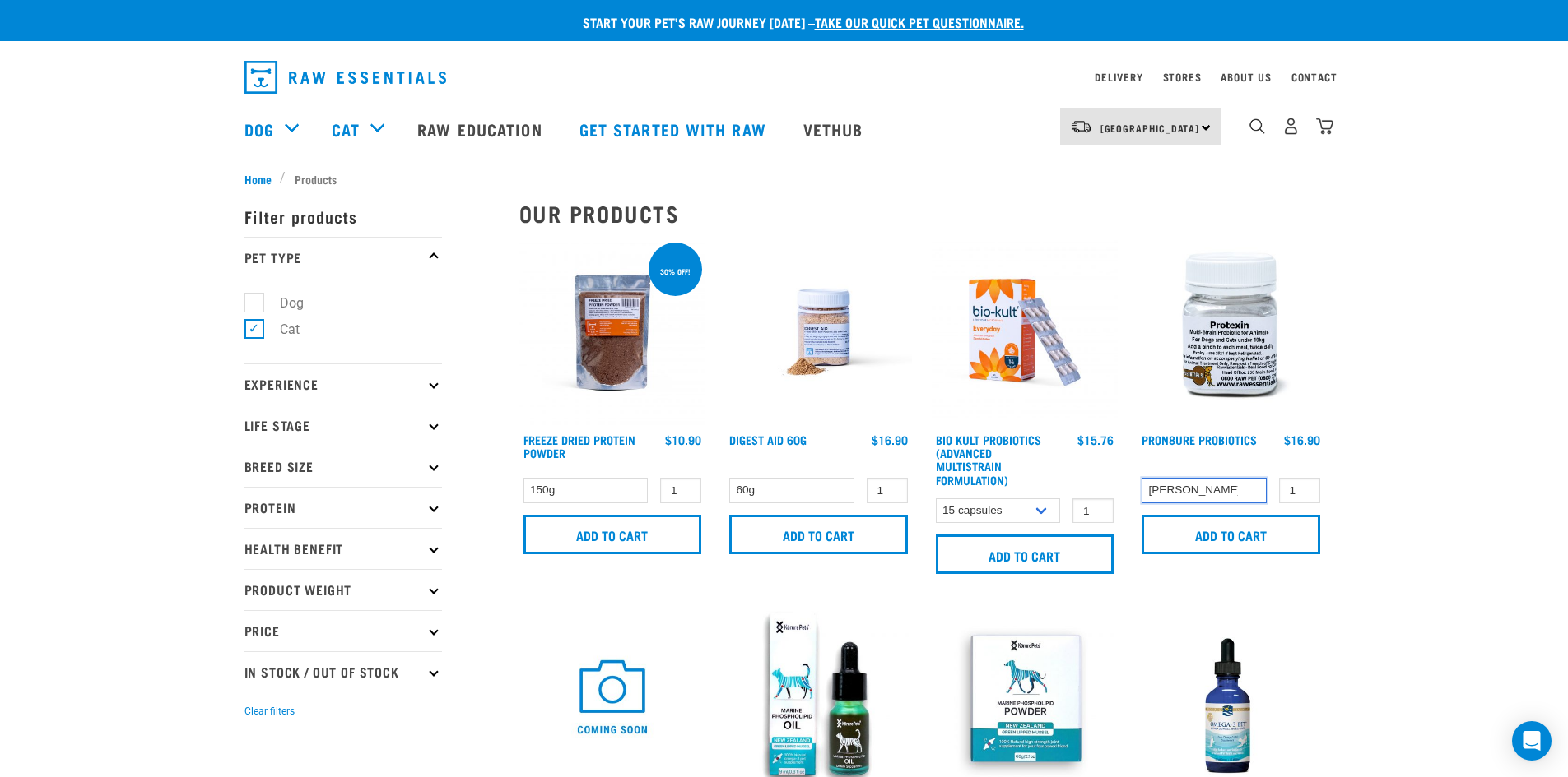
click at [1216, 495] on select "[PERSON_NAME] (approx. 80g)" at bounding box center [1203, 491] width 125 height 26
click at [1216, 495] on select "Pottle (approx. 80g)" at bounding box center [1203, 491] width 125 height 26
click at [1200, 538] on input "Add to cart" at bounding box center [1230, 535] width 179 height 39
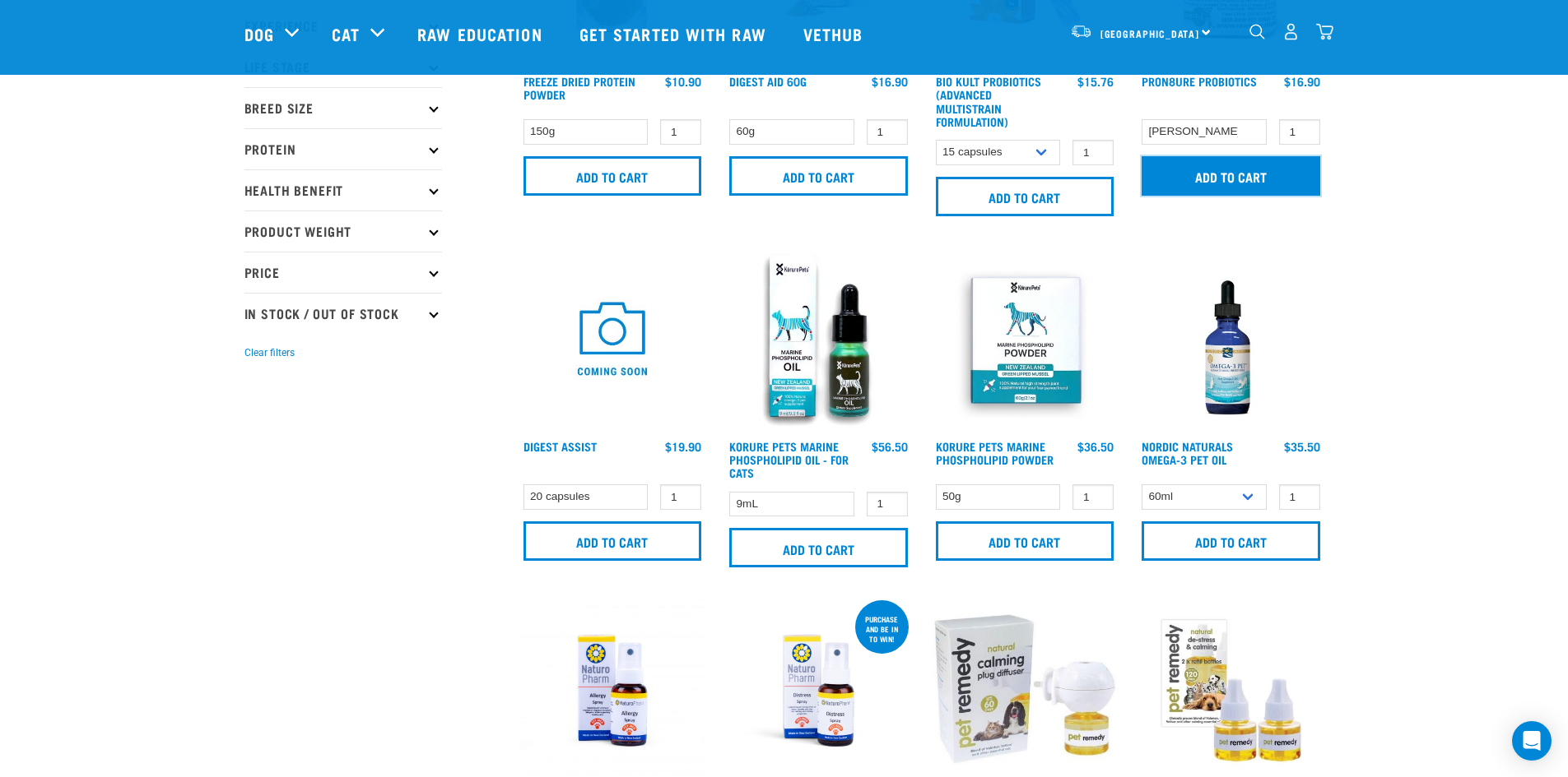
scroll to position [247, 0]
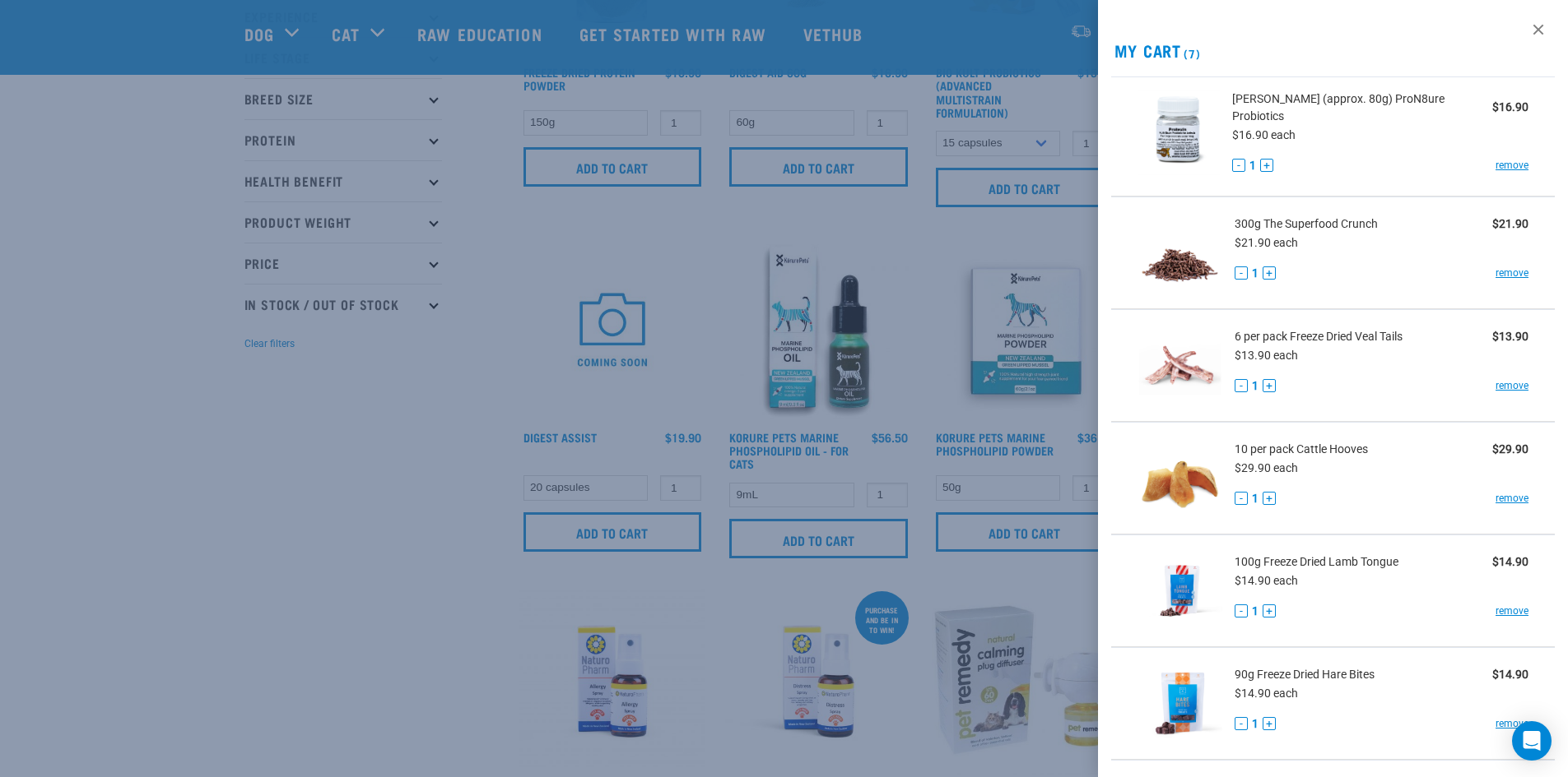
click at [507, 447] on div at bounding box center [784, 388] width 1568 height 777
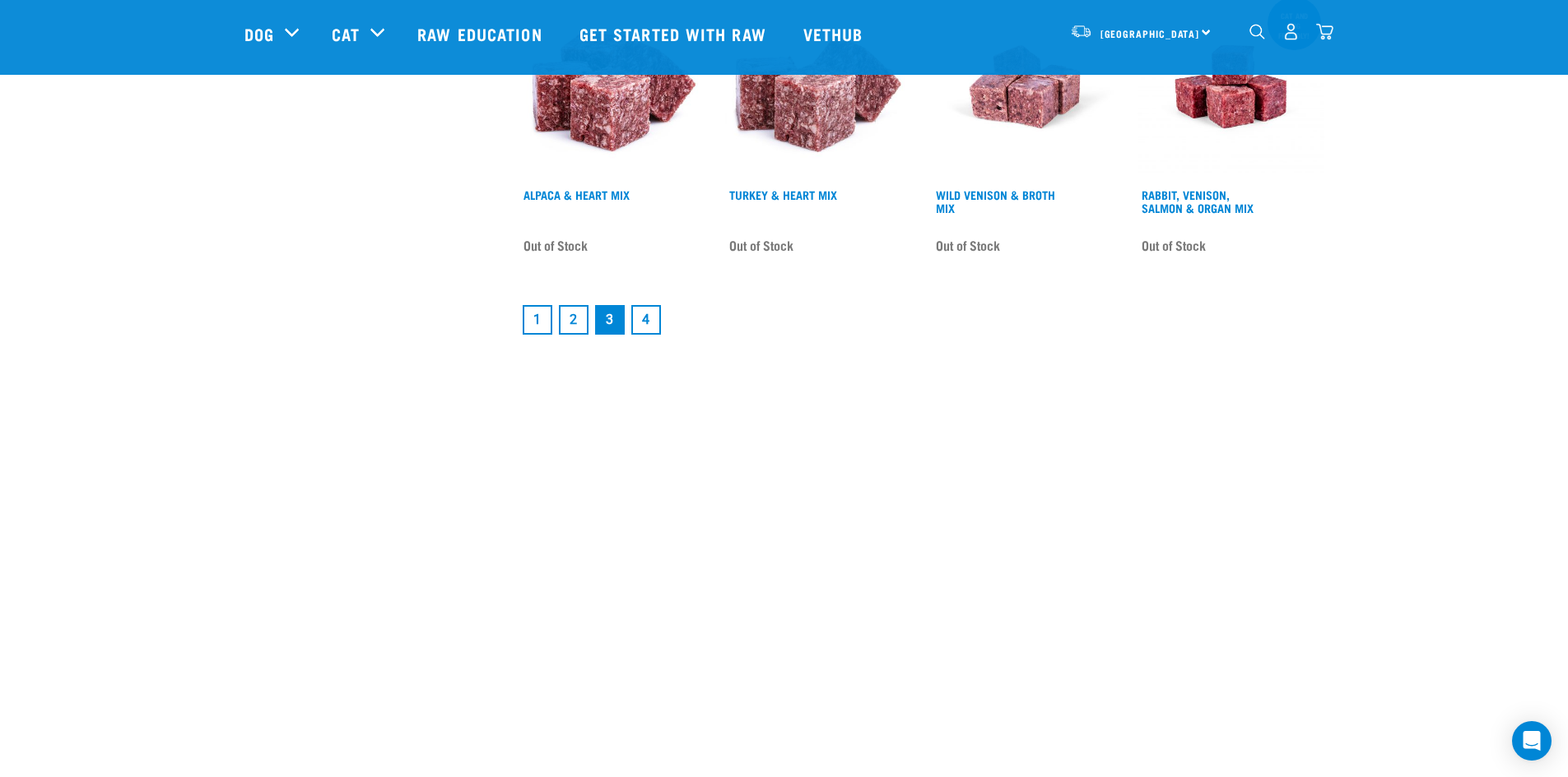
scroll to position [2633, 0]
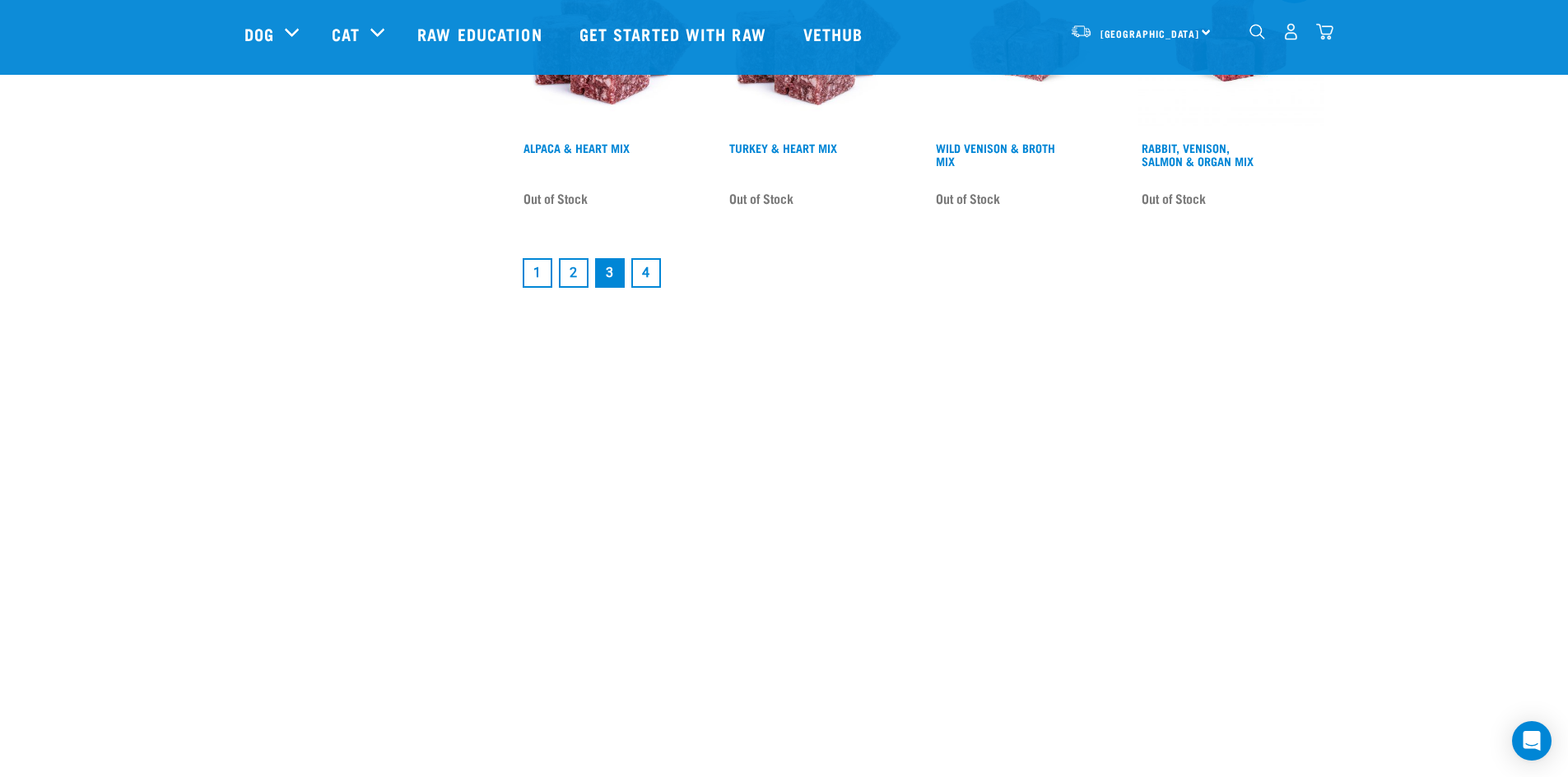
click at [649, 264] on link "4" at bounding box center [646, 273] width 29 height 29
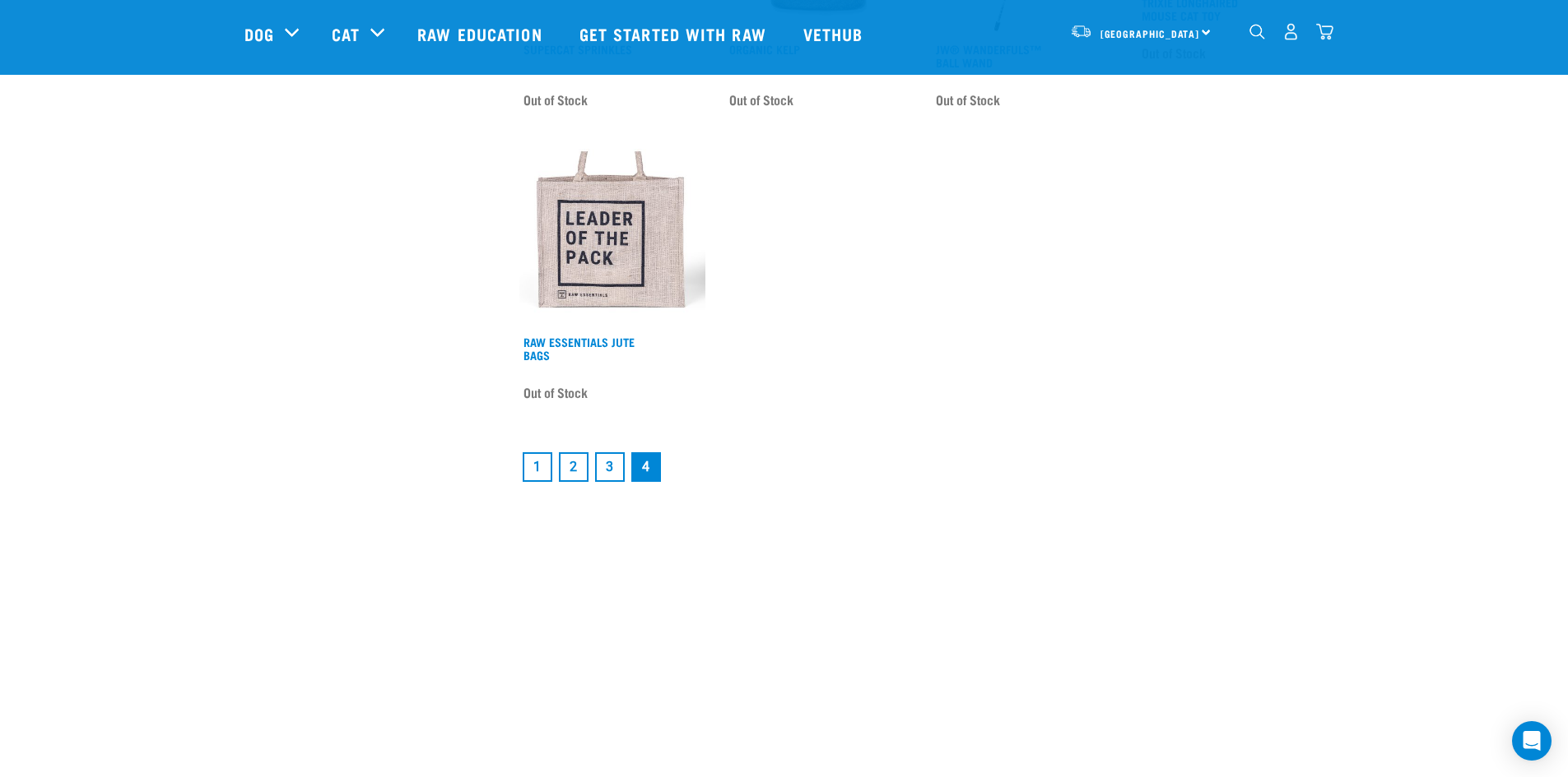
scroll to position [1152, 0]
